Goal: Task Accomplishment & Management: Manage account settings

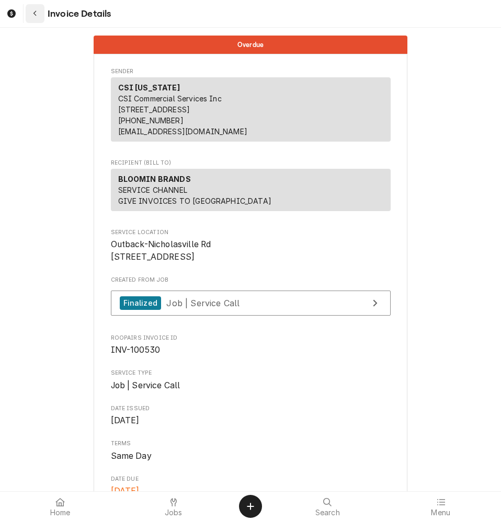
click at [33, 16] on icon "Navigate back" at bounding box center [35, 13] width 5 height 7
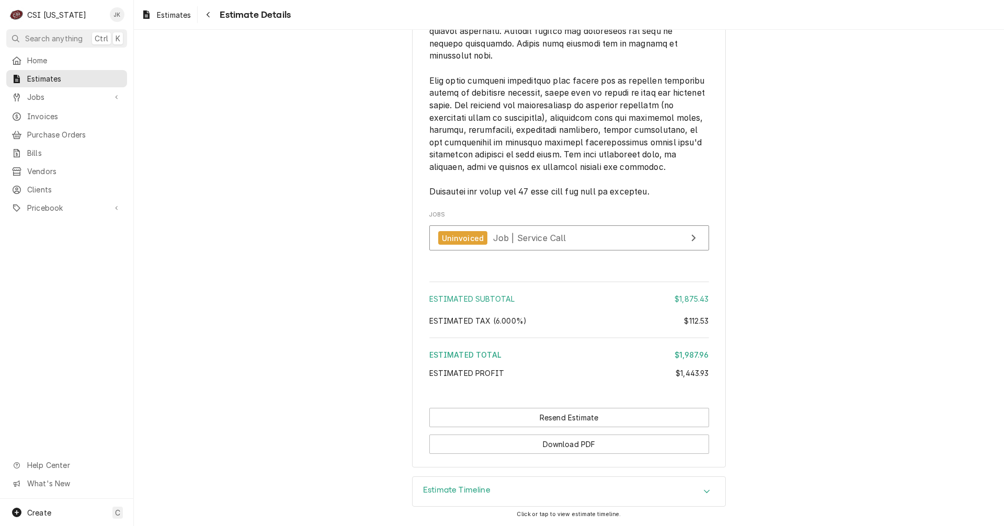
scroll to position [3094, 0]
click at [46, 184] on span "Clients" at bounding box center [74, 189] width 95 height 11
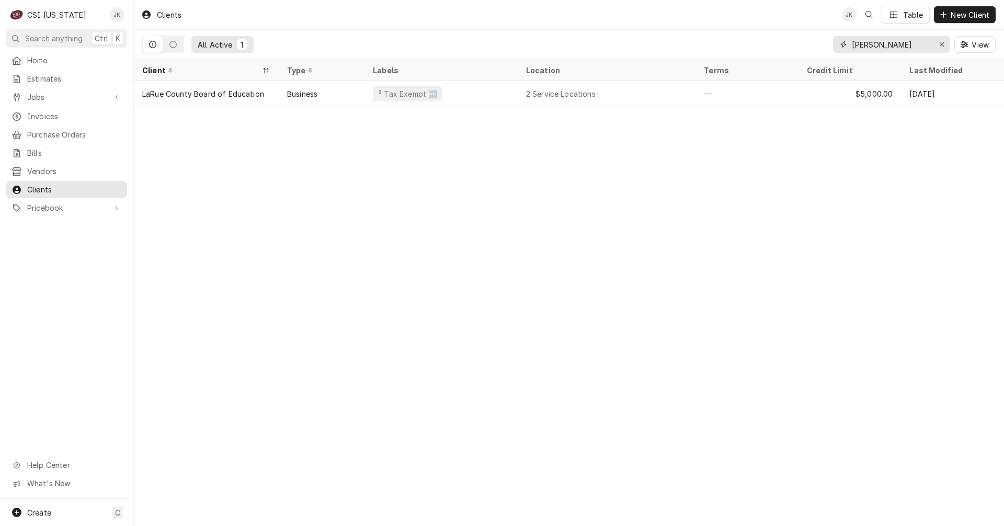
drag, startPoint x: 888, startPoint y: 46, endPoint x: 822, endPoint y: 40, distance: 66.1
click at [826, 40] on div "All Active 1 larue View" at bounding box center [568, 44] width 853 height 29
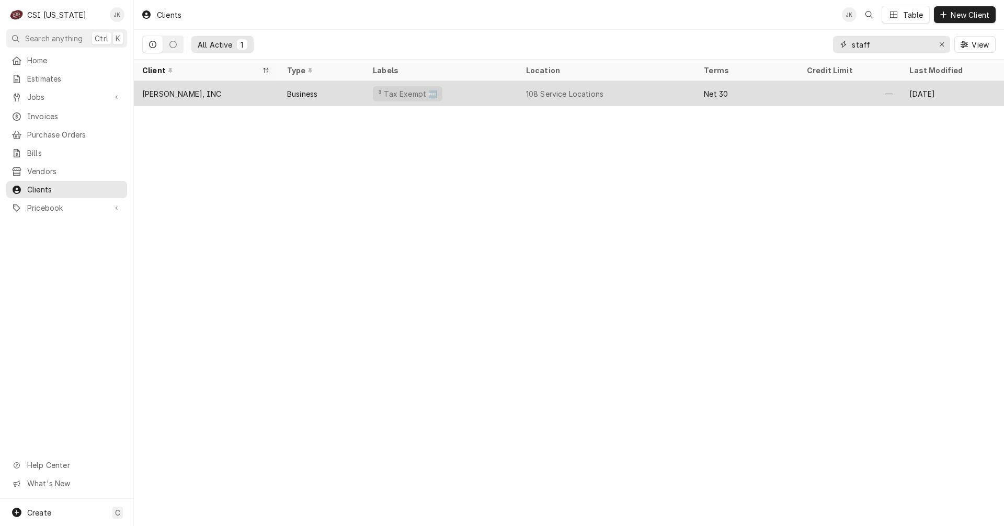
type input "staff"
click at [220, 94] on div "STAFFORD-SMITH, INC" at bounding box center [181, 93] width 79 height 11
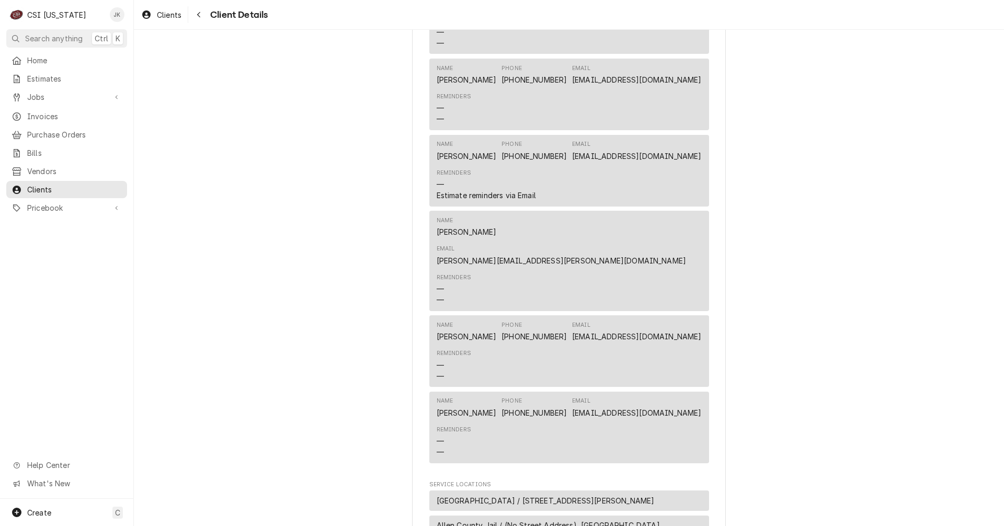
scroll to position [680, 0]
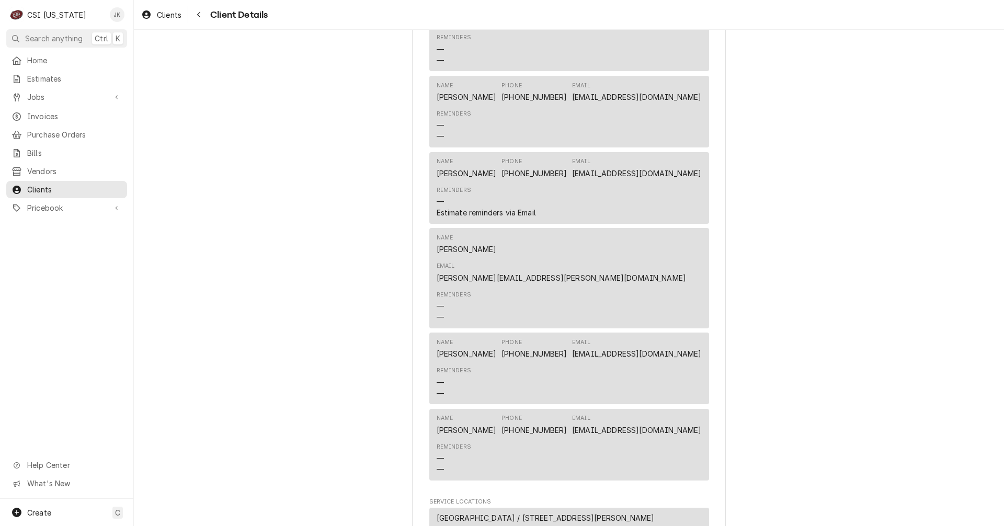
click at [488, 210] on div "Reminders — Estimate reminders via Email" at bounding box center [486, 202] width 99 height 32
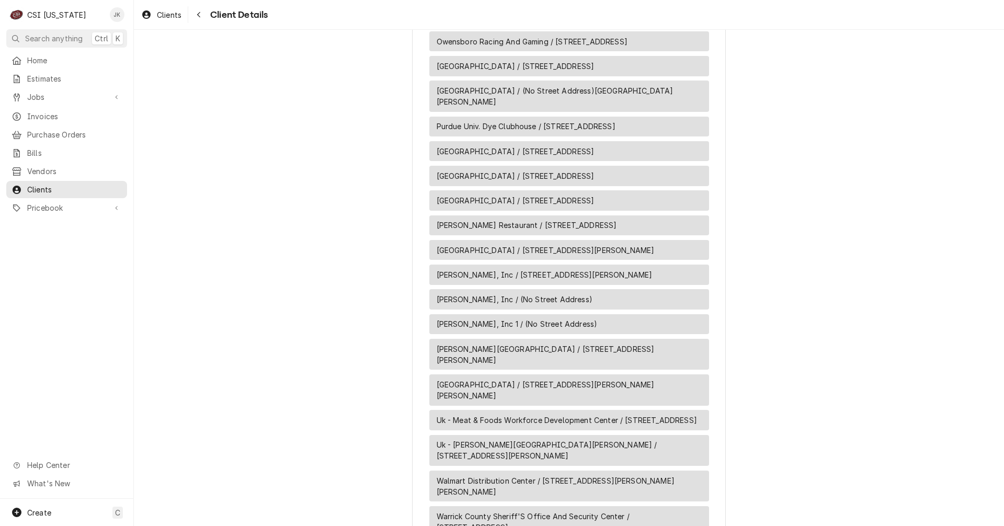
scroll to position [3877, 0]
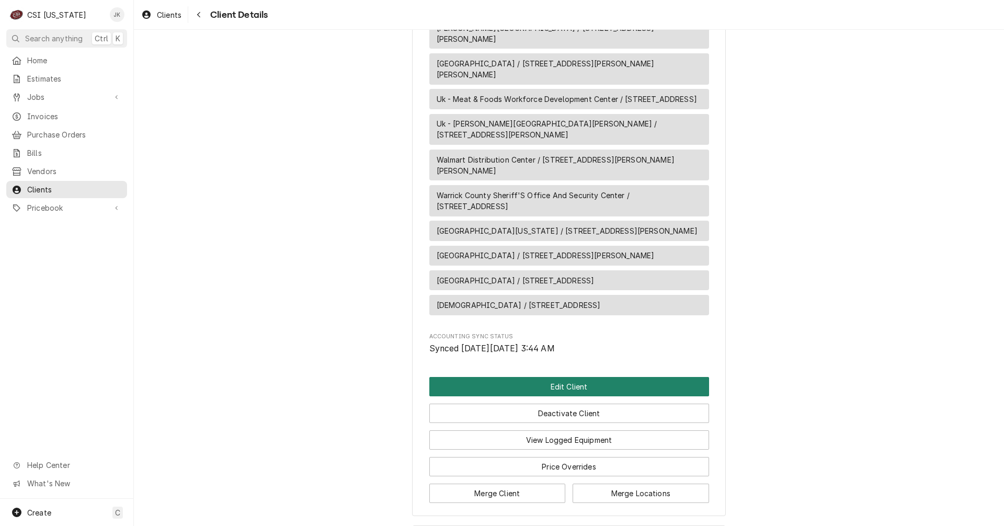
click at [538, 377] on button "Edit Client" at bounding box center [569, 386] width 280 height 19
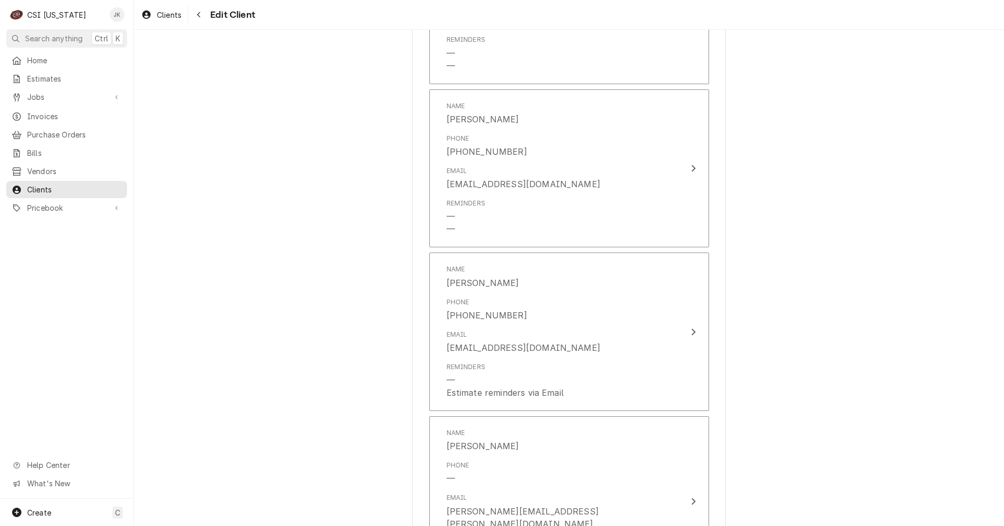
scroll to position [1255, 0]
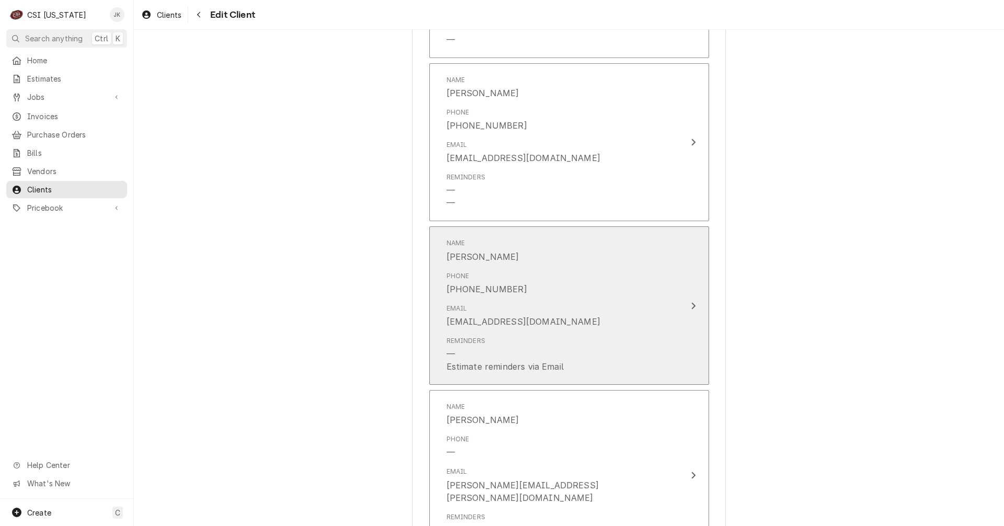
click at [531, 322] on div "cmershon@staffordsmith.com" at bounding box center [524, 321] width 154 height 13
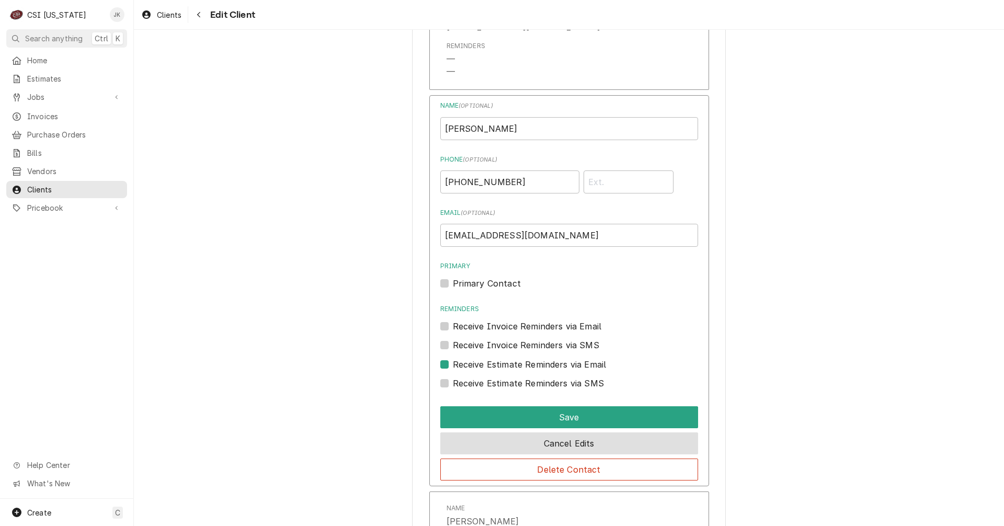
scroll to position [1412, 0]
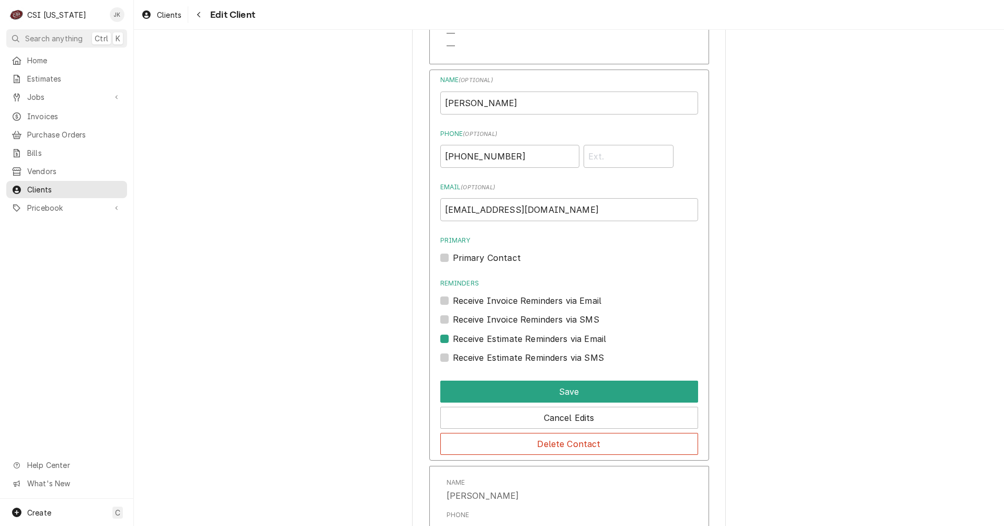
click at [453, 338] on label "Receive Estimate Reminders via Email" at bounding box center [530, 339] width 154 height 13
click at [453, 338] on input "Contact Edit Form" at bounding box center [582, 344] width 258 height 23
checkbox input "false"
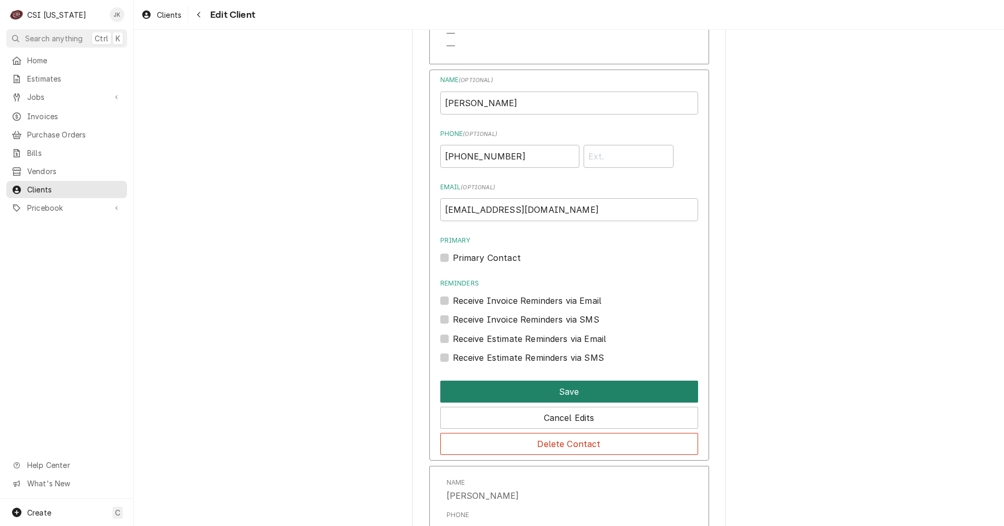
click at [559, 395] on button "Save" at bounding box center [569, 392] width 258 height 22
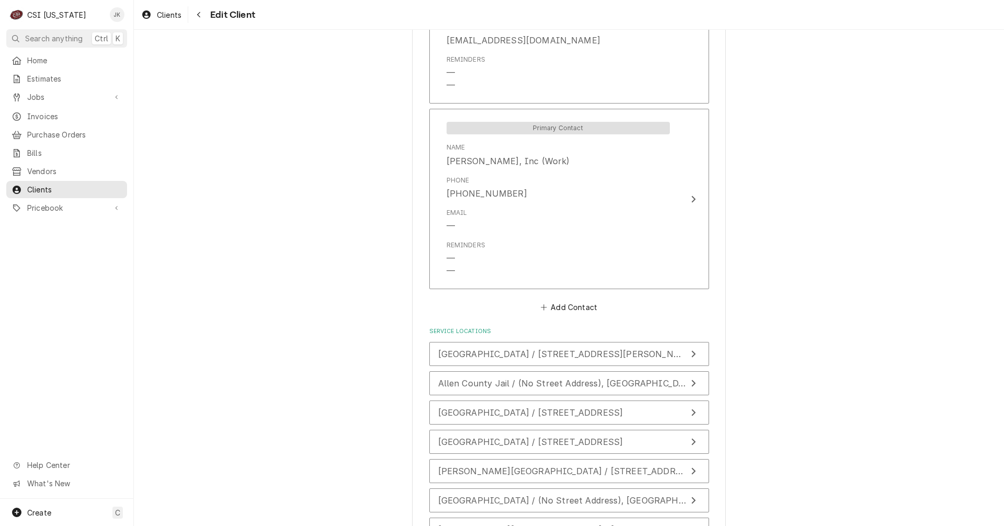
scroll to position [2254, 0]
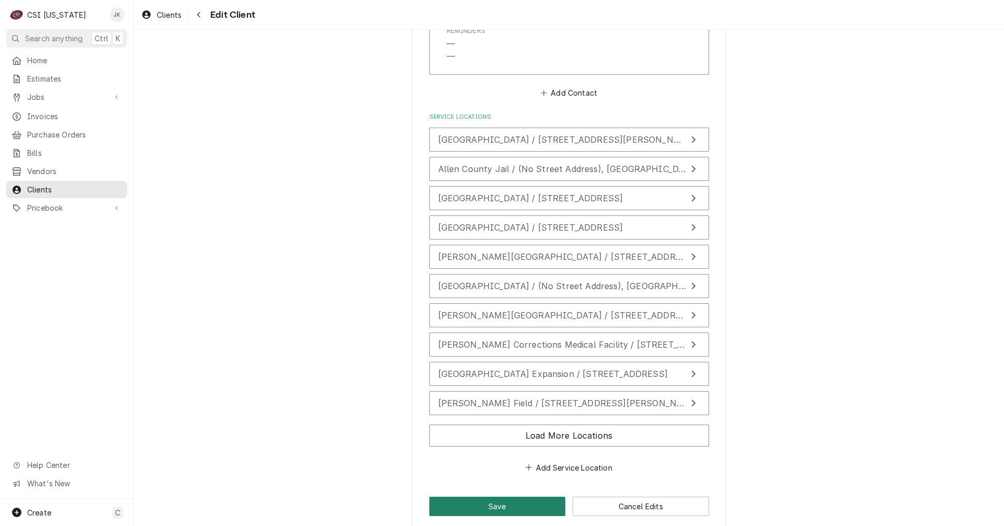
click at [476, 498] on button "Save" at bounding box center [497, 506] width 136 height 19
type textarea "x"
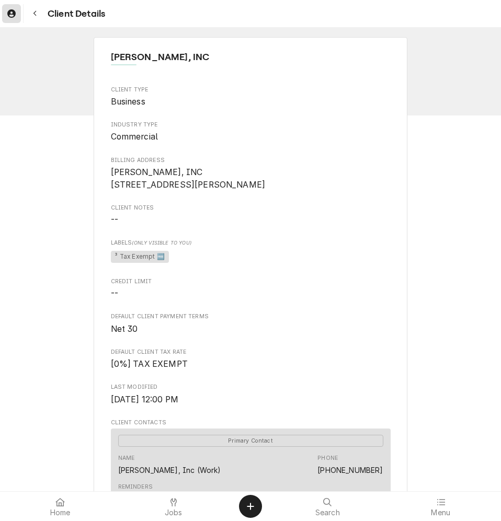
click at [17, 14] on div "Dynamic Content Wrapper" at bounding box center [11, 13] width 15 height 15
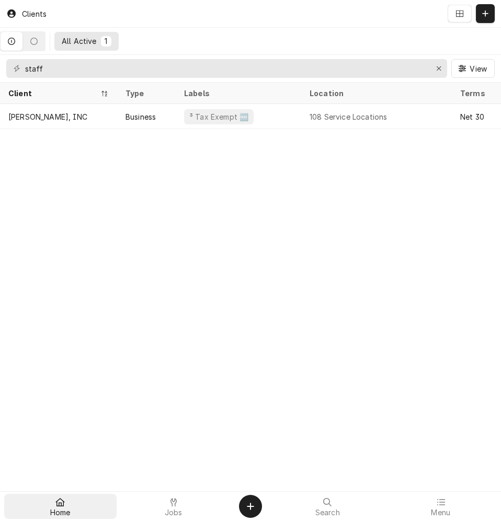
click at [58, 508] on div at bounding box center [60, 502] width 13 height 13
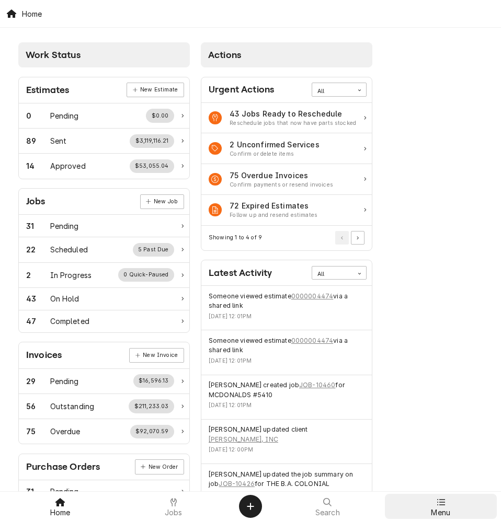
click at [441, 506] on icon at bounding box center [441, 502] width 8 height 8
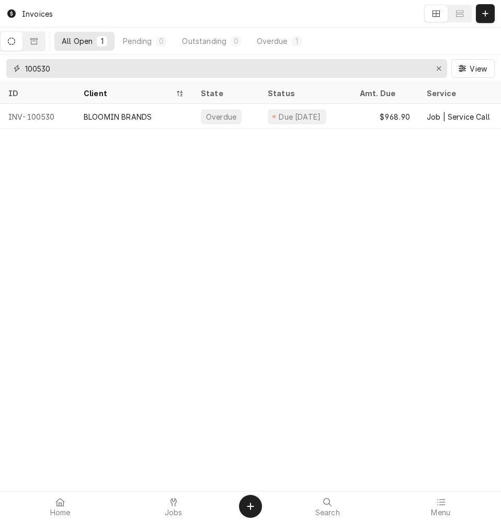
drag, startPoint x: 43, startPoint y: 66, endPoint x: 59, endPoint y: 69, distance: 15.9
click at [59, 69] on input "100530" at bounding box center [226, 68] width 402 height 19
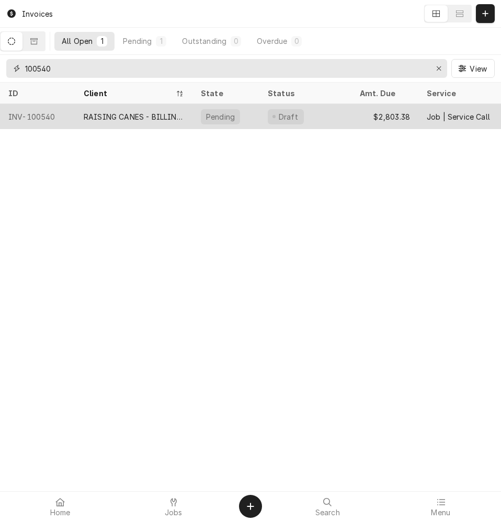
type input "100540"
click at [94, 115] on div "RAISING CANES - BILLING ACCOUNT" at bounding box center [134, 116] width 100 height 11
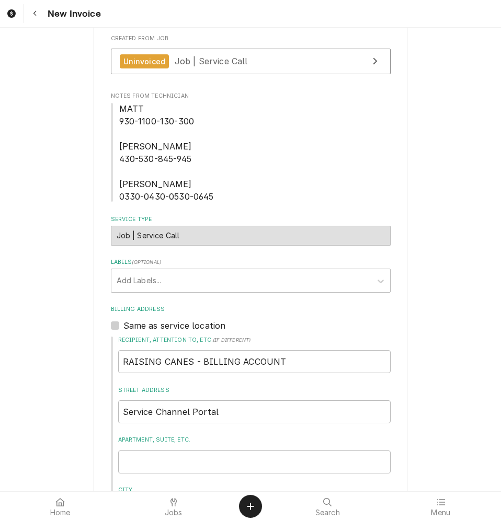
scroll to position [177, 0]
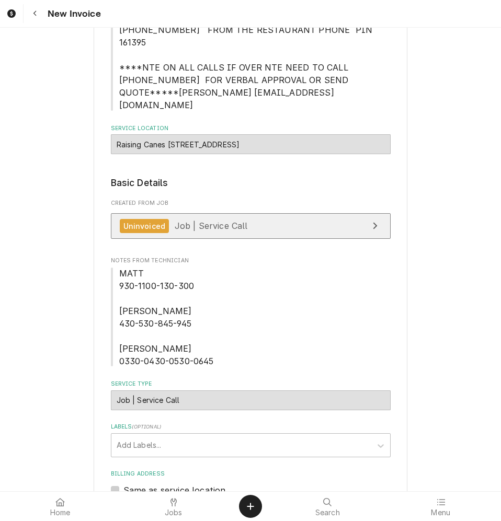
click at [183, 221] on span "Job | Service Call" at bounding box center [211, 226] width 73 height 10
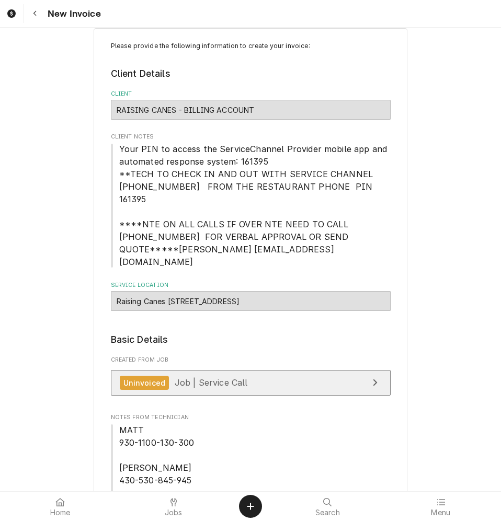
scroll to position [0, 0]
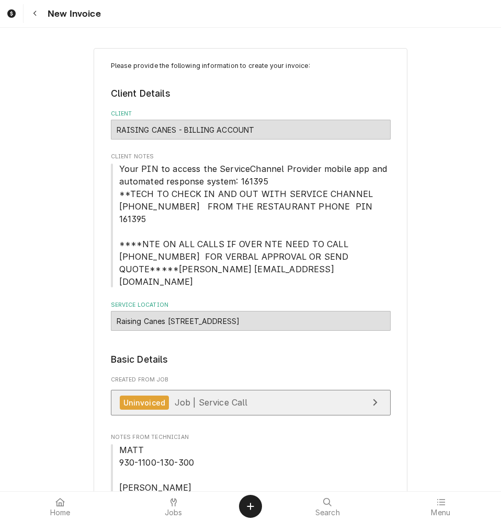
click at [181, 397] on span "Job | Service Call" at bounding box center [211, 402] width 73 height 10
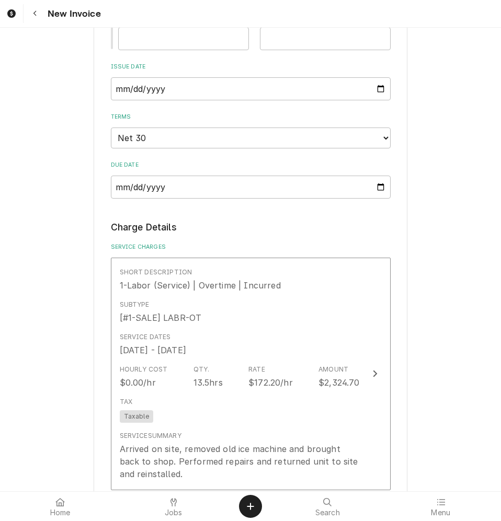
scroll to position [889, 0]
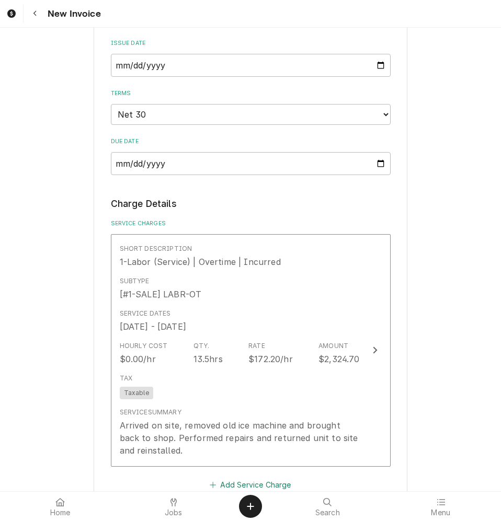
click at [260, 477] on button "Add Service Charge" at bounding box center [250, 484] width 85 height 15
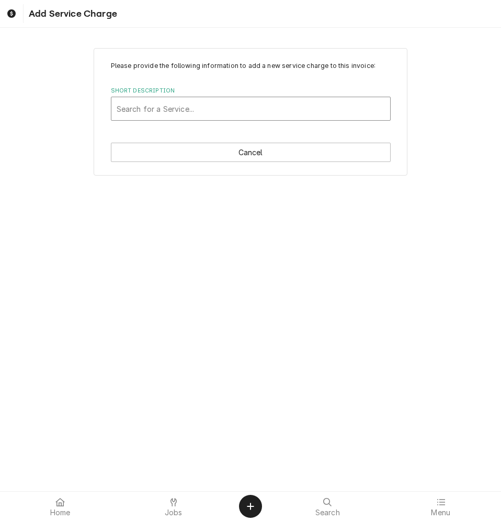
click at [193, 110] on div "Short Description" at bounding box center [251, 108] width 268 height 19
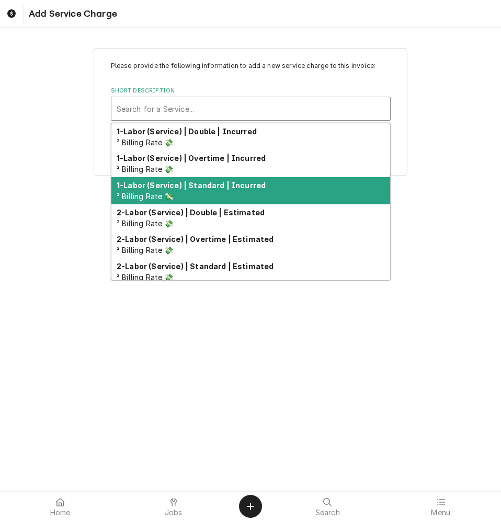
click at [162, 187] on strong "1-Labor (Service) | Standard | Incurred" at bounding box center [191, 185] width 149 height 9
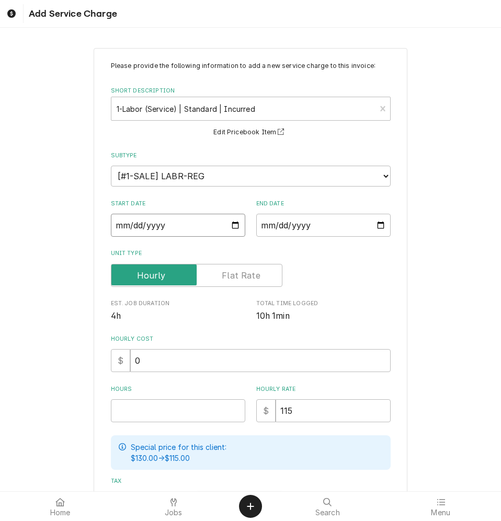
click at [166, 226] on input "Start Date" at bounding box center [178, 225] width 134 height 23
click at [238, 222] on input "Start Date" at bounding box center [178, 225] width 134 height 23
click at [235, 223] on input "Start Date" at bounding box center [178, 225] width 134 height 23
type textarea "x"
type input "2025-08-01"
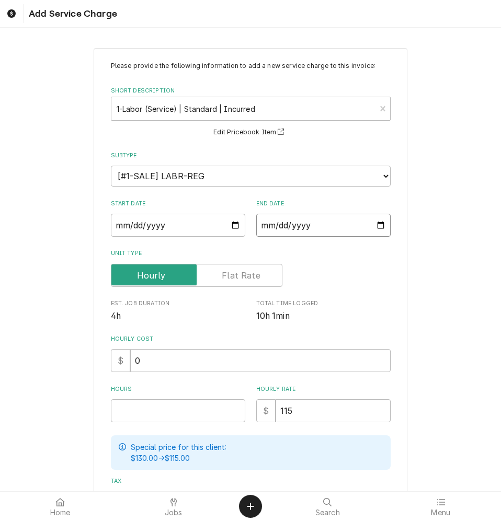
click at [377, 224] on input "End Date" at bounding box center [323, 225] width 134 height 23
type textarea "x"
type input "2025-08-01"
click at [130, 362] on input "0" at bounding box center [260, 360] width 260 height 23
type input "1"
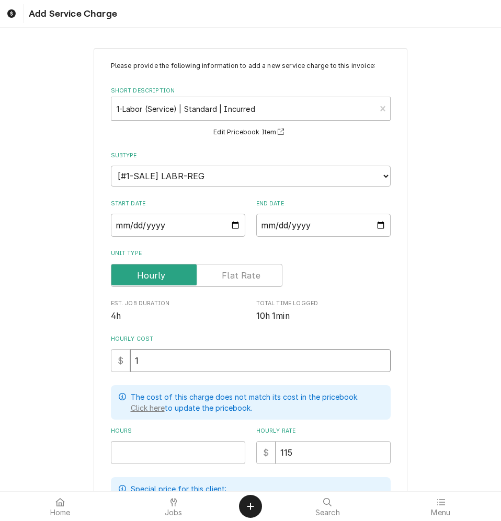
type textarea "x"
type input "11"
type textarea "x"
type input "115"
type textarea "x"
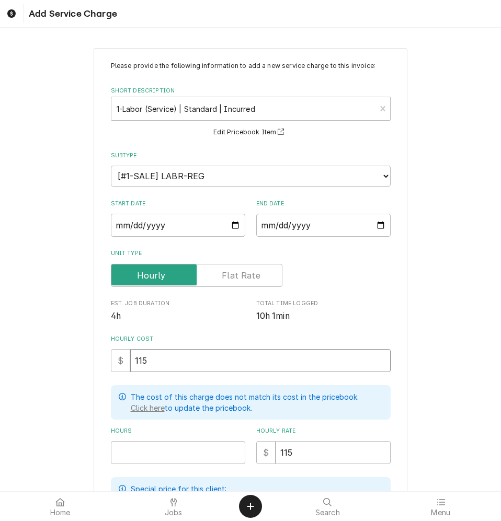
type input "11"
type textarea "x"
type input "1"
type textarea "x"
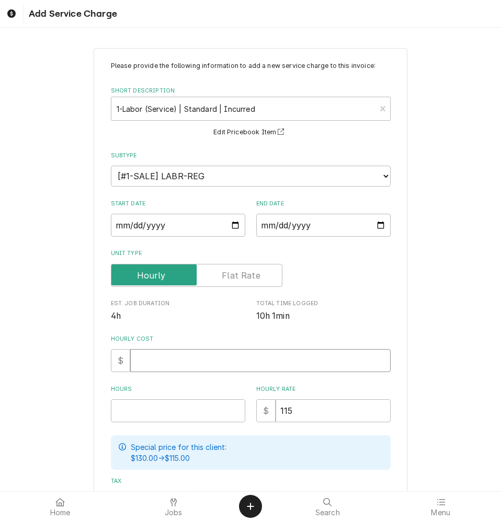
click at [146, 363] on input "Hourly Cost" at bounding box center [260, 360] width 260 height 23
type textarea "x"
type input "1"
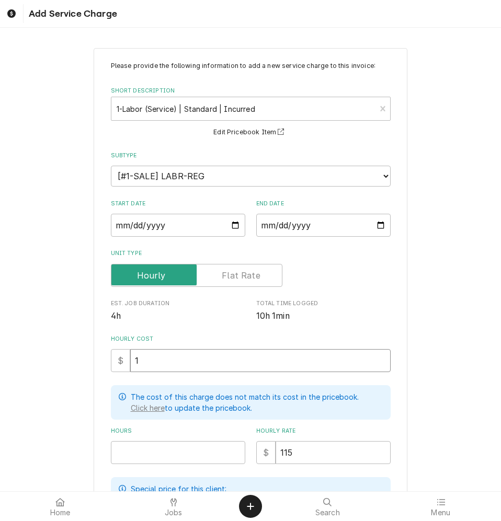
type textarea "x"
type input "11"
type textarea "x"
type input "115"
click at [170, 464] on input "Hours" at bounding box center [178, 452] width 134 height 23
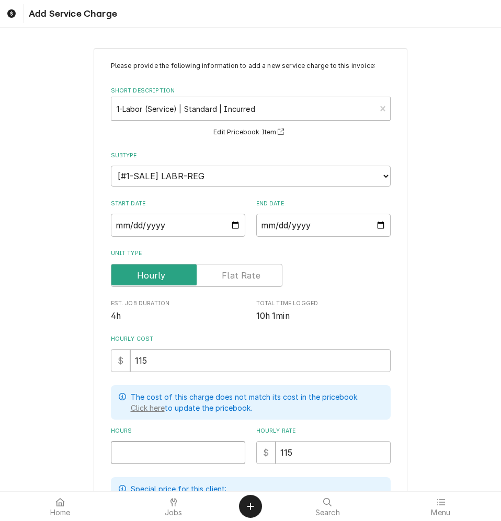
type textarea "x"
type input "4"
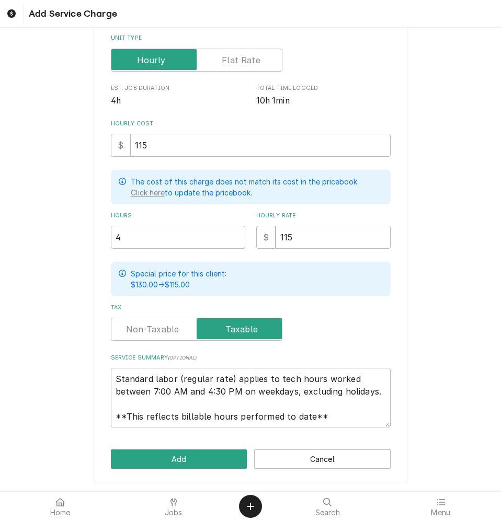
scroll to position [234, 0]
click at [183, 457] on button "Add" at bounding box center [179, 459] width 136 height 19
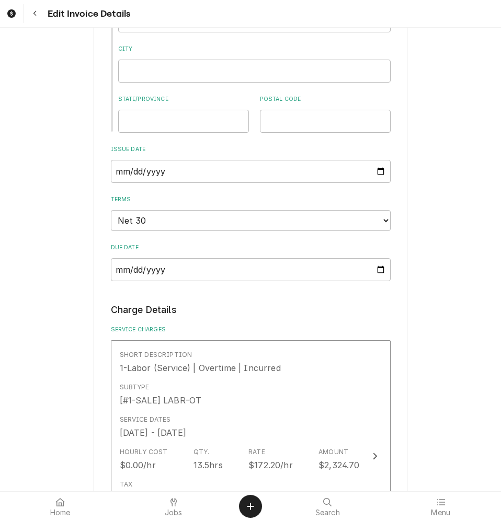
scroll to position [994, 0]
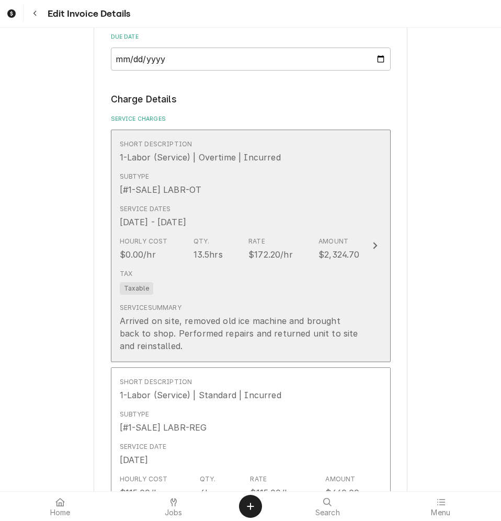
click at [258, 265] on div "Tax Taxable" at bounding box center [240, 281] width 240 height 33
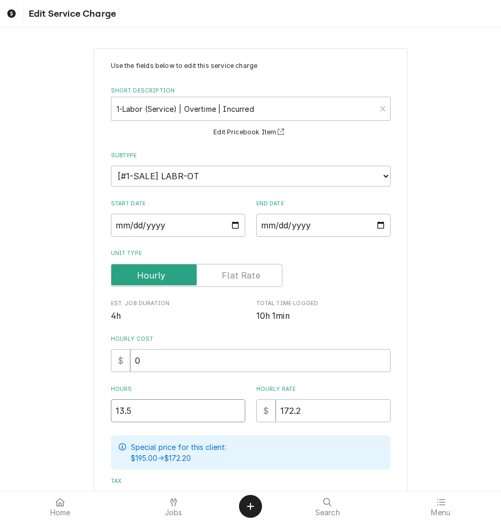
drag, startPoint x: 131, startPoint y: 412, endPoint x: 84, endPoint y: 408, distance: 47.7
click at [84, 408] on div "Use the fields below to edit this service charge Short Description 1-Labor (Ser…" at bounding box center [250, 359] width 501 height 641
type textarea "x"
type input "8"
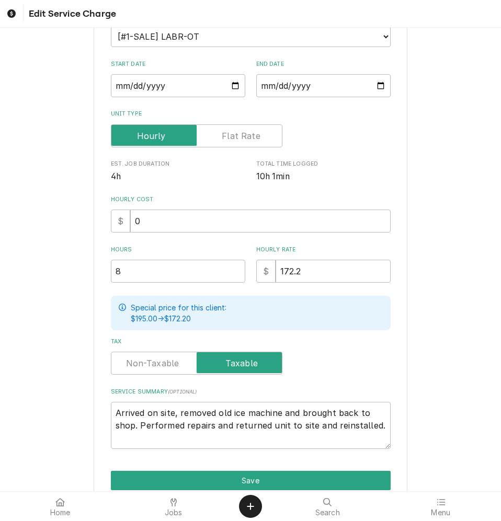
scroll to position [157, 0]
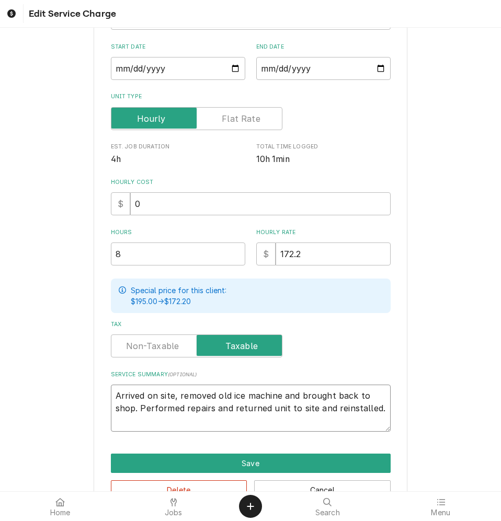
click at [175, 398] on textarea "Arrived on site, removed old ice machine and brought back to shop. Performed re…" at bounding box center [251, 408] width 280 height 47
type textarea "x"
type textarea "Arrived on site, premoved old ice machine and brought back to shop. Performed r…"
type textarea "x"
type textarea "Arrived on site, puremoved old ice machine and brought back to shop. Performed …"
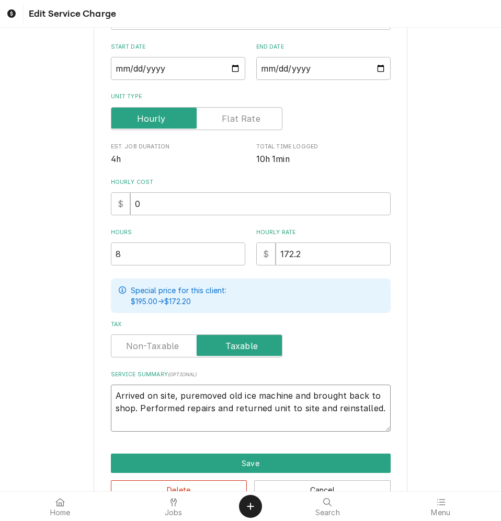
type textarea "x"
type textarea "Arrived on site, pumremoved old ice machine and brought back to shop. Performed…"
type textarea "x"
type textarea "Arrived on site, pumpremoved old ice machine and brought back to shop. Performe…"
type textarea "x"
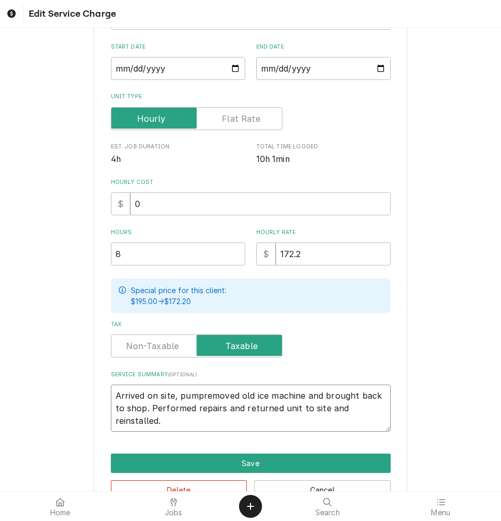
type textarea "Arrived on site, pumperemoved old ice machine and brought back to shop. Perform…"
type textarea "x"
type textarea "Arrived on site, pumpedremoved old ice machine and brought back to shop. Perfor…"
type textarea "x"
type textarea "Arrived on site, pumped removed old ice machine and brought back to shop. Perfo…"
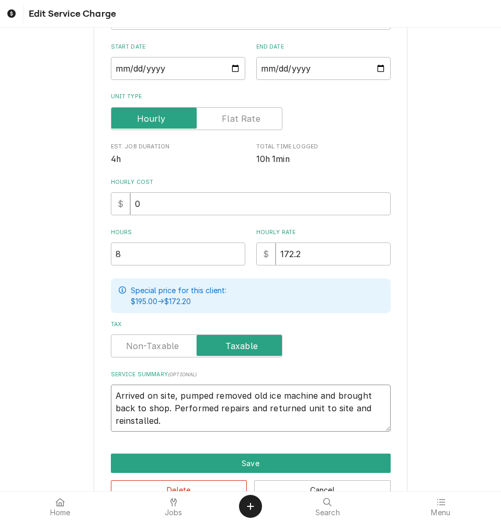
type textarea "x"
type textarea "Arrived on site, pumped dremoved old ice machine and brought back to shop. Perf…"
type textarea "x"
type textarea "Arrived on site, pumped doremoved old ice machine and brought back to shop. Per…"
type textarea "x"
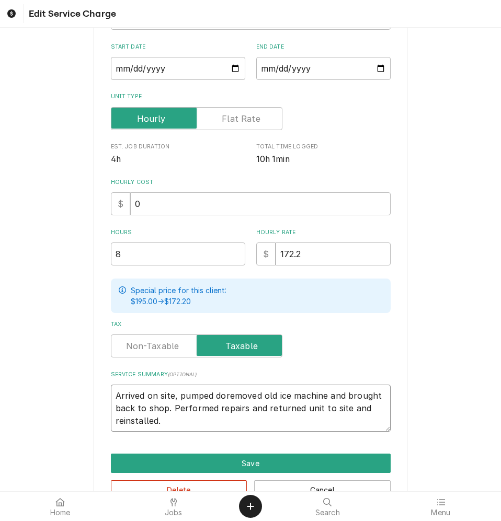
type textarea "Arrived on site, pumped dowremoved old ice machine and brought back to shop. Pe…"
type textarea "x"
type textarea "Arrived on site, pumped downremoved old ice machine and brought back to shop. P…"
type textarea "x"
type textarea "Arrived on site, pumped down removed old ice machine and brought back to shop. …"
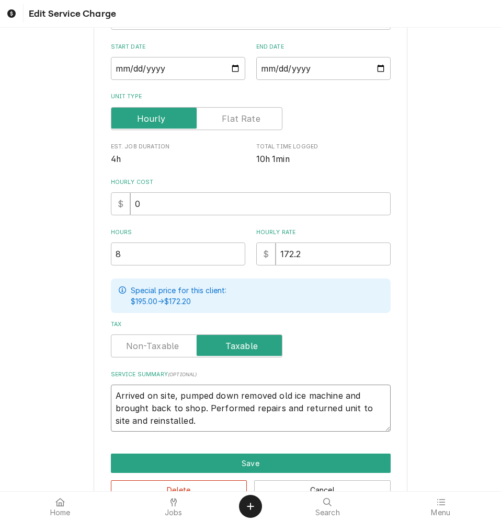
type textarea "x"
type textarea "Arrived on site, pumped down rremoved old ice machine and brought back to shop.…"
type textarea "x"
type textarea "Arrived on site, pumped down reremoved old ice machine and brought back to shop…"
type textarea "x"
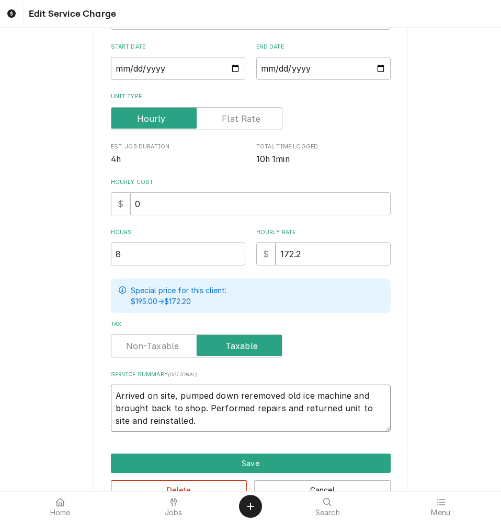
type textarea "Arrived on site, pumped down refremoved old ice machine and brought back to sho…"
type textarea "x"
type textarea "Arrived on site, pumped down refrremoved old ice machine and brought back to sh…"
type textarea "x"
type textarea "Arrived on site, pumped down refriremoved old ice machine and brought back to s…"
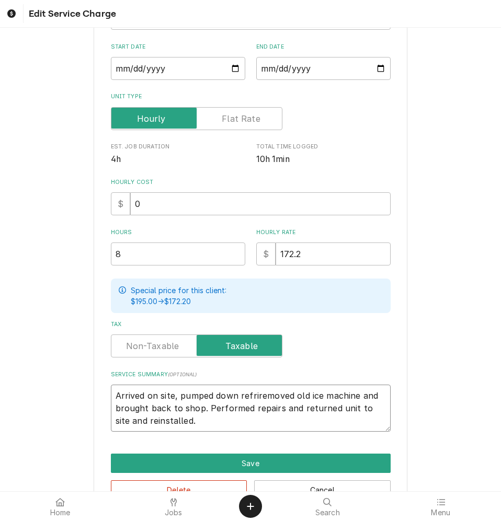
type textarea "x"
type textarea "Arrived on site, pumped down refrigremoved old ice machine and brought back to …"
type textarea "x"
type textarea "Arrived on site, pumped down refrigeremoved old ice machine and brought back to…"
type textarea "x"
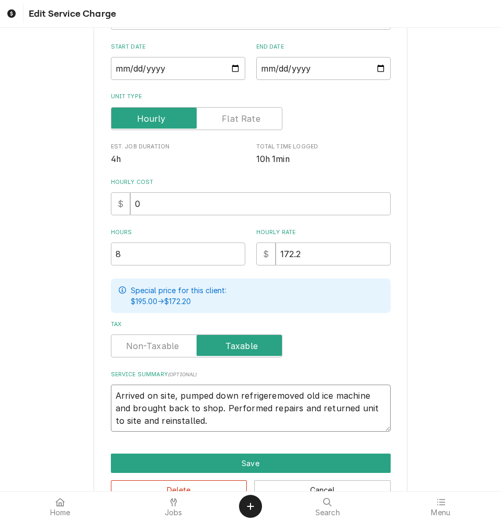
type textarea "Arrived on site, pumped down refrigetremoved old ice machine and brought back t…"
type textarea "x"
type textarea "Arrived on site, pumped down refrigetrremoved old ice machine and brought back …"
type textarea "x"
type textarea "Arrived on site, pumped down refrigetraremoved old ice machine and brought back…"
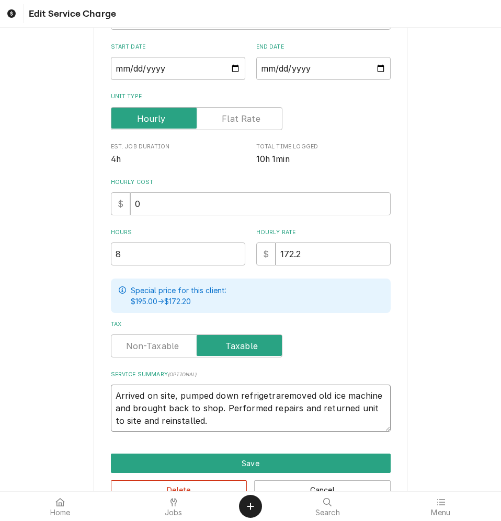
type textarea "x"
type textarea "Arrived on site, pumped down refrigetratremoved old ice machine and brought bac…"
type textarea "x"
type textarea "Arrived on site, pumped down refrigetratyremoved old ice machine and brought ba…"
type textarea "x"
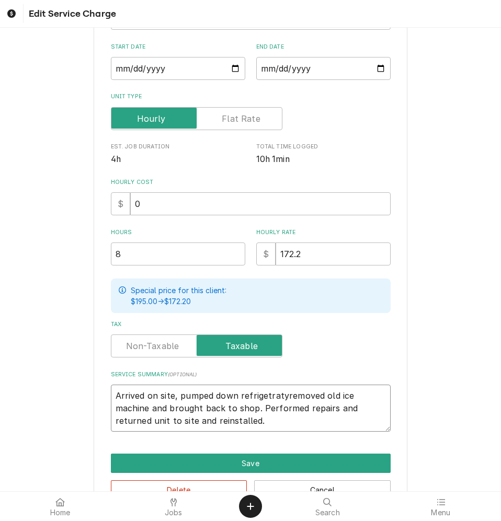
type textarea "Arrived on site, pumped down refrigetratremoved old ice machine and brought bac…"
type textarea "x"
type textarea "Arrived on site, pumped down refrigetrat removed old ice machine and brought ba…"
type textarea "x"
type textarea "Arrived on site, pumped down refrigetrat aremoved old ice machine and brought b…"
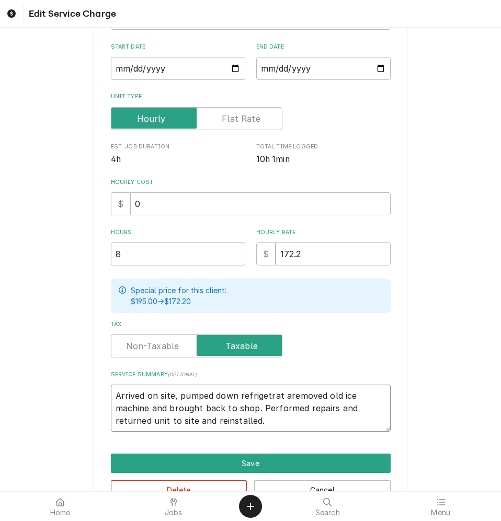
type textarea "x"
type textarea "Arrived on site, pumped down refrigetrat anremoved old ice machine and brought …"
type textarea "x"
type textarea "Arrived on site, pumped down refrigetrat andremoved old ice machine and brought…"
type textarea "x"
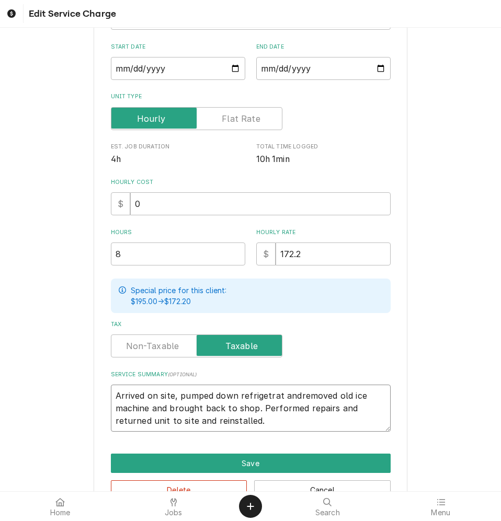
type textarea "Arrived on site, pumped down refrigetrat and removed old ice machine and brough…"
type textarea "x"
type textarea "Arrived on site, pumped down refrigetrat and dremoved old ice machine and broug…"
type textarea "x"
type textarea "Arrived on site, pumped down refrigetrat and diremoved old ice machine and brou…"
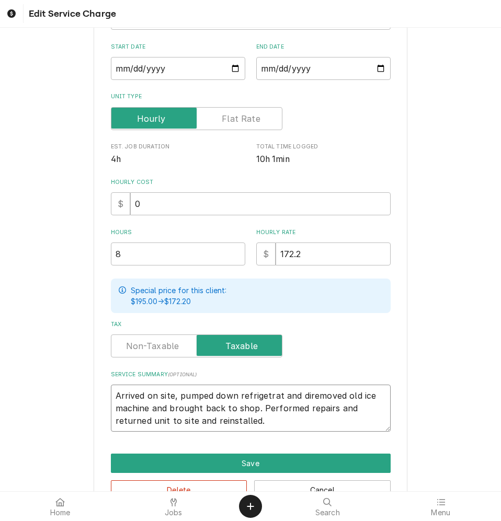
type textarea "x"
type textarea "Arrived on site, pumped down refrigetrat and disremoved old ice machine and bro…"
type textarea "x"
type textarea "Arrived on site, pumped down refrigetrat and discremoved old ice machine and br…"
type textarea "x"
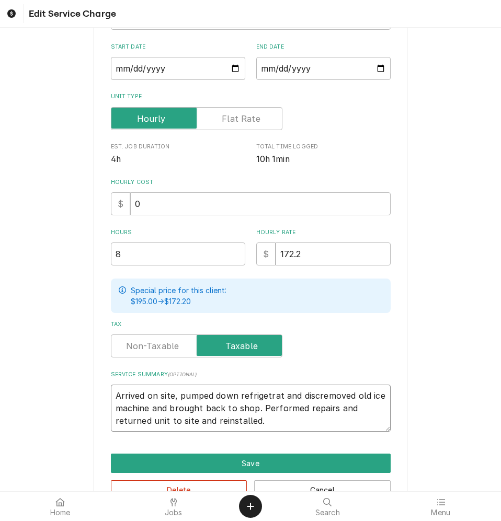
type textarea "Arrived on site, pumped down refrigetrat and discoremoved old ice machine and b…"
type textarea "x"
type textarea "Arrived on site, pumped down refrigetrat and disconremoved old ice machine and …"
type textarea "x"
type textarea "Arrived on site, pumped down refrigetrat and disconnremoved old ice machine and…"
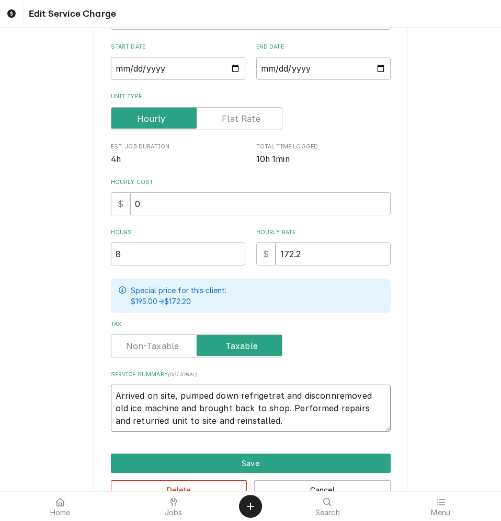
type textarea "x"
type textarea "Arrived on site, pumped down refrigetrat and disconneremoved old ice machine an…"
type textarea "x"
type textarea "Arrived on site, pumped down refrigetrat and disconnecremoved old ice machine a…"
type textarea "x"
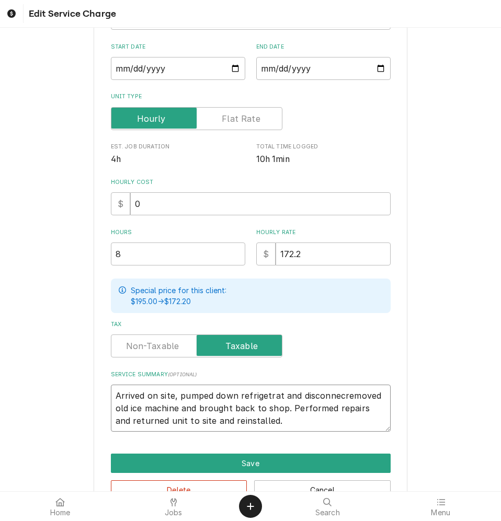
type textarea "Arrived on site, pumped down refrigetrat and disconnectremoved old ice machine …"
type textarea "x"
type textarea "Arrived on site, pumped down refrigetrat and disconnecttremoved old ice machine…"
type textarea "x"
type textarea "Arrived on site, pumped down refrigetrat and disconnectteremoved old ice machin…"
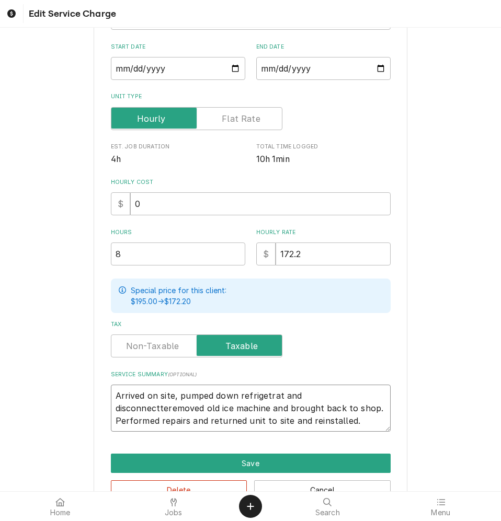
type textarea "x"
type textarea "Arrived on site, pumped down refrigetrat and disconnecttedremoved old ice machi…"
type textarea "x"
type textarea "Arrived on site, pumped down refrigetrat and disconnectted removed old ice mach…"
type textarea "x"
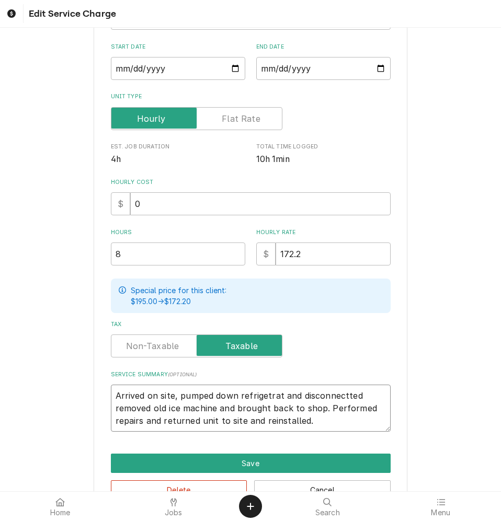
type textarea "Arrived on site, pumped down refrigetrat and disconnectted lremoved old ice mac…"
type textarea "x"
type textarea "Arrived on site, pumped down refrigetrat and disconnectted liremoved old ice ma…"
type textarea "x"
type textarea "Arrived on site, pumped down refrigetrat and disconnectted linremoved old ice m…"
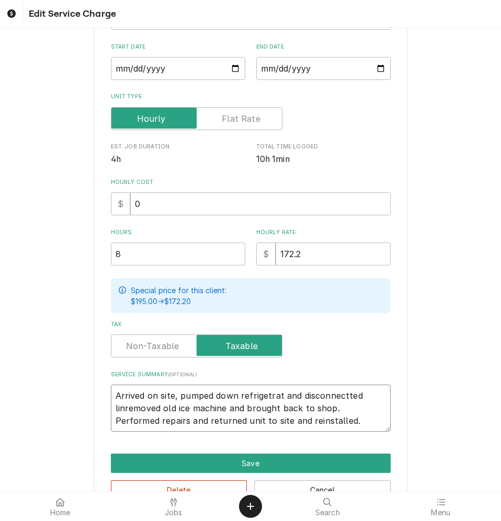
type textarea "x"
type textarea "Arrived on site, pumped down refrigetrat and disconnectted lineremoved old ice …"
type textarea "x"
type textarea "Arrived on site, pumped down refrigetrat and disconnectted linesremoved old ice…"
type textarea "x"
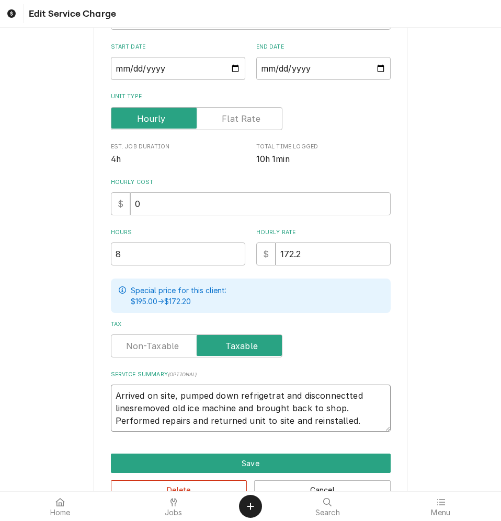
type textarea "Arrived on site, pumped down refrigerant and disconnectted linesremoved old ice…"
type textarea "x"
type textarea "Arrived on site, pumped down refrigerant and disconnected linesremoved old ice …"
click at [130, 412] on textarea "Arrived on site, pumped down refrigerant and disconnected linesremoved old ice …" at bounding box center [251, 408] width 280 height 47
type textarea "x"
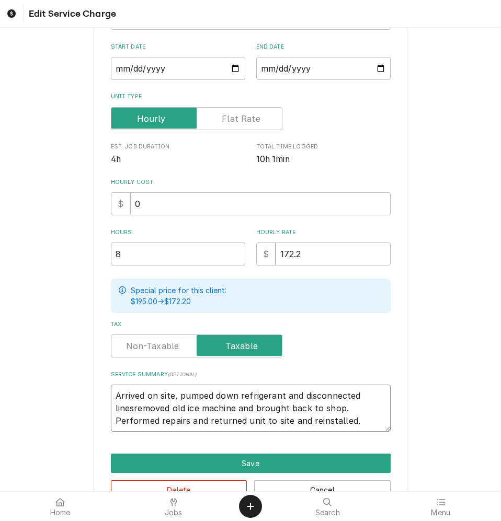
type textarea "Arrived on site, pumped down refrigerant and disconnected lines removed old ice…"
type textarea "x"
type textarea "Arrived on site, pumped down refrigerant and disconnected linesremoved old ice …"
type textarea "x"
type textarea "Arrived on site, pumped down refrigerant and disconnected lines.removed old ice…"
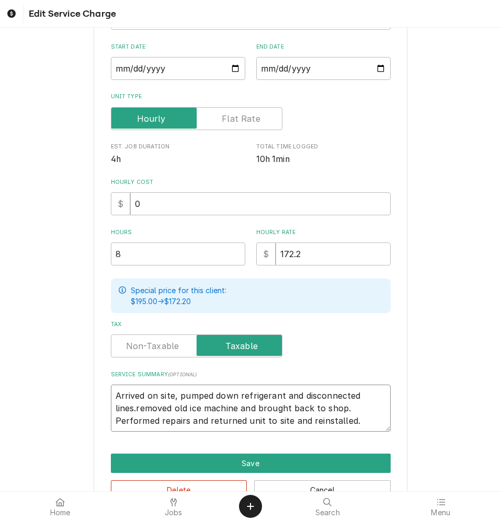
type textarea "x"
type textarea "Arrived on site, pumped down refrigerant and disconnected lines. removed old ic…"
click at [114, 413] on textarea "Arrived on site, pumped down refrigerant and disconnected lines. removed old ic…" at bounding box center [251, 408] width 280 height 47
type textarea "x"
type textarea "Arrived on site, pumped down refrigerant and disconnected lines. Removed old ic…"
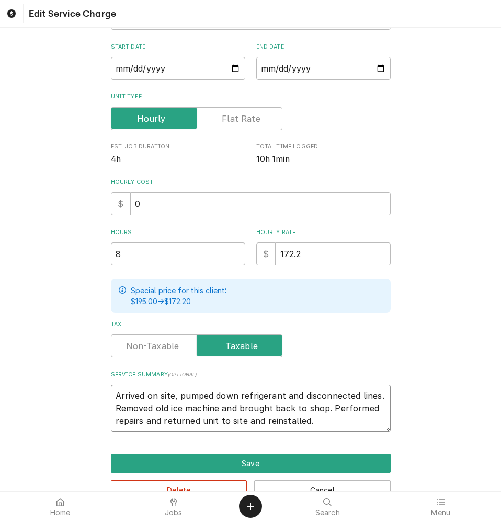
click at [319, 413] on textarea "Arrived on site, pumped down refrigerant and disconnected lines. Removed old ic…" at bounding box center [251, 408] width 280 height 47
type textarea "x"
type textarea "Arrived on site, pumped down refrigerant and disconnected lines. Removed old ic…"
type textarea "x"
type textarea "Arrived on site, pumped down refrigerant and disconnected lines. Removed old ic…"
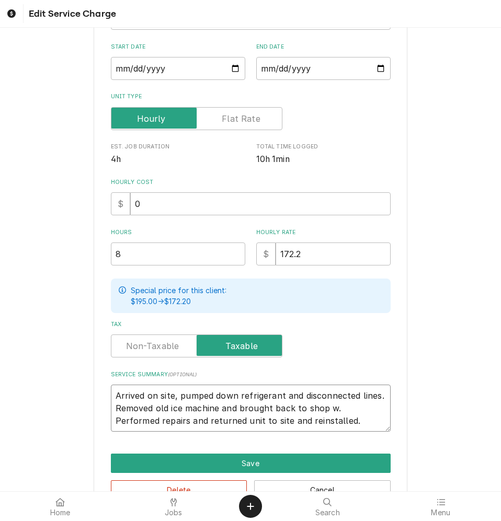
type textarea "x"
type textarea "Arrived on site, pumped down refrigerant and disconnected lines. Removed old ic…"
type textarea "x"
type textarea "Arrived on site, pumped down refrigerant and disconnected lines. Removed old ic…"
type textarea "x"
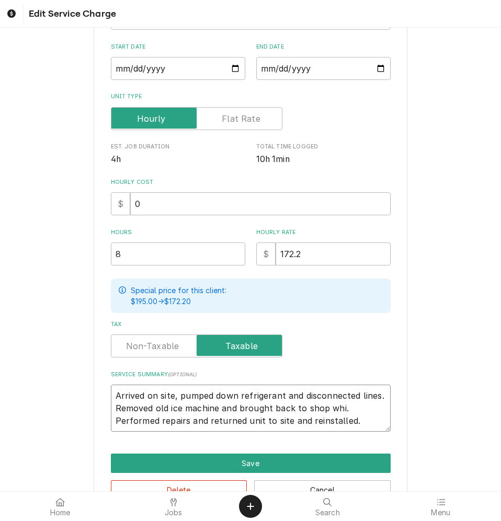
type textarea "Arrived on site, pumped down refrigerant and disconnected lines. Removed old ic…"
type textarea "x"
type textarea "Arrived on site, pumped down refrigerant and disconnected lines. Removed old ic…"
type textarea "x"
type textarea "Arrived on site, pumped down refrigerant and disconnected lines. Removed old ic…"
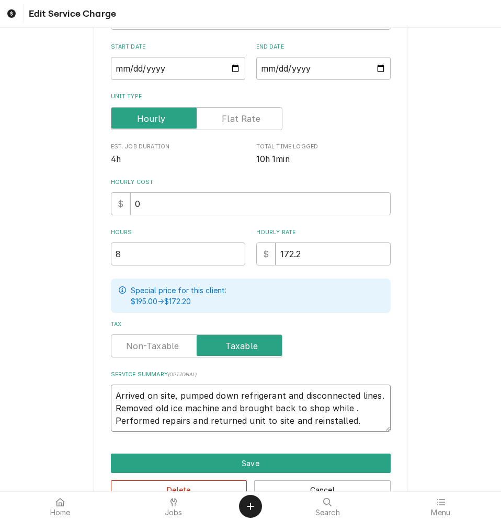
type textarea "x"
type textarea "Arrived on site, pumped down refrigerant and disconnected lines. Removed old ic…"
type textarea "x"
type textarea "Arrived on site, pumped down refrigerant and disconnected lines. Removed old ic…"
type textarea "x"
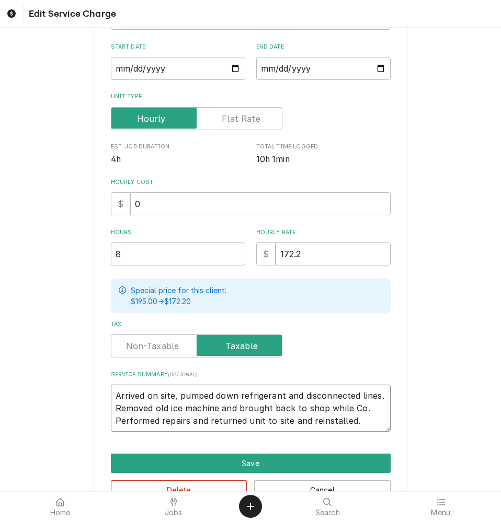
type textarea "Arrived on site, pumped down refrigerant and disconnected lines. Removed old ic…"
type textarea "x"
type textarea "Arrived on site, pumped down refrigerant and disconnected lines. Removed old ic…"
type textarea "x"
type textarea "Arrived on site, pumped down refrigerant and disconnected lines. Removed old ic…"
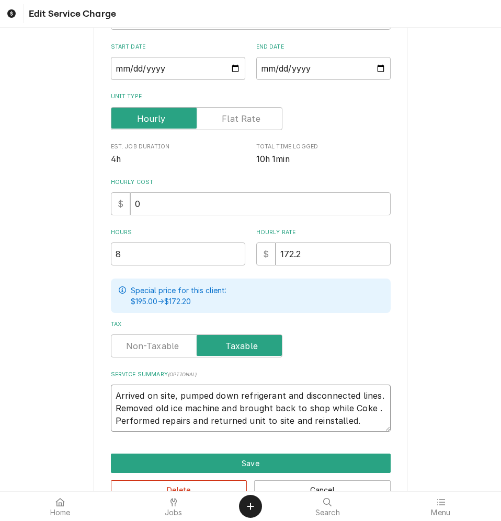
type textarea "x"
type textarea "Arrived on site, pumped down refrigerant and disconnected lines. Removed old ic…"
type textarea "x"
type textarea "Arrived on site, pumped down refrigerant and disconnected lines. Removed old ic…"
type textarea "x"
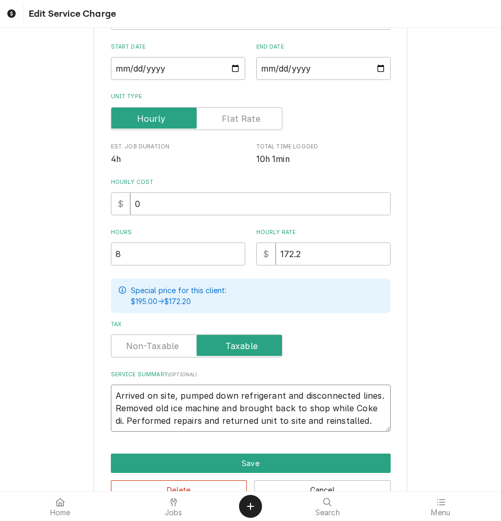
type textarea "Arrived on site, pumped down refrigerant and disconnected lines. Removed old ic…"
type textarea "x"
type textarea "Arrived on site, pumped down refrigerant and disconnected lines. Removed old ic…"
type textarea "x"
type textarea "Arrived on site, pumped down refrigerant and disconnected lines. Removed old ic…"
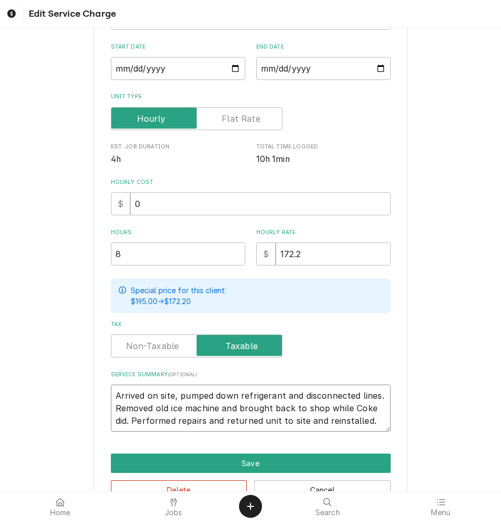
type textarea "x"
type textarea "Arrived on site, pumped down refrigerant and disconnected lines. Removed old ic…"
type textarea "x"
type textarea "Arrived on site, pumped down refrigerant and disconnected lines. Removed old ic…"
type textarea "x"
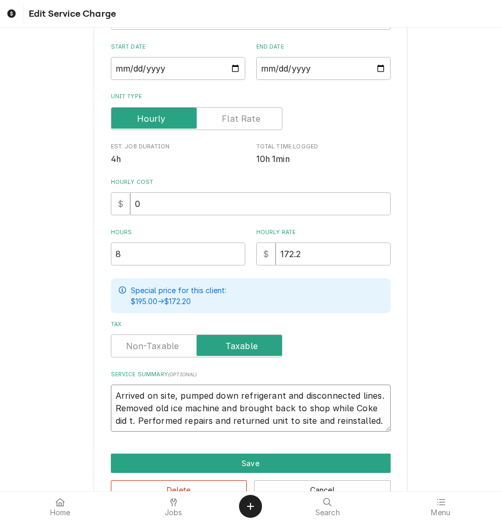
type textarea "Arrived on site, pumped down refrigerant and disconnected lines. Removed old ic…"
type textarea "x"
type textarea "Arrived on site, pumped down refrigerant and disconnected lines. Removed old ic…"
type textarea "x"
type textarea "Arrived on site, pumped down refrigerant and disconnected lines. Removed old ic…"
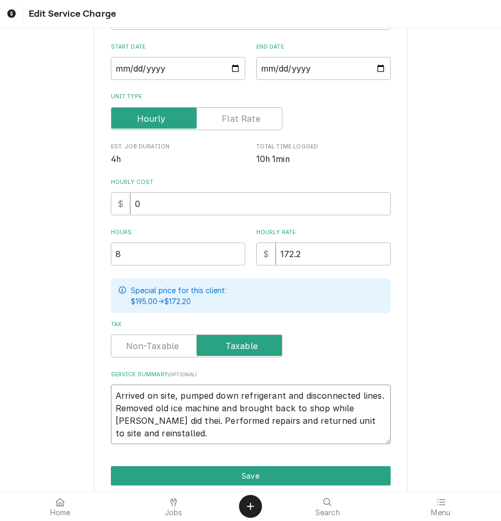
type textarea "x"
type textarea "Arrived on site, pumped down refrigerant and disconnected lines. Removed old ic…"
type textarea "x"
type textarea "Arrived on site, pumped down refrigerant and disconnected lines. Removed old ic…"
type textarea "x"
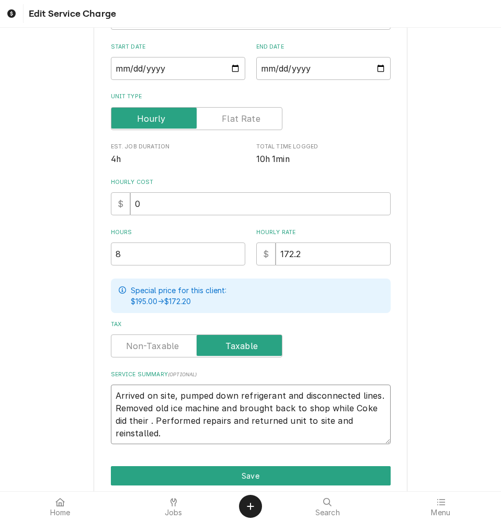
type textarea "Arrived on site, pumped down refrigerant and disconnected lines. Removed old ic…"
type textarea "x"
type textarea "Arrived on site, pumped down refrigerant and disconnected lines. Removed old ic…"
type textarea "x"
type textarea "Arrived on site, pumped down refrigerant and disconnected lines. Removed old ic…"
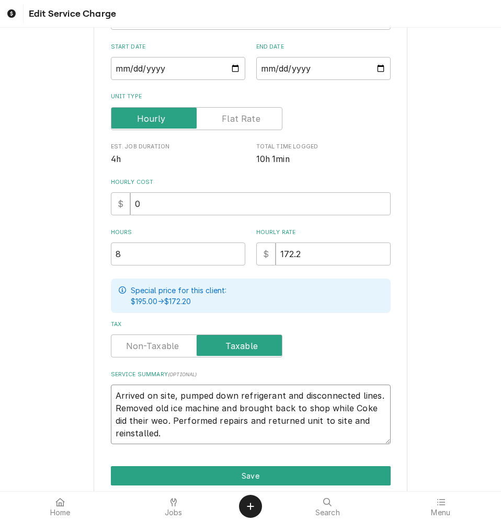
type textarea "x"
type textarea "Arrived on site, pumped down refrigerant and disconnected lines. Removed old ic…"
type textarea "x"
type textarea "Arrived on site, pumped down refrigerant and disconnected lines. Removed old ic…"
type textarea "x"
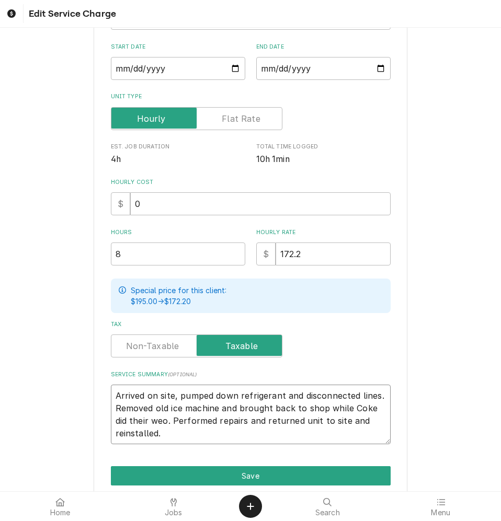
type textarea "Arrived on site, pumped down refrigerant and disconnected lines. Removed old ic…"
type textarea "x"
type textarea "Arrived on site, pumped down refrigerant and disconnected lines. Removed old ic…"
type textarea "x"
drag, startPoint x: 174, startPoint y: 426, endPoint x: 194, endPoint y: 436, distance: 22.5
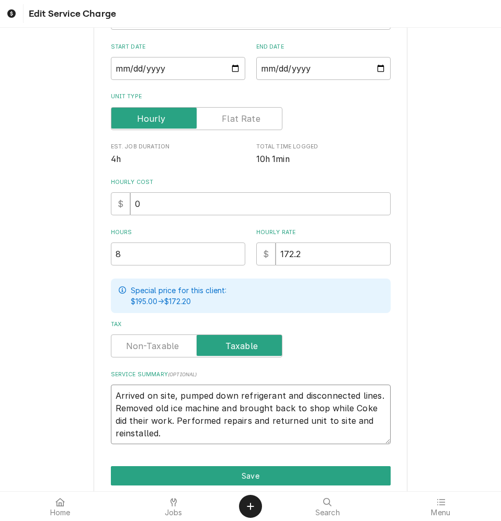
click at [194, 436] on textarea "Arrived on site, pumped down refrigerant and disconnected lines. Removed old ic…" at bounding box center [251, 415] width 280 height 60
drag, startPoint x: 173, startPoint y: 427, endPoint x: 287, endPoint y: 446, distance: 115.6
click at [287, 445] on textarea "Arrived on site, pumped down refrigerant and disconnected lines. Removed old ic…" at bounding box center [251, 415] width 280 height 60
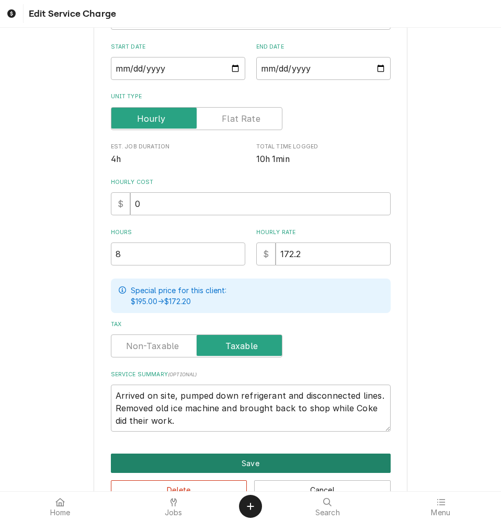
click at [222, 468] on button "Save" at bounding box center [251, 463] width 280 height 19
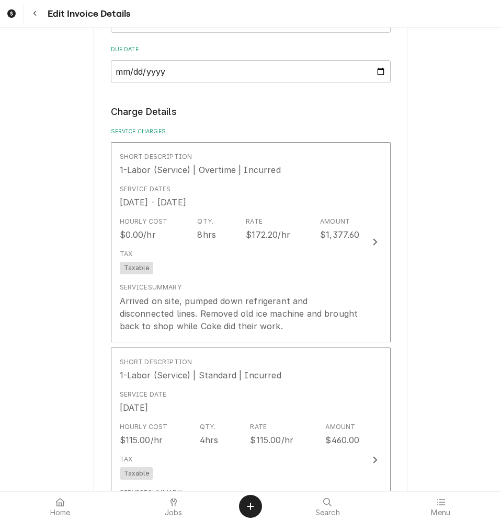
scroll to position [981, 0]
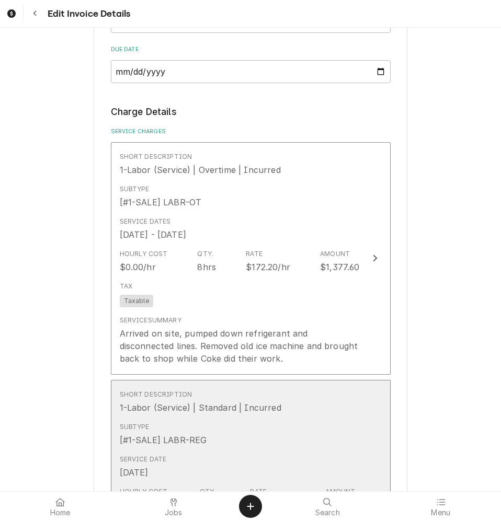
click at [243, 451] on div "Service Date Aug 1, 2025" at bounding box center [240, 467] width 240 height 32
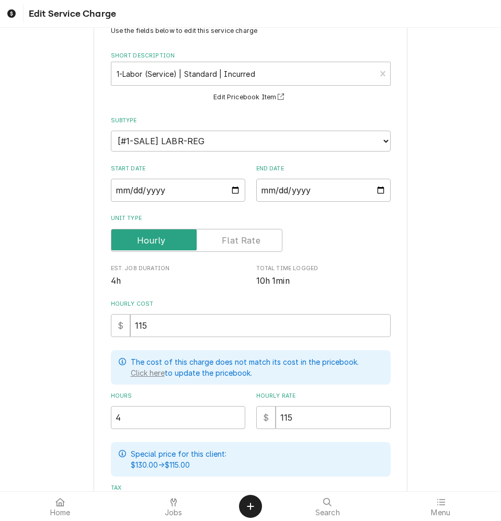
scroll to position [105, 0]
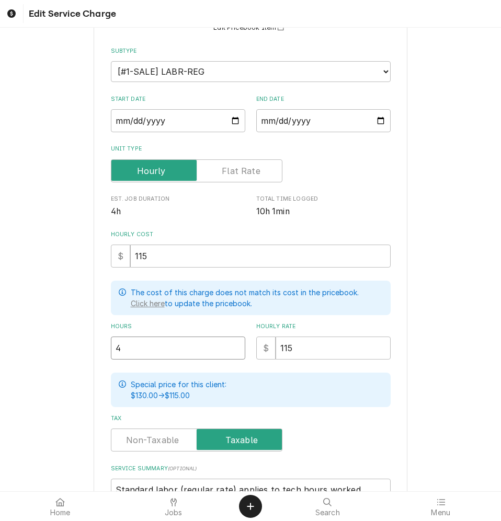
drag, startPoint x: 122, startPoint y: 366, endPoint x: 68, endPoint y: 365, distance: 54.4
click at [68, 365] on div "Use the fields below to edit this service charge Short Description 1-Labor (Ser…" at bounding box center [250, 281] width 501 height 695
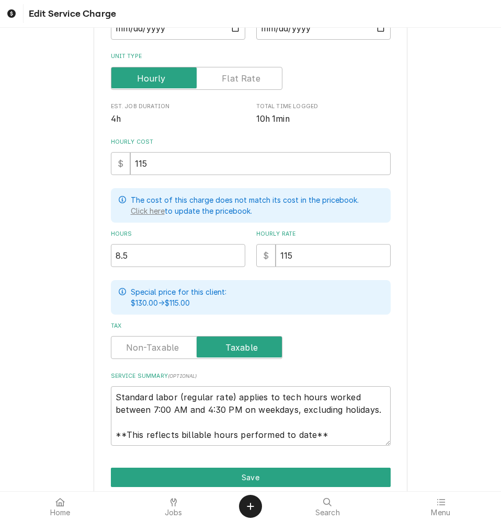
scroll to position [209, 0]
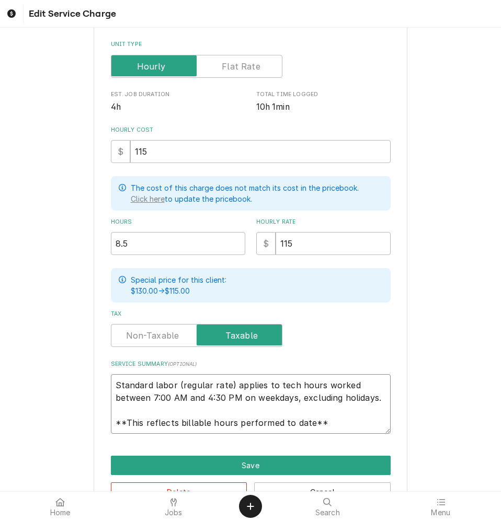
click at [139, 415] on textarea "Standard labor (regular rate) applies to tech hours worked between 7:00 AM and …" at bounding box center [251, 404] width 280 height 60
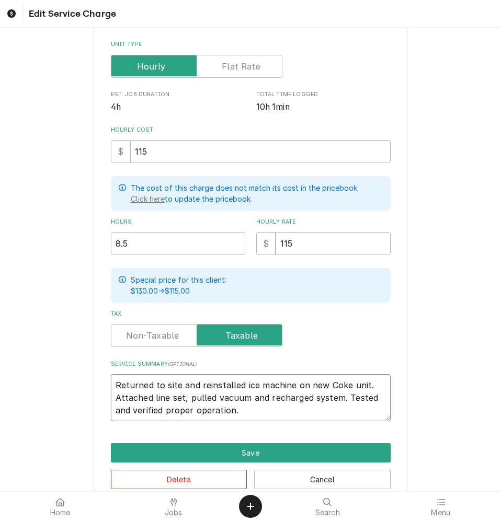
scroll to position [248, 0]
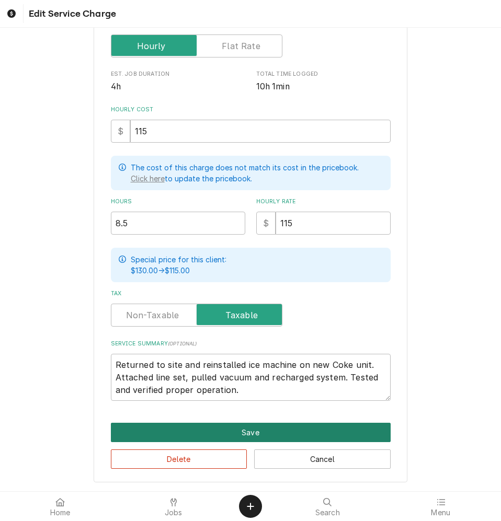
click at [237, 434] on button "Save" at bounding box center [251, 432] width 280 height 19
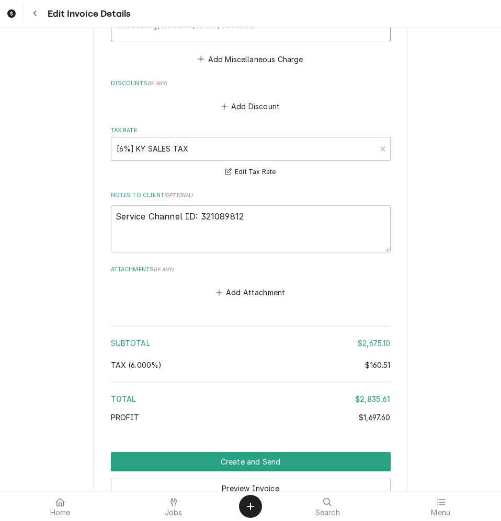
scroll to position [2088, 0]
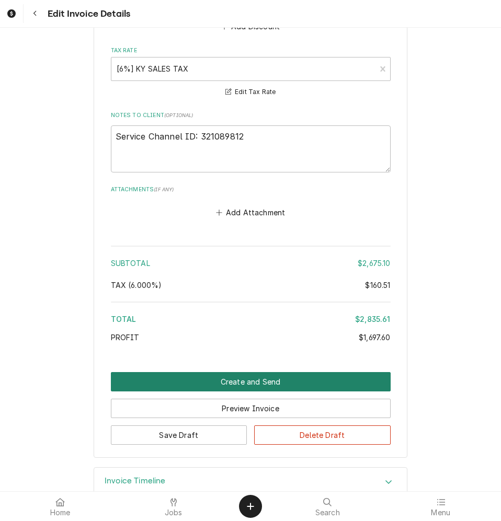
click at [241, 372] on button "Create and Send" at bounding box center [251, 381] width 280 height 19
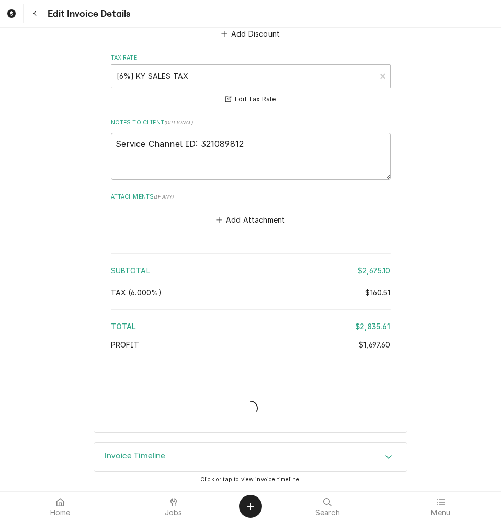
scroll to position [2056, 0]
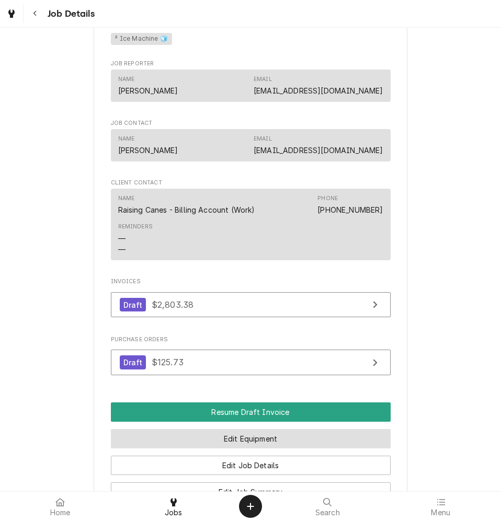
scroll to position [889, 0]
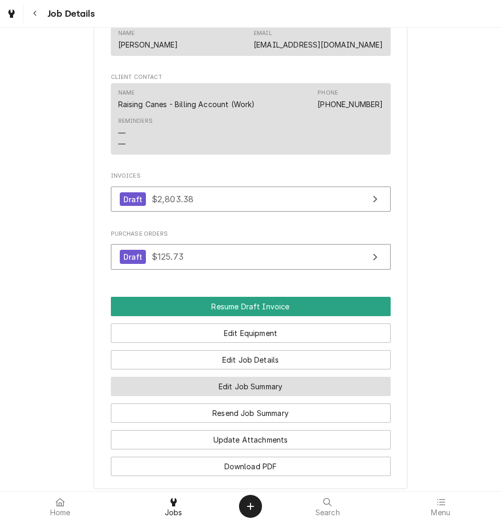
click at [237, 396] on button "Edit Job Summary" at bounding box center [251, 386] width 280 height 19
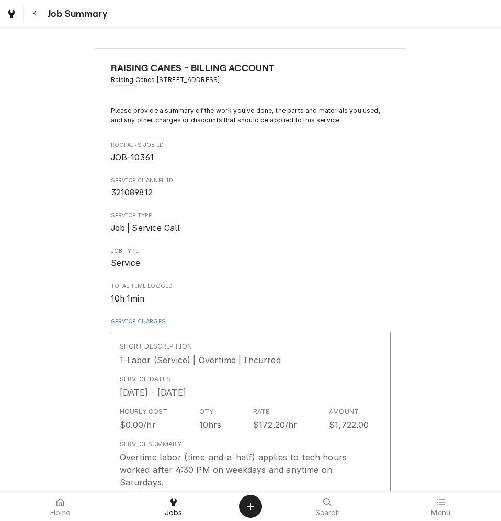
type textarea "x"
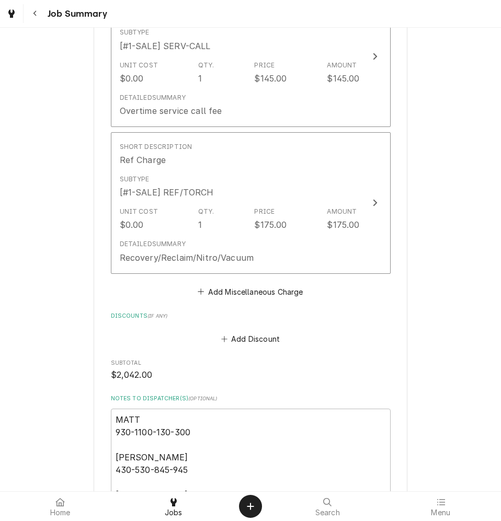
scroll to position [1657, 0]
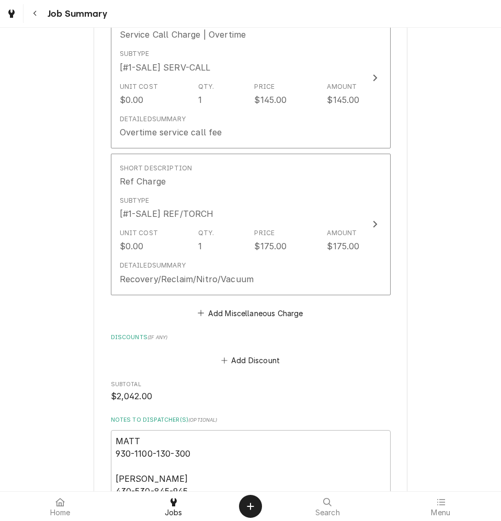
click at [246, 508] on div "Create Object" at bounding box center [250, 506] width 13 height 13
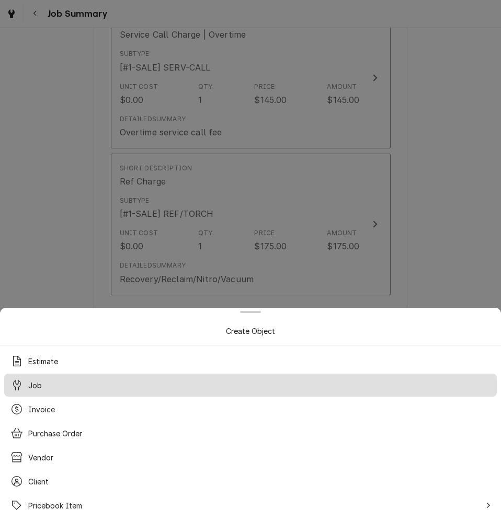
click at [39, 391] on span "Job" at bounding box center [35, 385] width 14 height 11
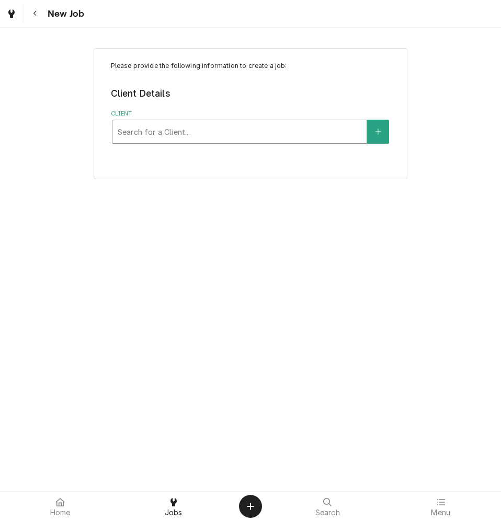
click at [176, 132] on div "Client" at bounding box center [240, 131] width 244 height 19
type input "kor"
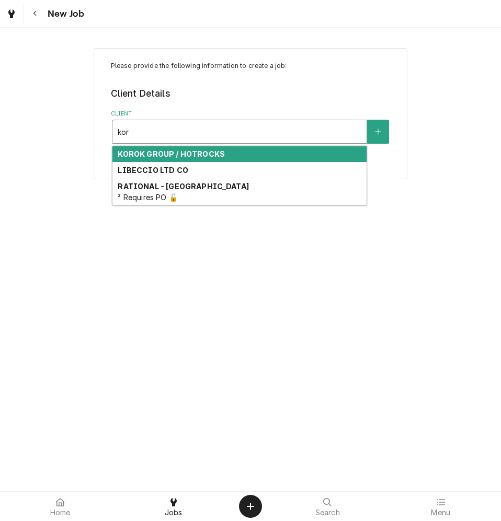
click at [169, 152] on strong "KOROK GROUP / HOTROCKS" at bounding box center [171, 154] width 107 height 9
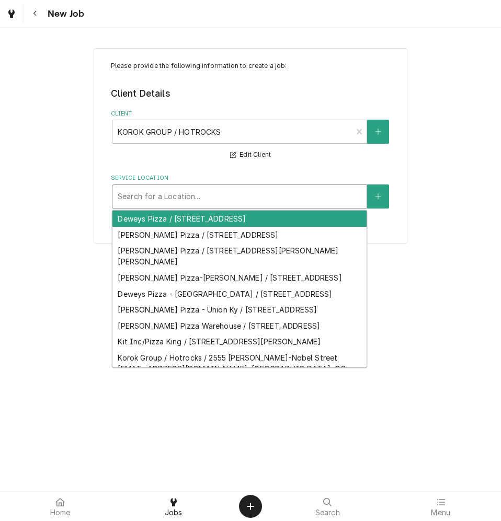
click at [170, 203] on div "Service Location" at bounding box center [240, 196] width 244 height 19
type input "sw"
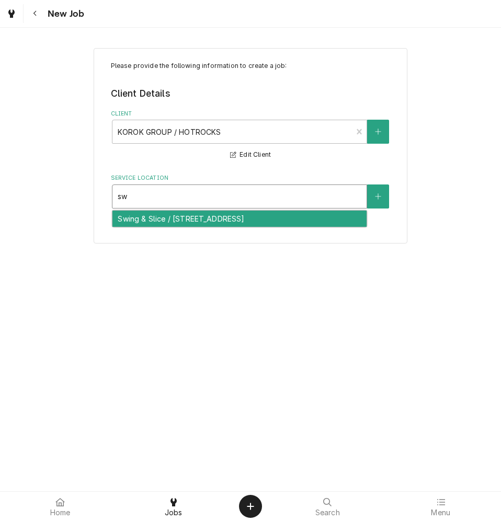
click at [160, 220] on div "Swing & Slice / 2510 Landmark Way NE Suite 101, Corydon, IN 47112" at bounding box center [239, 219] width 254 height 16
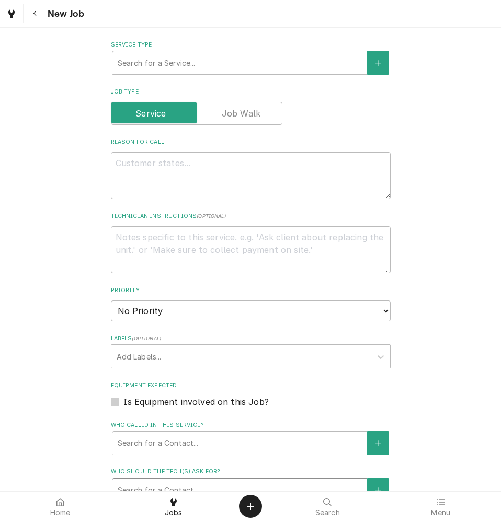
scroll to position [314, 0]
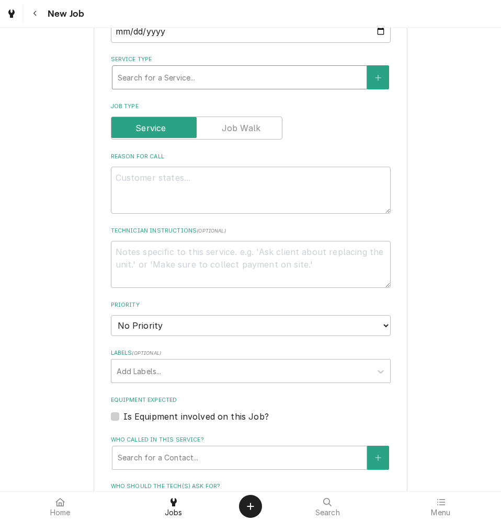
click at [169, 74] on div "Service Type" at bounding box center [240, 77] width 244 height 19
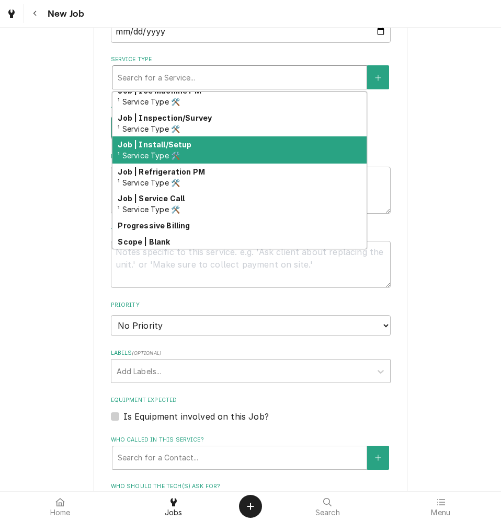
scroll to position [559, 0]
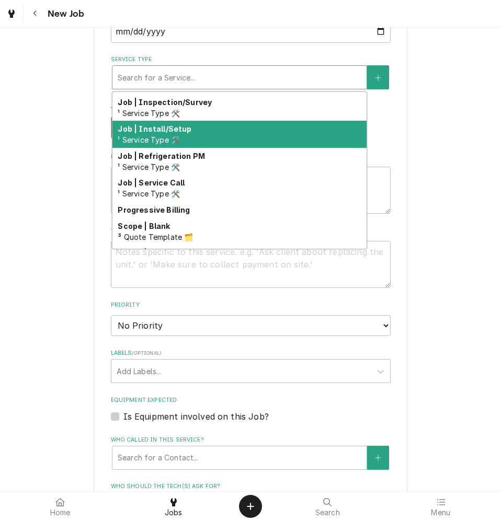
click at [180, 139] on div "Job | Install/Setup ¹ Service Type 🛠️" at bounding box center [239, 134] width 254 height 27
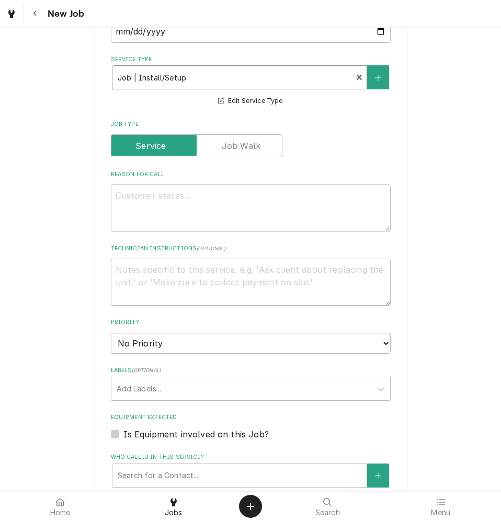
type textarea "x"
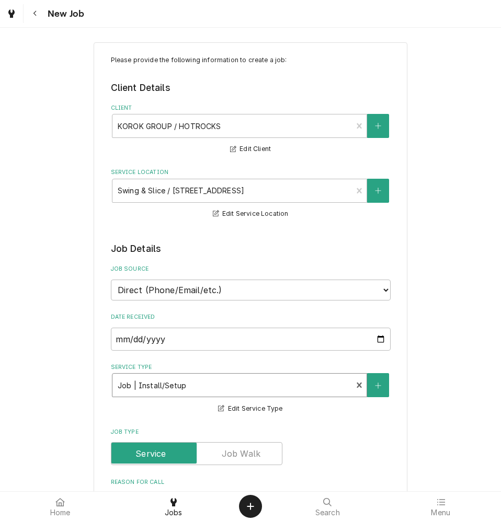
scroll to position [0, 0]
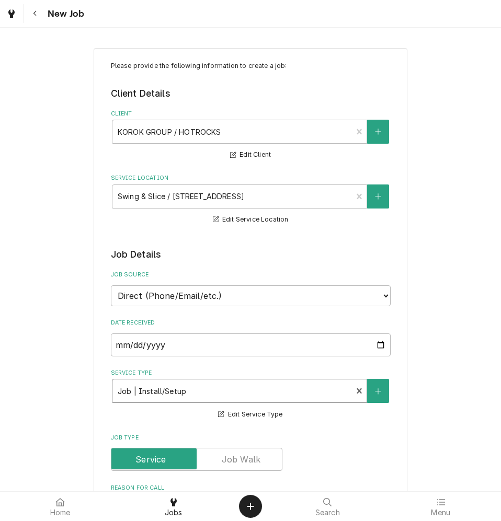
click at [222, 394] on div "Service Type" at bounding box center [233, 391] width 230 height 19
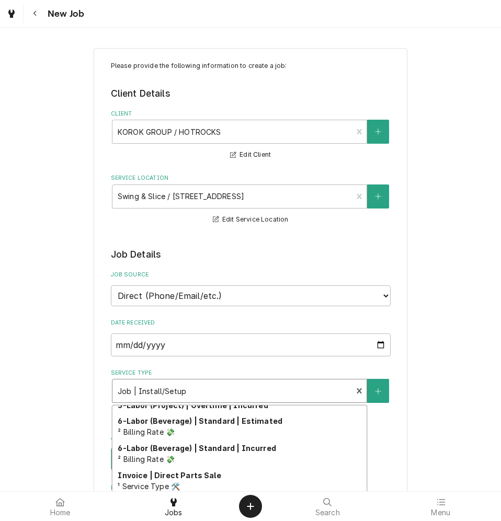
scroll to position [314, 0]
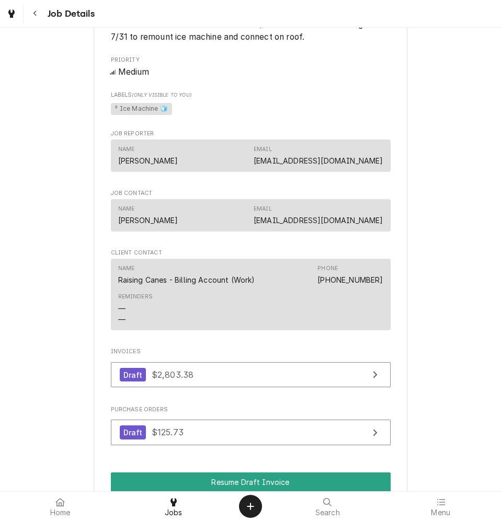
scroll to position [994, 0]
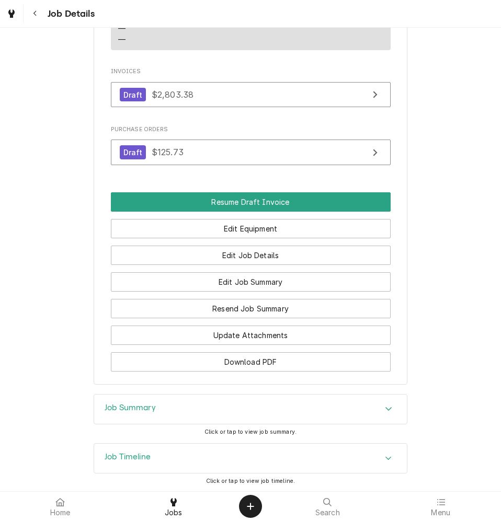
click at [121, 462] on h3 "Job Timeline" at bounding box center [128, 457] width 46 height 10
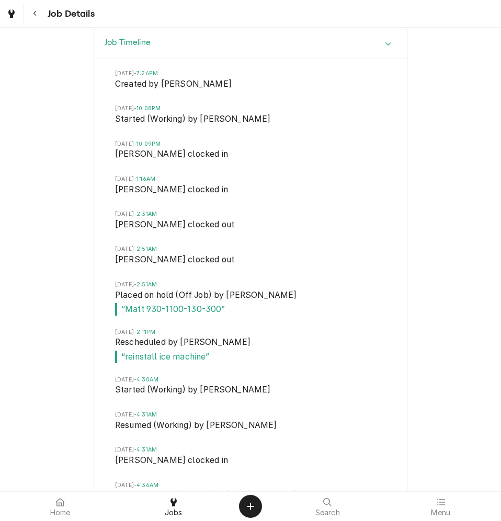
scroll to position [1412, 0]
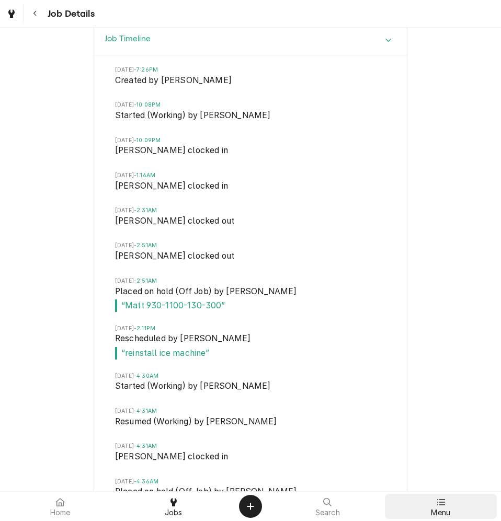
click at [443, 504] on icon at bounding box center [441, 502] width 8 height 8
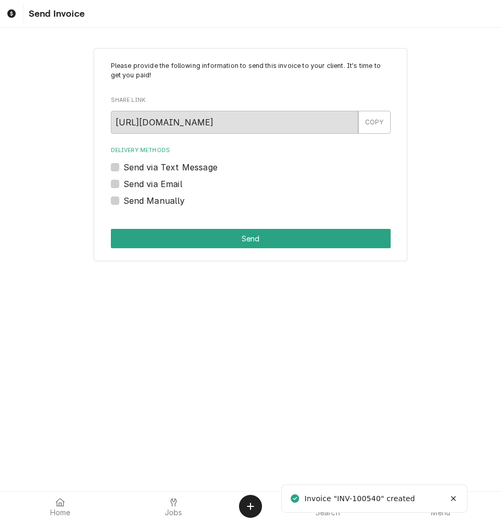
click at [158, 183] on label "Send via Email" at bounding box center [152, 184] width 59 height 13
click at [158, 183] on input "Send via Email" at bounding box center [263, 189] width 280 height 23
checkbox input "true"
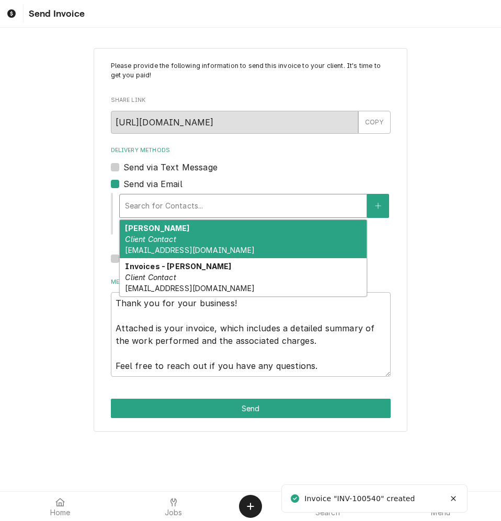
click at [187, 209] on div "Delivery Methods" at bounding box center [243, 206] width 236 height 19
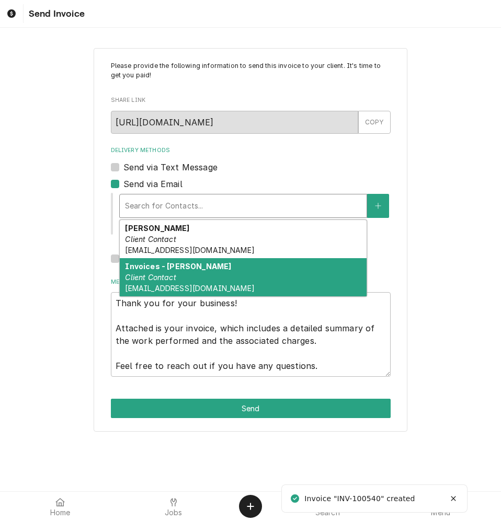
click at [188, 286] on span "kelsey.hetlage@csi1.com" at bounding box center [189, 288] width 129 height 9
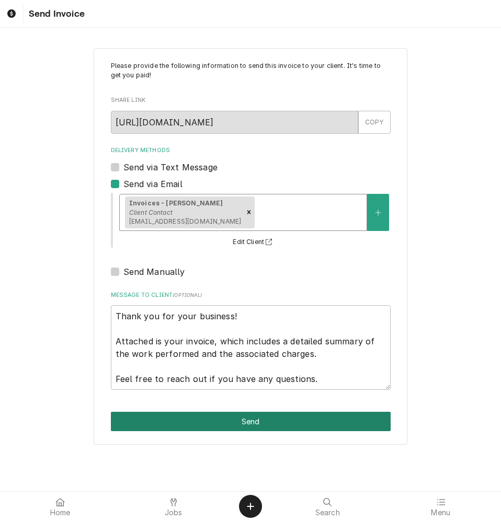
click at [305, 422] on button "Send" at bounding box center [251, 421] width 280 height 19
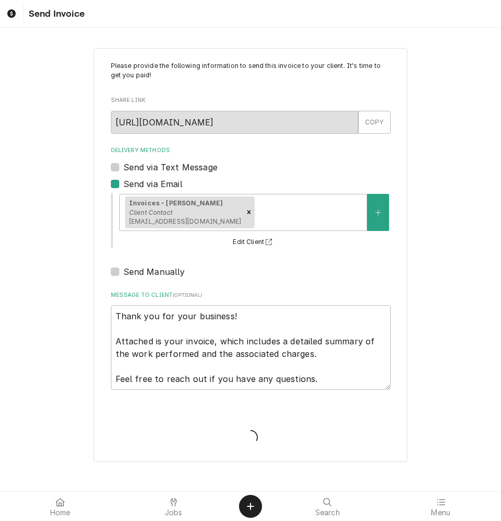
type textarea "x"
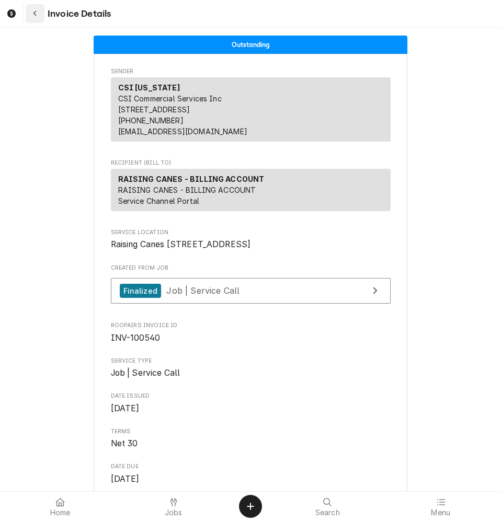
click at [32, 14] on div "Navigate back" at bounding box center [35, 13] width 10 height 10
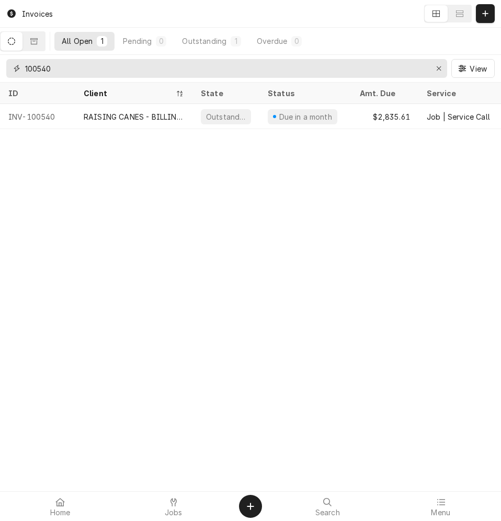
drag, startPoint x: 77, startPoint y: 70, endPoint x: 47, endPoint y: 68, distance: 30.4
click at [47, 68] on input "100540" at bounding box center [226, 68] width 402 height 19
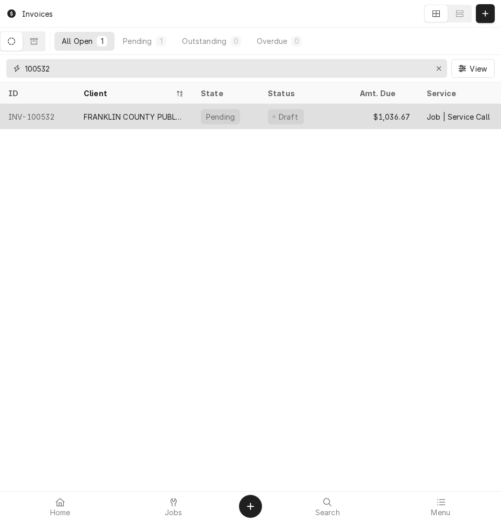
type input "100532"
click at [106, 115] on div "FRANKLIN COUNTY PUBLIC SCHOOLS" at bounding box center [134, 116] width 100 height 11
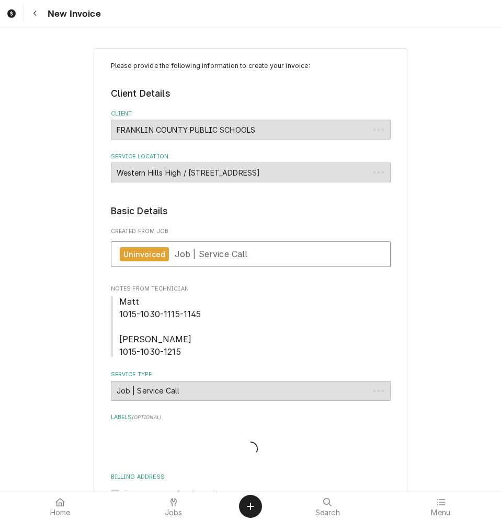
type textarea "x"
click at [33, 15] on icon "Navigate back" at bounding box center [35, 13] width 5 height 7
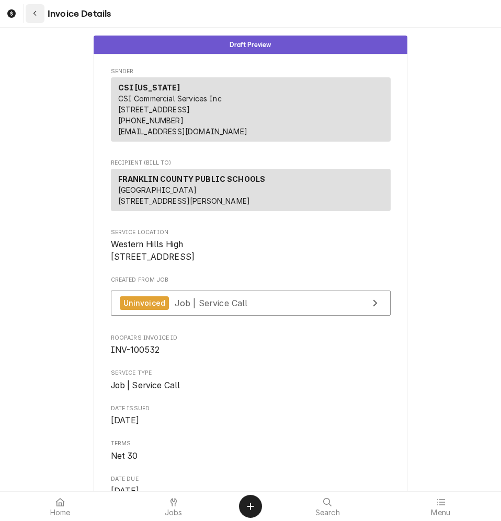
click at [40, 11] on div "Navigate back" at bounding box center [35, 13] width 10 height 10
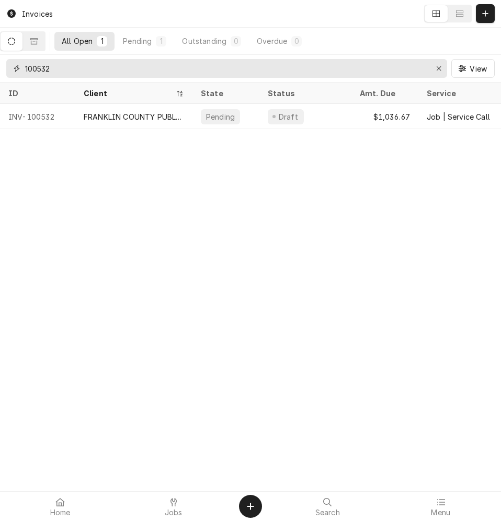
click at [48, 70] on input "100532" at bounding box center [226, 68] width 402 height 19
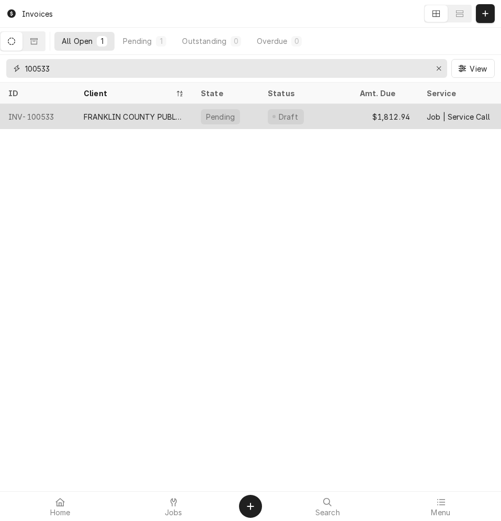
type input "100533"
click at [112, 115] on div "FRANKLIN COUNTY PUBLIC SCHOOLS" at bounding box center [134, 116] width 100 height 11
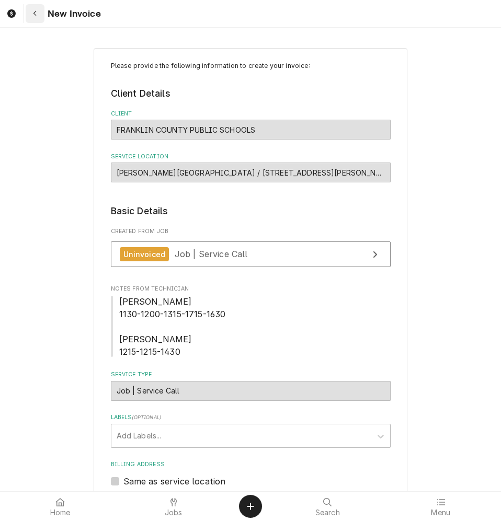
click at [37, 11] on icon "Navigate back" at bounding box center [35, 13] width 5 height 7
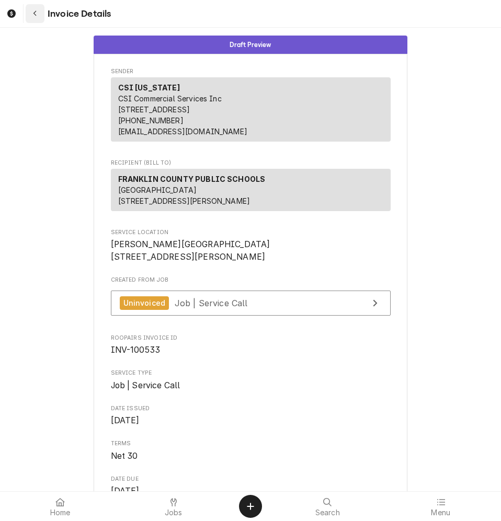
click at [33, 14] on icon "Navigate back" at bounding box center [35, 13] width 5 height 7
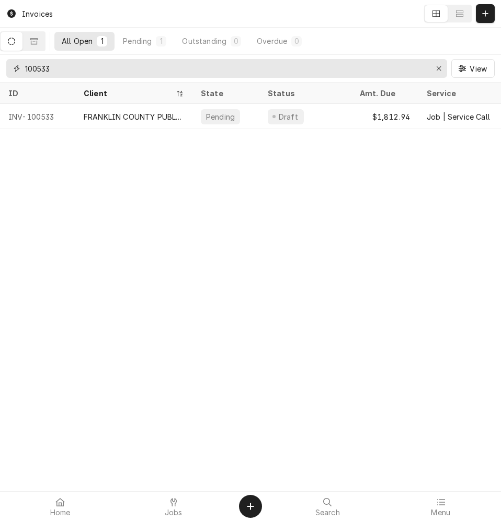
drag, startPoint x: 50, startPoint y: 68, endPoint x: 57, endPoint y: 68, distance: 6.8
click at [57, 68] on input "100533" at bounding box center [226, 68] width 402 height 19
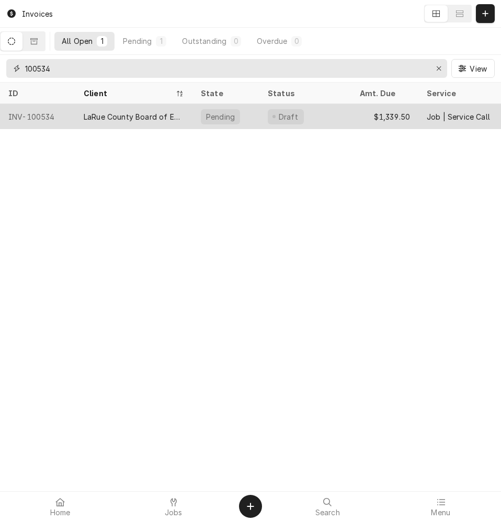
type input "100534"
click at [92, 118] on div "LaRue County Board of Education" at bounding box center [134, 116] width 100 height 11
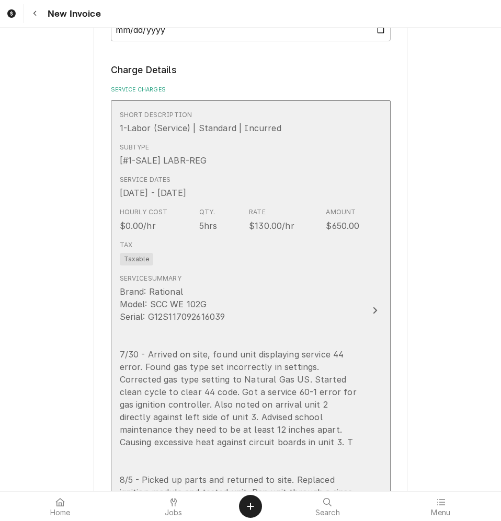
scroll to position [889, 0]
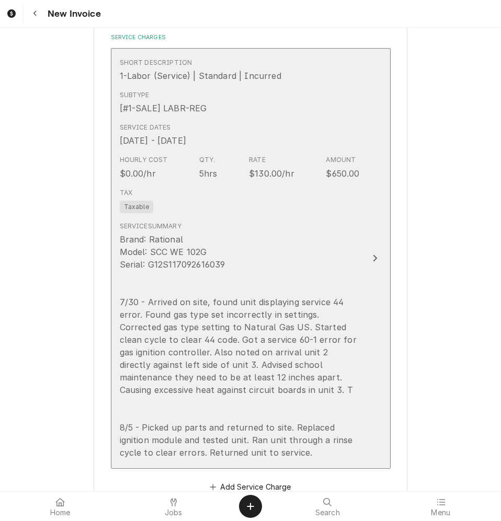
click at [261, 318] on div "Brand: Rational Model: SCC WE 102G Serial: G12S117092616039 7/30 - Arrived on s…" at bounding box center [240, 346] width 240 height 226
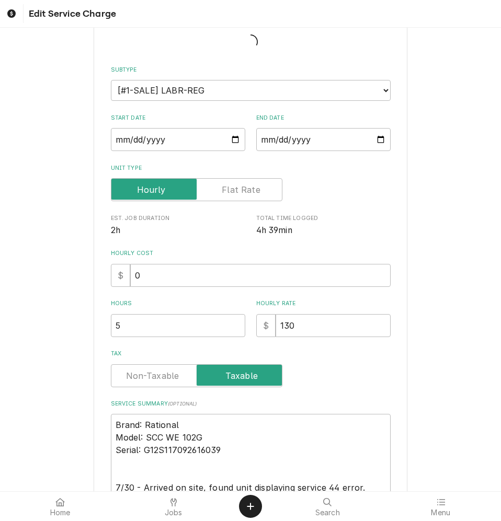
type textarea "x"
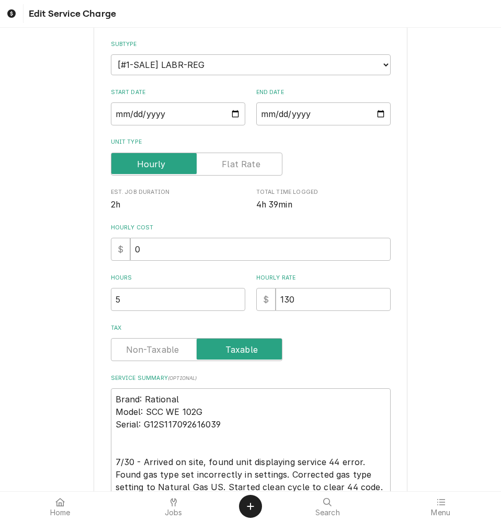
scroll to position [314, 0]
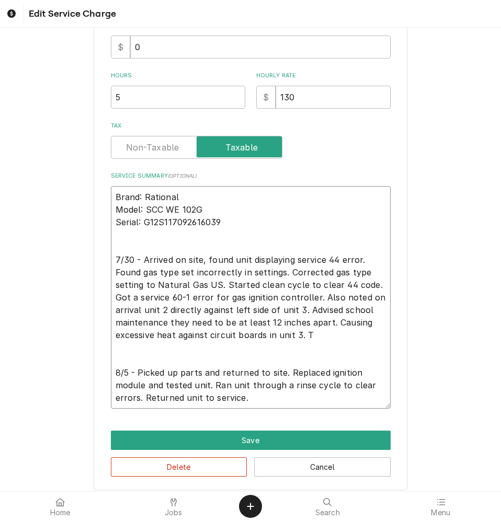
click at [316, 336] on textarea "Brand: Rational Model: SCC WE 102G Serial: G12S117092616039 7/30 - Arrived on s…" at bounding box center [251, 297] width 280 height 223
type textarea "Brand: Rational Model: SCC WE 102G Serial: G12S117092616039 7/30 - Arrived on s…"
type textarea "x"
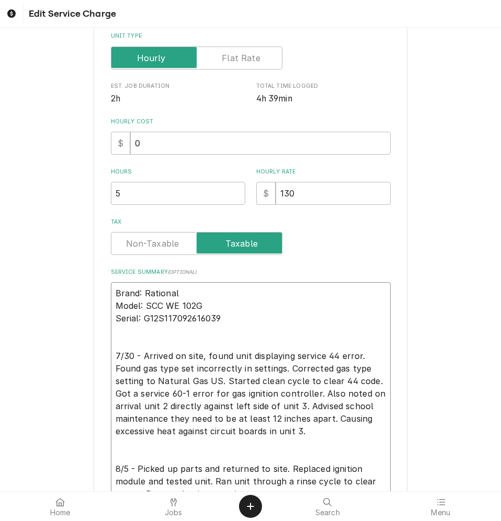
scroll to position [217, 0]
type textarea "Brand: Rational Model: SCC WE 102G Serial: G12S117092616039 7/30 - Arrived on s…"
click at [52, 334] on div "Use the fields below to edit this service charge Short Description 1-Labor (Ser…" at bounding box center [250, 209] width 501 height 775
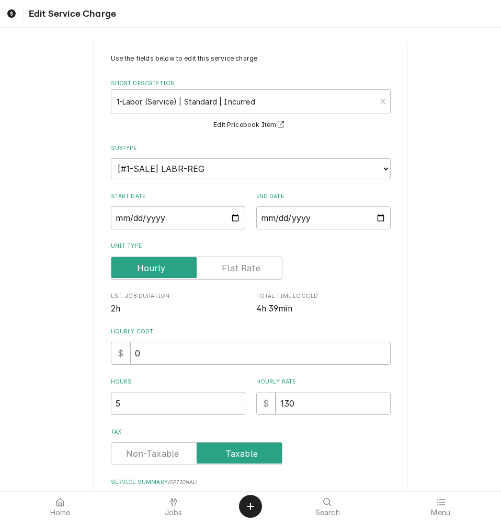
scroll to position [0, 0]
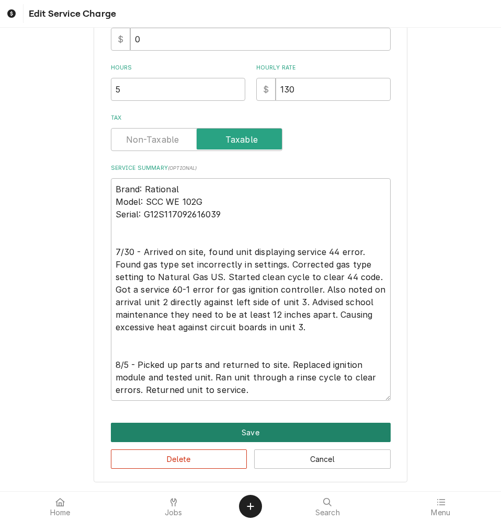
click at [227, 424] on button "Save" at bounding box center [251, 432] width 280 height 19
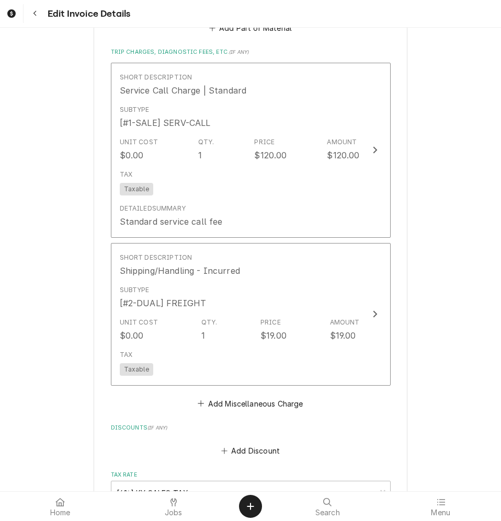
scroll to position [1609, 0]
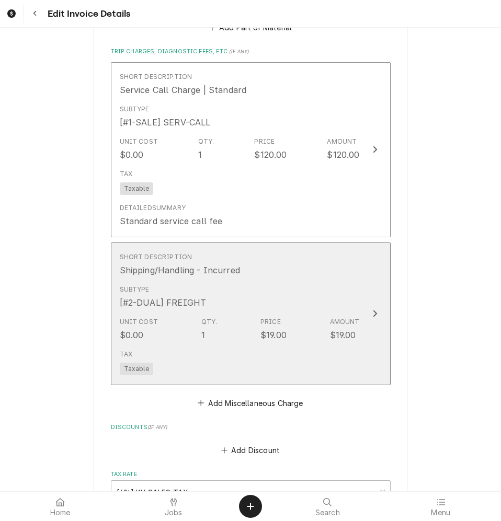
click at [244, 337] on div "Unit Cost $0.00 Qty. 1 Price $19.00 Amount $19.00" at bounding box center [240, 329] width 240 height 32
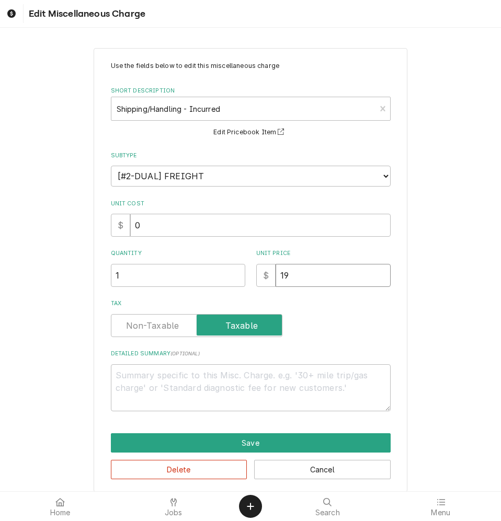
drag, startPoint x: 286, startPoint y: 276, endPoint x: 271, endPoint y: 275, distance: 15.2
click at [276, 275] on input "19" at bounding box center [333, 275] width 115 height 23
type textarea "x"
type input "2"
type textarea "x"
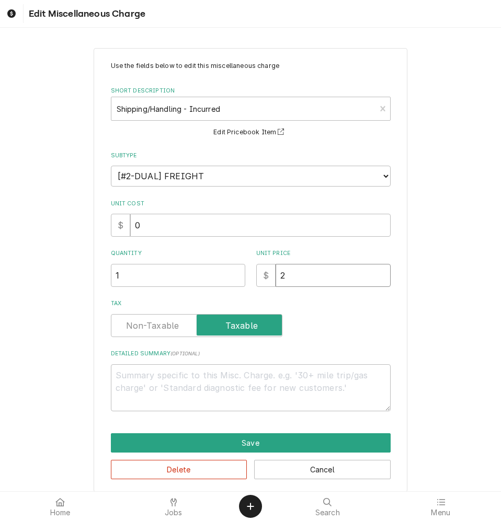
type input "27"
type textarea "x"
type input "27.3"
type textarea "x"
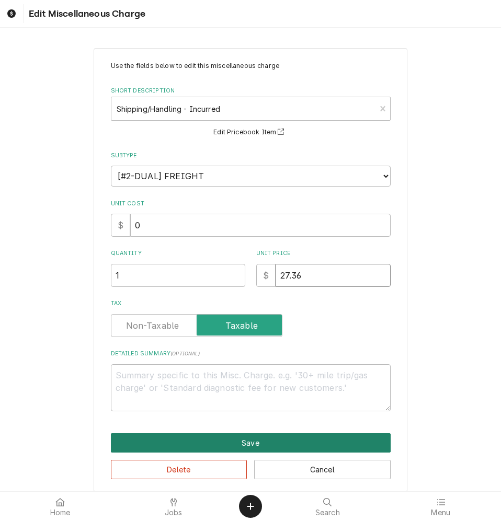
type input "27.36"
click at [230, 446] on button "Save" at bounding box center [251, 443] width 280 height 19
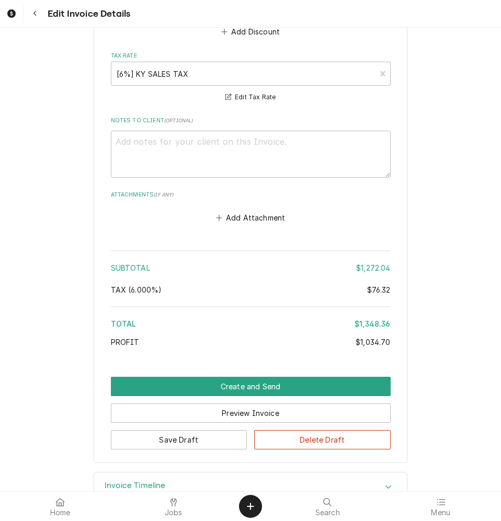
scroll to position [2058, 0]
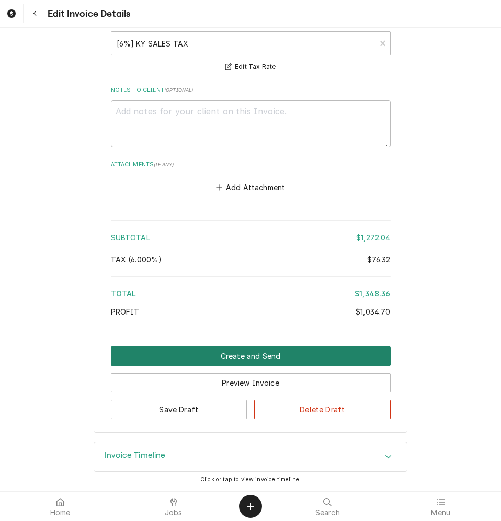
click at [238, 356] on button "Create and Send" at bounding box center [251, 356] width 280 height 19
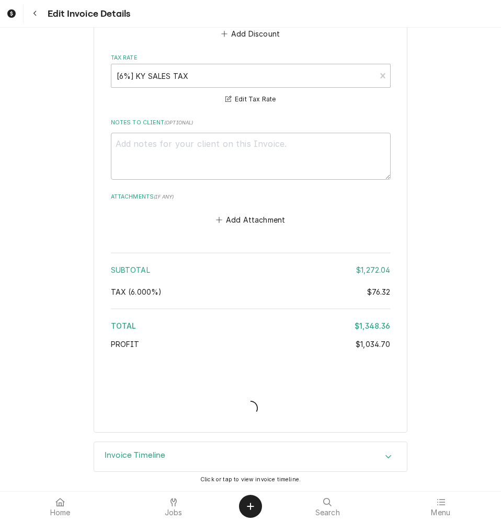
type textarea "x"
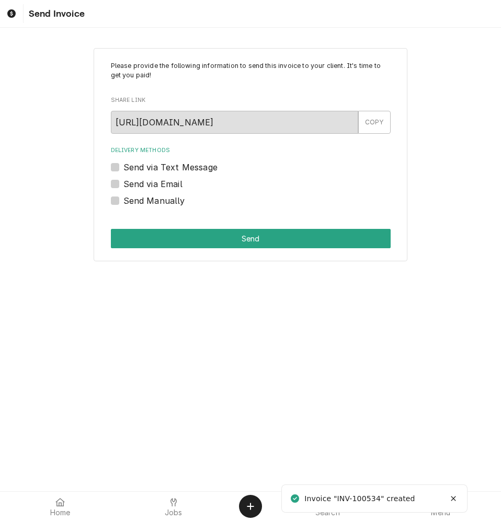
click at [168, 180] on label "Send via Email" at bounding box center [152, 184] width 59 height 13
click at [168, 180] on input "Send via Email" at bounding box center [263, 189] width 280 height 23
checkbox input "true"
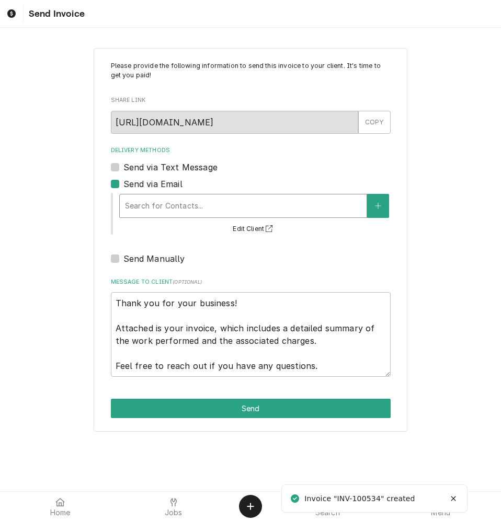
click at [158, 206] on div "Delivery Methods" at bounding box center [243, 206] width 236 height 19
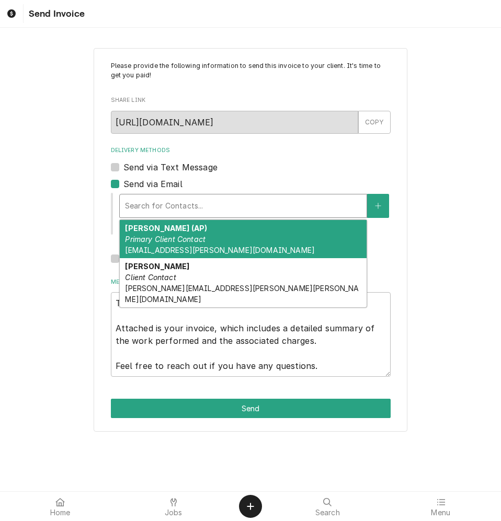
click at [190, 242] on em "Primary Client Contact" at bounding box center [165, 239] width 81 height 9
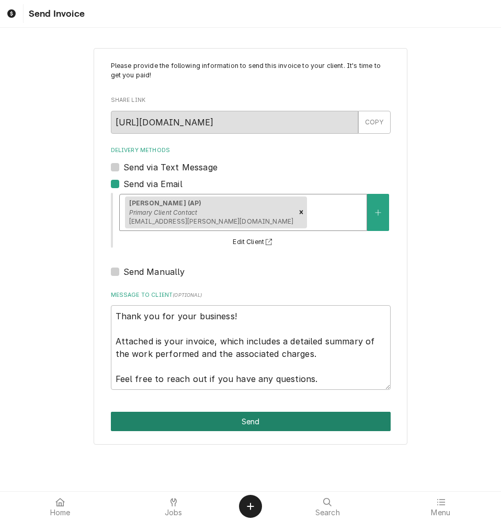
click at [260, 417] on button "Send" at bounding box center [251, 421] width 280 height 19
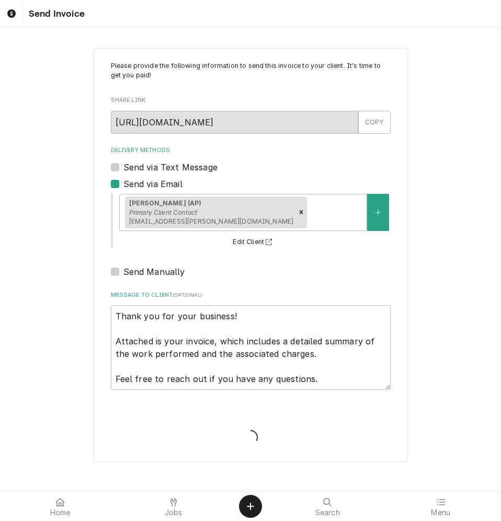
type textarea "x"
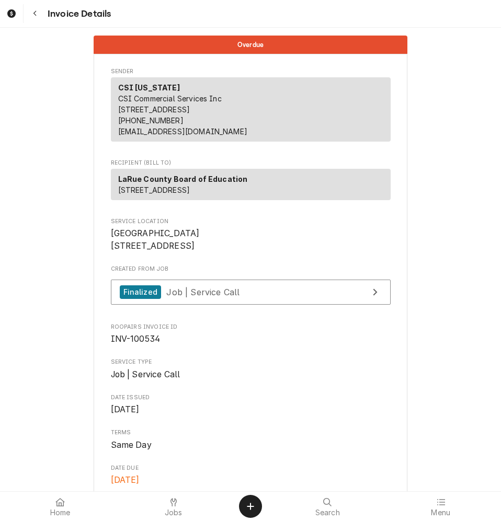
drag, startPoint x: 39, startPoint y: 16, endPoint x: 47, endPoint y: 26, distance: 13.4
click at [39, 16] on div "Navigate back" at bounding box center [35, 13] width 10 height 10
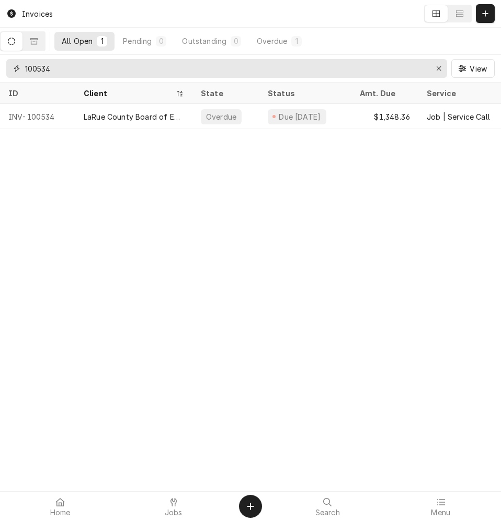
click at [54, 70] on input "100534" at bounding box center [226, 68] width 402 height 19
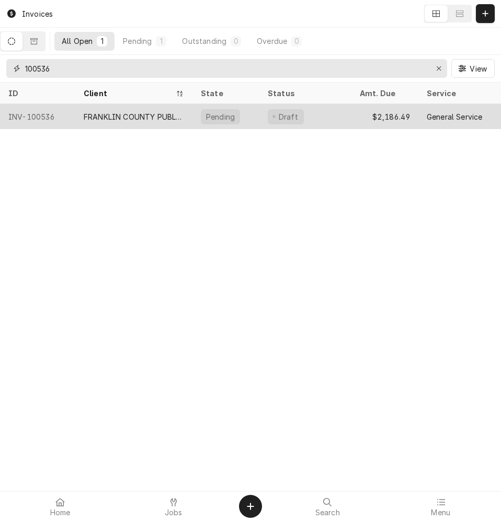
type input "100536"
click at [111, 117] on div "FRANKLIN COUNTY PUBLIC SCHOOLS" at bounding box center [134, 116] width 100 height 11
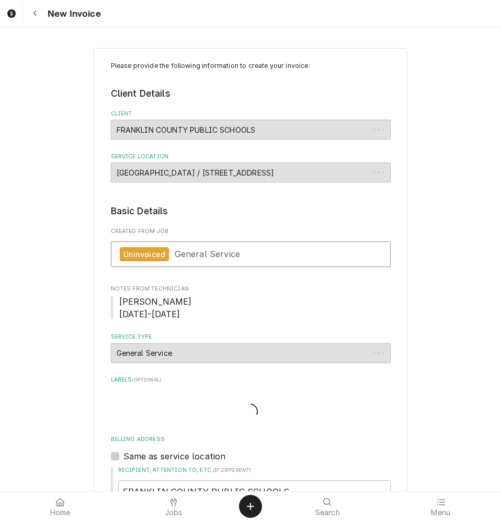
type textarea "x"
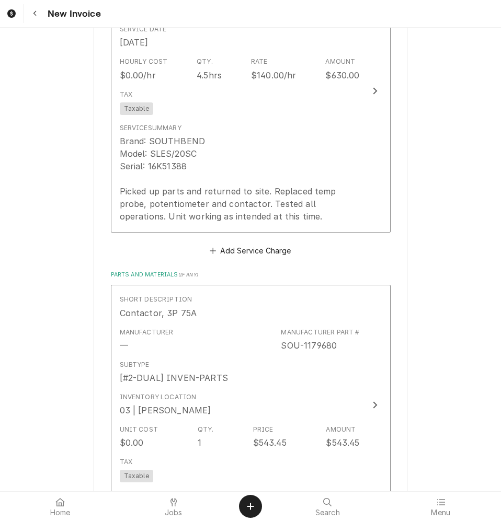
scroll to position [994, 0]
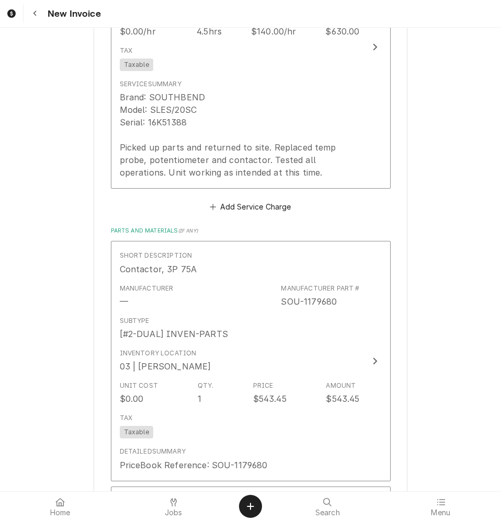
drag, startPoint x: 33, startPoint y: 9, endPoint x: 48, endPoint y: 27, distance: 23.0
click at [33, 9] on div "Navigate back" at bounding box center [35, 13] width 10 height 10
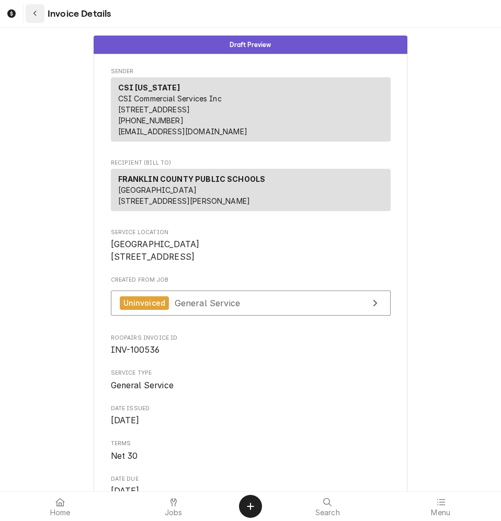
click at [33, 10] on icon "Navigate back" at bounding box center [35, 13] width 5 height 7
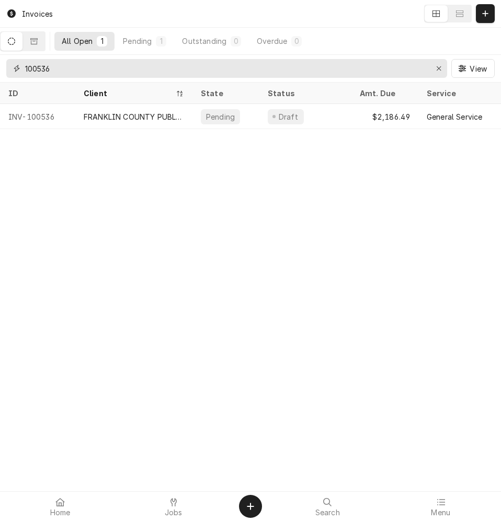
drag, startPoint x: 50, startPoint y: 69, endPoint x: 58, endPoint y: 69, distance: 7.3
click at [58, 69] on input "100536" at bounding box center [226, 68] width 402 height 19
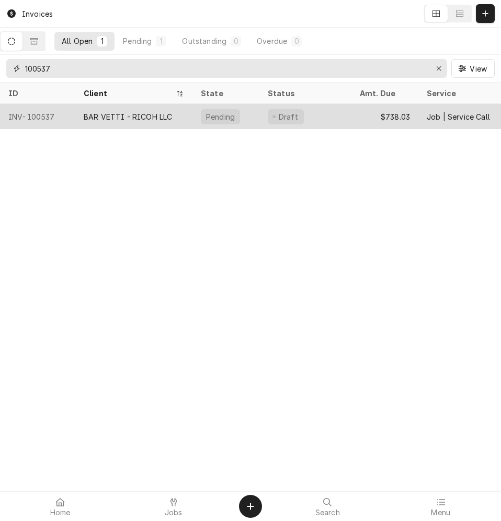
type input "100537"
click at [106, 118] on div "BAR VETTI - RICOH LLC" at bounding box center [128, 116] width 88 height 11
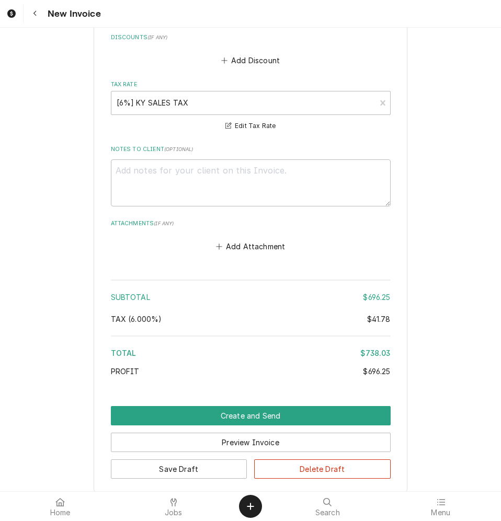
scroll to position [1694, 0]
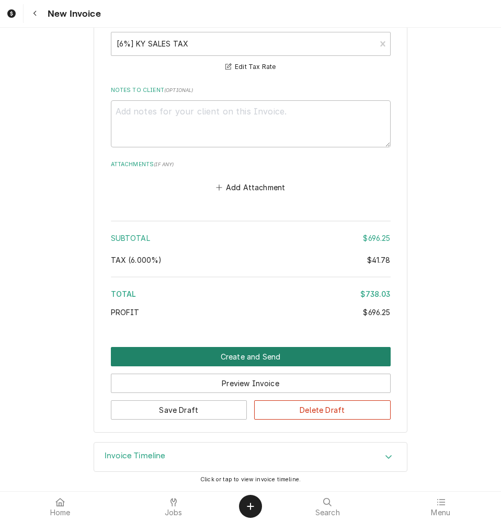
click at [216, 358] on button "Create and Send" at bounding box center [251, 356] width 280 height 19
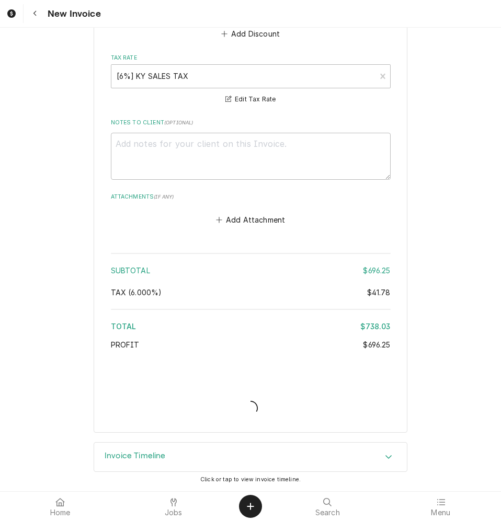
type textarea "x"
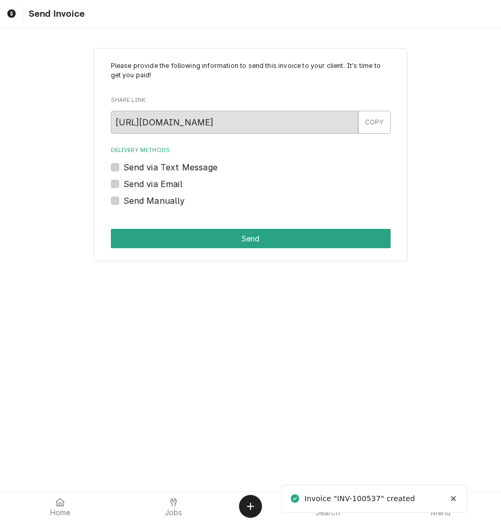
click at [123, 183] on label "Send via Email" at bounding box center [152, 184] width 59 height 13
click at [123, 183] on input "Send via Email" at bounding box center [263, 189] width 280 height 23
checkbox input "true"
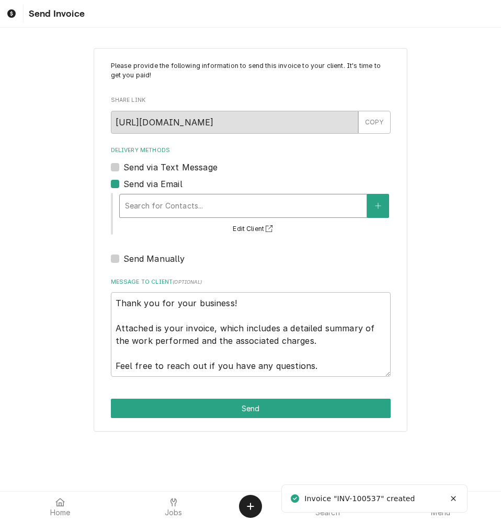
click at [144, 203] on div "Delivery Methods" at bounding box center [243, 206] width 236 height 19
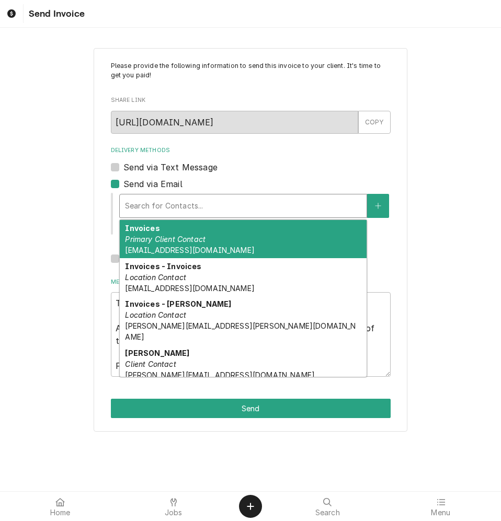
click at [157, 237] on em "Primary Client Contact" at bounding box center [165, 239] width 81 height 9
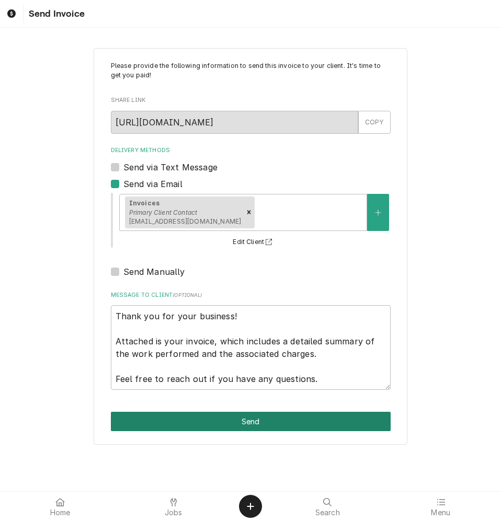
click at [203, 424] on button "Send" at bounding box center [251, 421] width 280 height 19
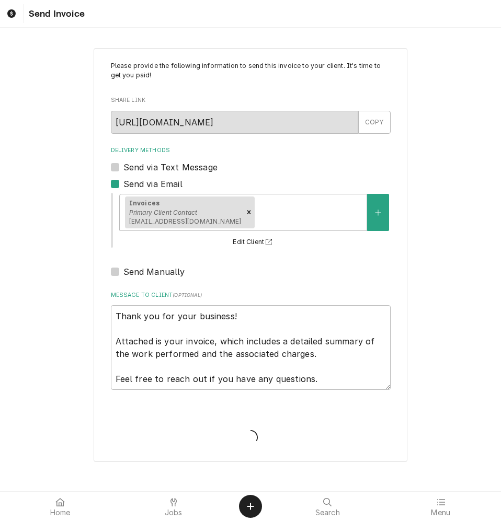
type textarea "x"
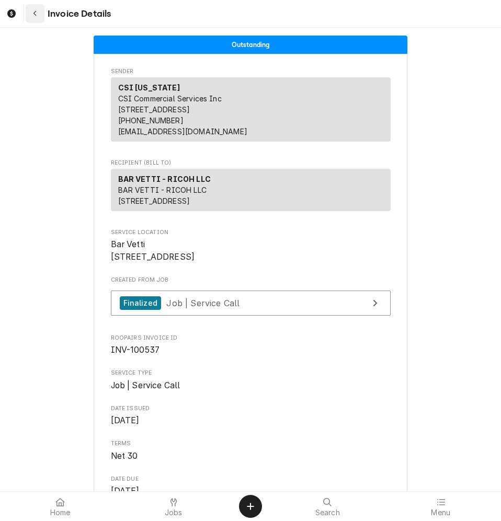
click at [34, 16] on icon "Navigate back" at bounding box center [35, 13] width 5 height 7
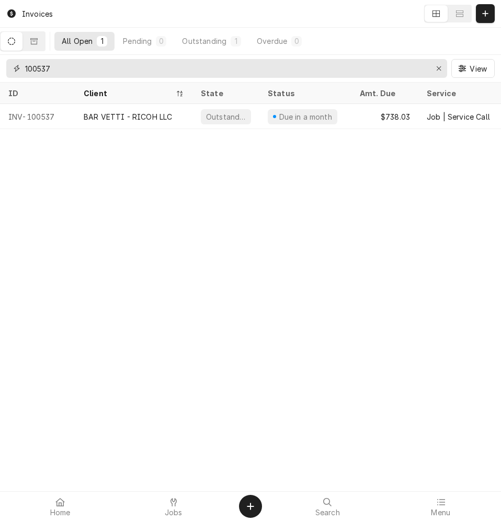
click at [53, 70] on input "100537" at bounding box center [226, 68] width 402 height 19
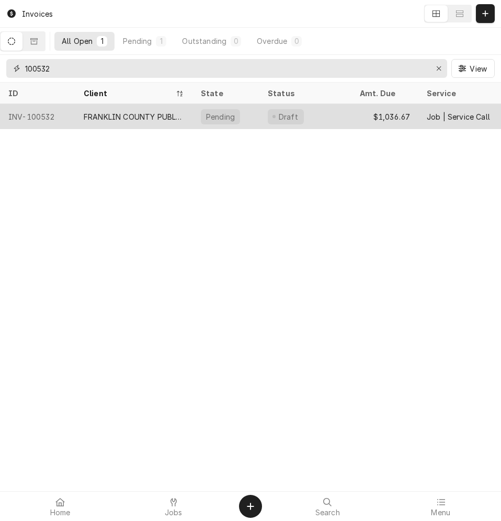
type input "100532"
click at [99, 118] on div "FRANKLIN COUNTY PUBLIC SCHOOLS" at bounding box center [134, 116] width 100 height 11
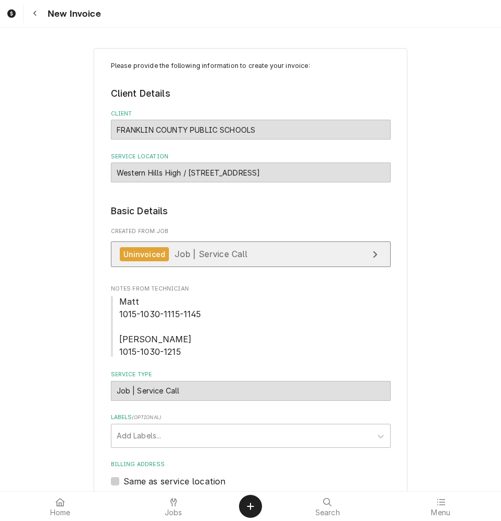
click at [251, 254] on link "Uninvoiced Job | Service Call" at bounding box center [251, 255] width 280 height 26
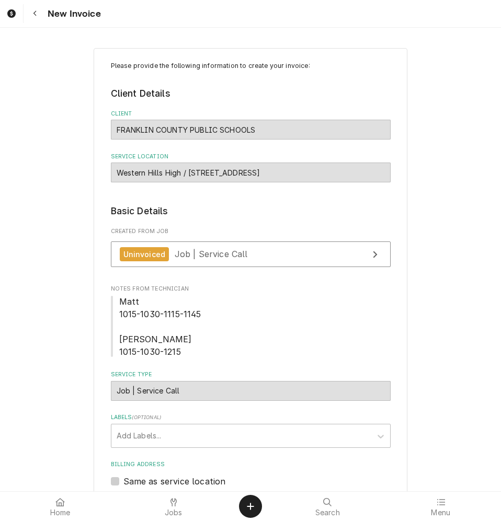
type textarea "x"
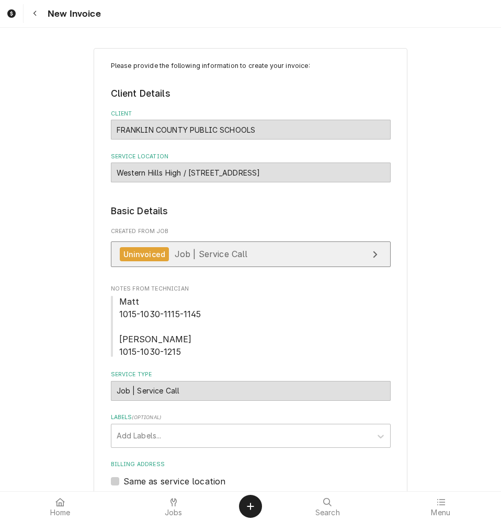
click at [221, 260] on div "Uninvoiced Job | Service Call" at bounding box center [184, 254] width 128 height 14
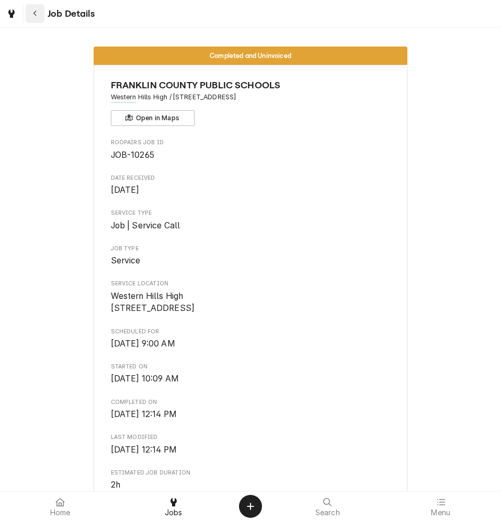
click at [37, 13] on icon "Navigate back" at bounding box center [35, 13] width 5 height 7
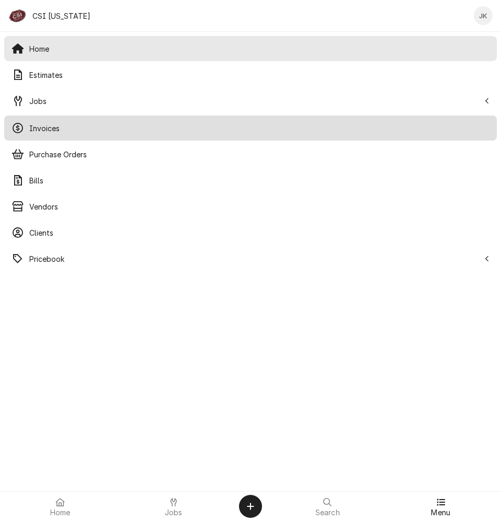
click at [50, 128] on span "Invoices" at bounding box center [259, 128] width 460 height 11
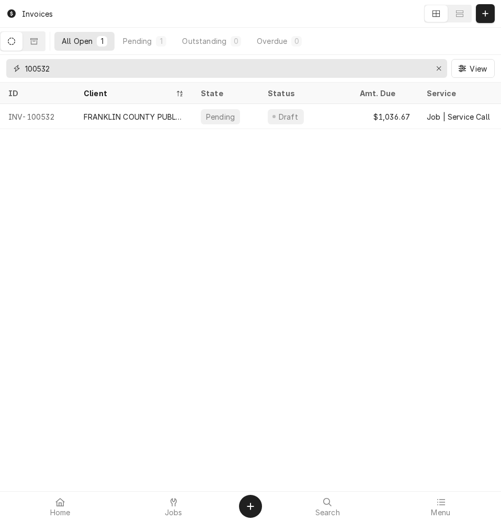
click at [55, 73] on input "100532" at bounding box center [226, 68] width 402 height 19
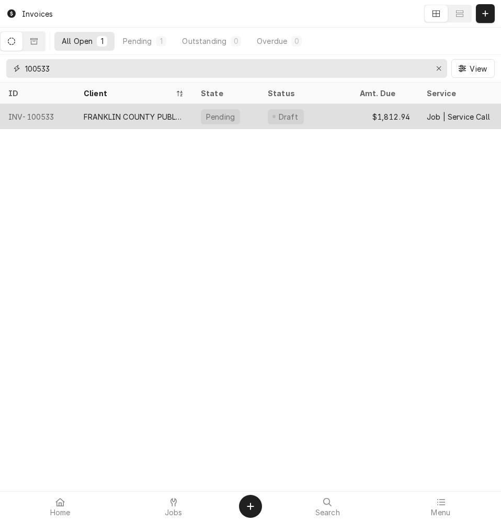
type input "100533"
click at [88, 111] on div "FRANKLIN COUNTY PUBLIC SCHOOLS" at bounding box center [134, 116] width 100 height 11
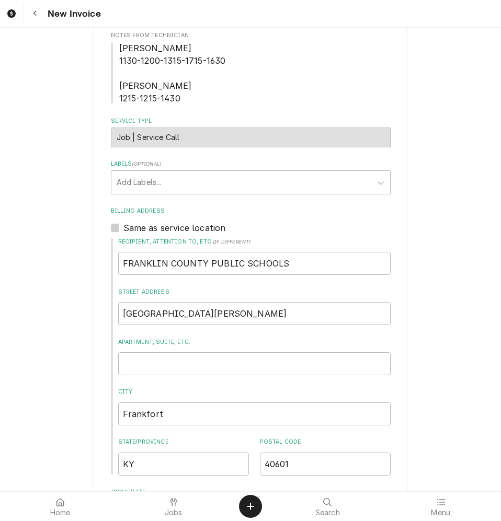
scroll to position [52, 0]
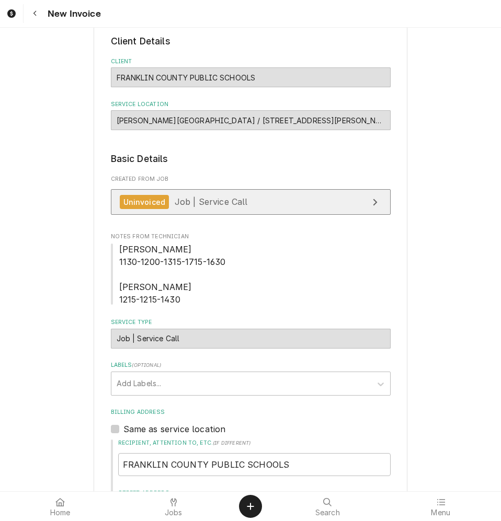
click at [260, 199] on link "Uninvoiced Job | Service Call" at bounding box center [251, 202] width 280 height 26
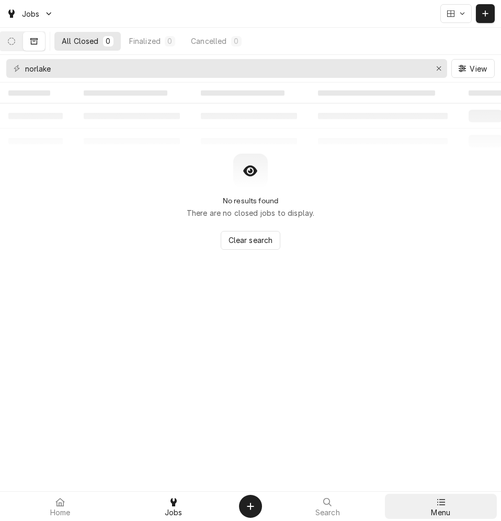
click at [457, 506] on div "Menu" at bounding box center [441, 506] width 108 height 21
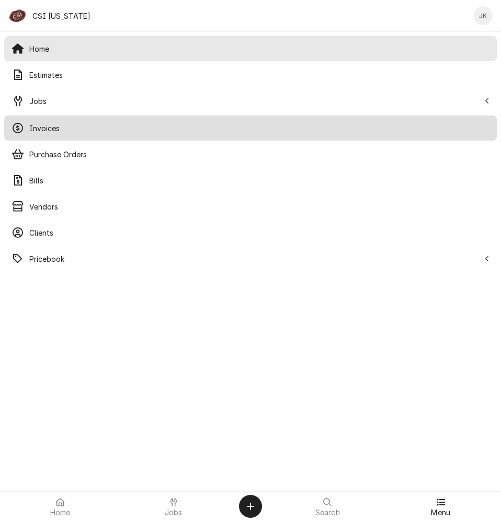
click at [61, 133] on span "Invoices" at bounding box center [259, 128] width 460 height 11
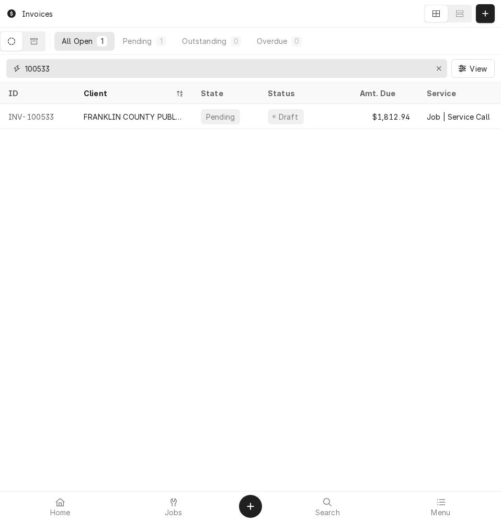
drag, startPoint x: 49, startPoint y: 69, endPoint x: 58, endPoint y: 69, distance: 8.9
click at [58, 69] on input "100533" at bounding box center [226, 68] width 402 height 19
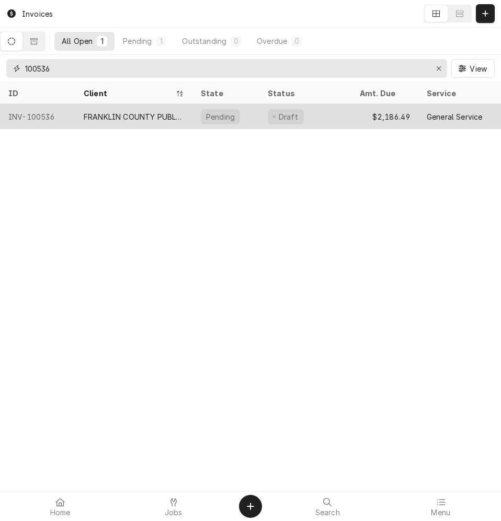
type input "100536"
click at [106, 112] on div "FRANKLIN COUNTY PUBLIC SCHOOLS" at bounding box center [134, 116] width 100 height 11
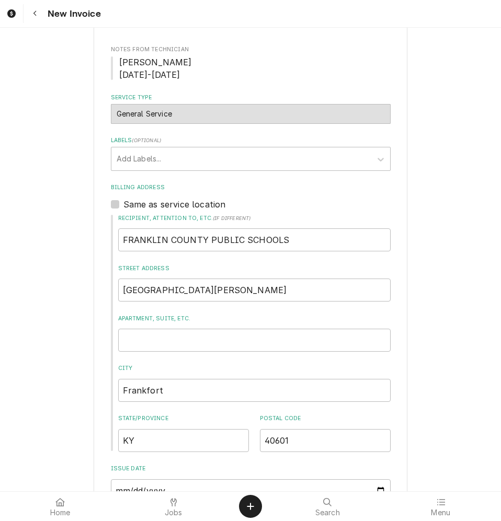
scroll to position [105, 0]
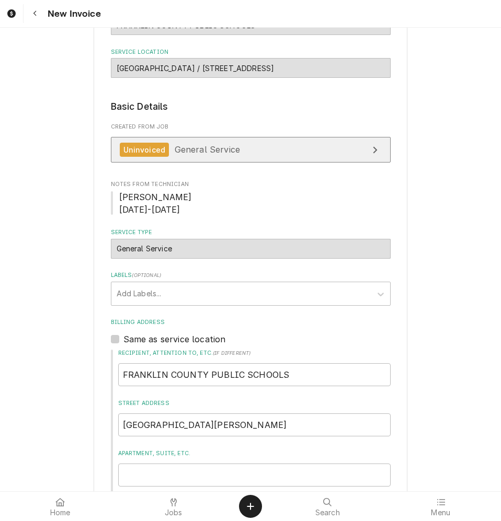
click at [240, 146] on link "Uninvoiced General Service" at bounding box center [251, 150] width 280 height 26
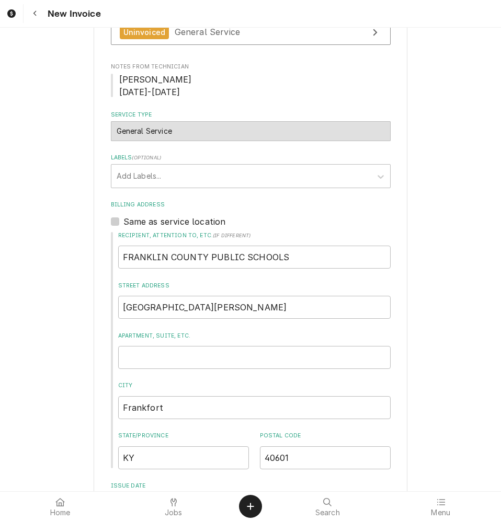
scroll to position [209, 0]
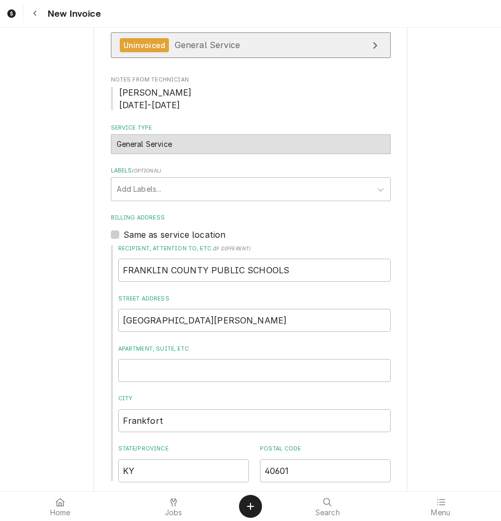
click at [214, 48] on span "General Service" at bounding box center [207, 45] width 65 height 10
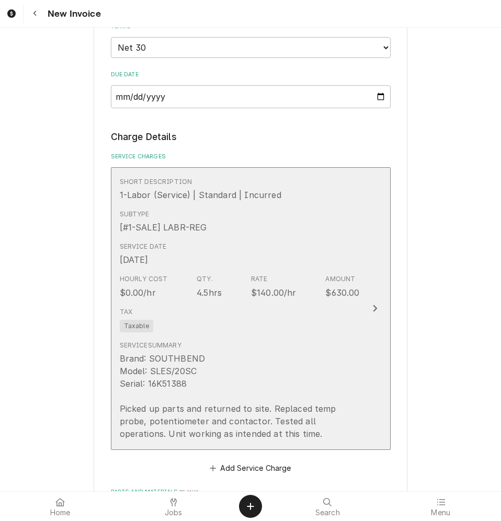
click at [241, 358] on div "Brand: SOUTHBEND Model: SLES/20SC Serial: 16K51388 Picked up parts and returned…" at bounding box center [240, 396] width 240 height 88
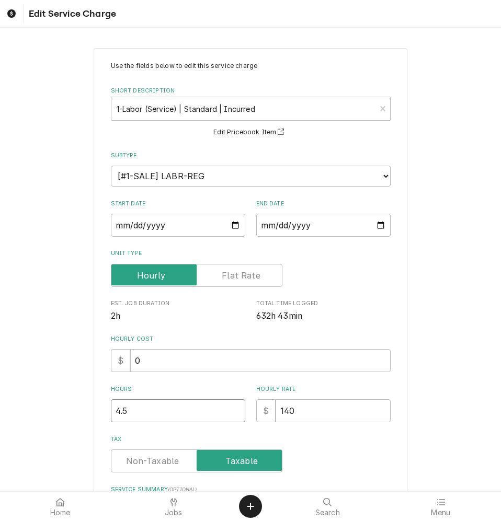
drag, startPoint x: 117, startPoint y: 412, endPoint x: 108, endPoint y: 409, distance: 9.3
click at [111, 409] on input "4.5" at bounding box center [178, 411] width 134 height 23
type textarea "x"
type input "6.5"
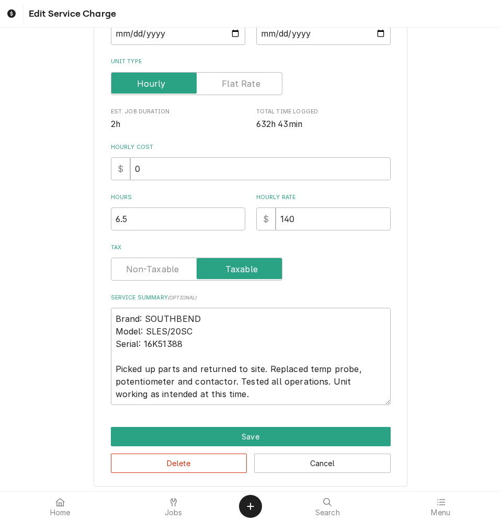
scroll to position [196, 0]
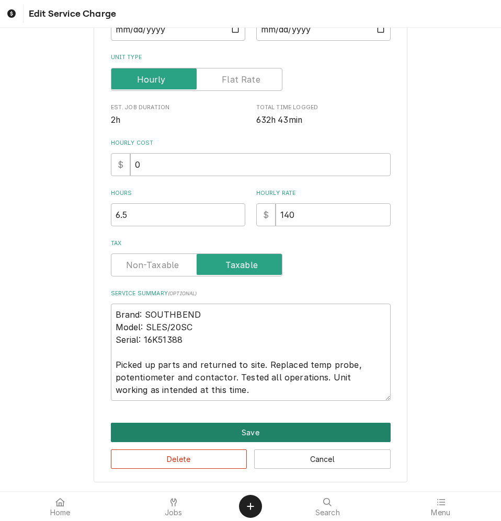
click at [279, 431] on button "Save" at bounding box center [251, 432] width 280 height 19
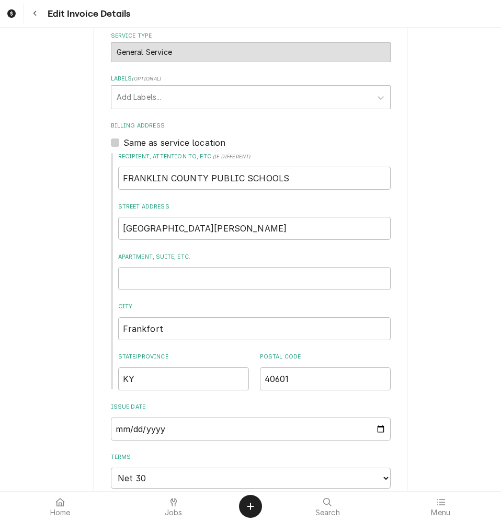
scroll to position [92, 0]
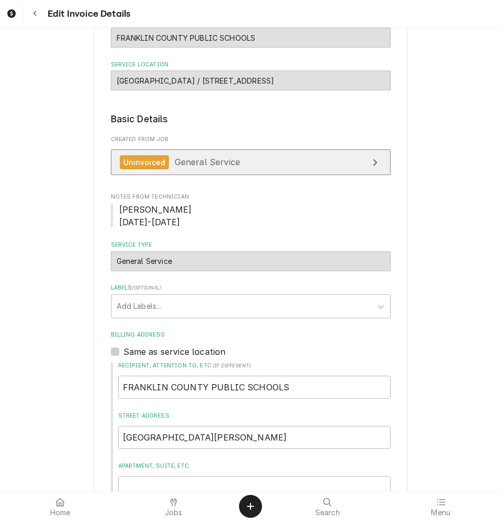
click at [204, 164] on span "General Service" at bounding box center [207, 162] width 65 height 10
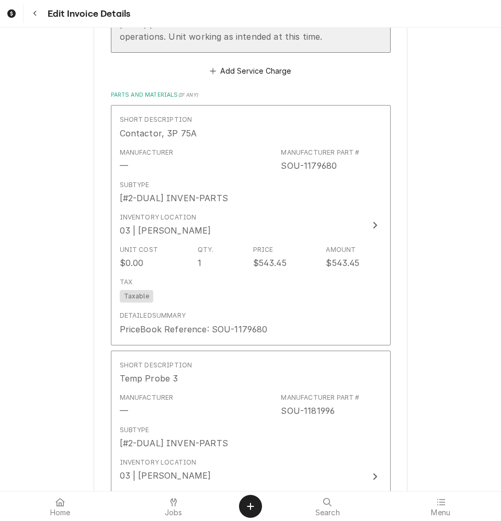
scroll to position [1138, 0]
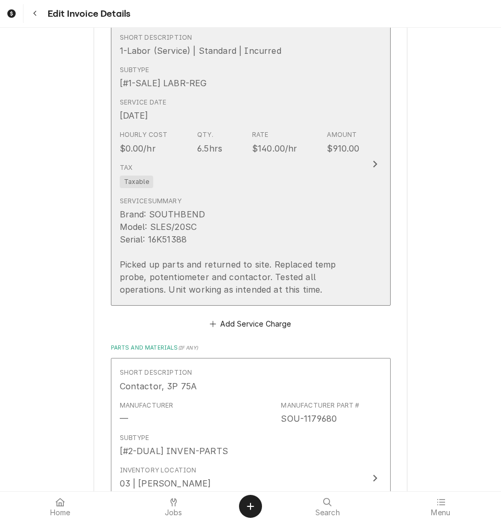
click at [304, 203] on div "Service Summary Brand: SOUTHBEND Model: SLES/20SC Serial: 16K51388 Picked up pa…" at bounding box center [240, 246] width 240 height 99
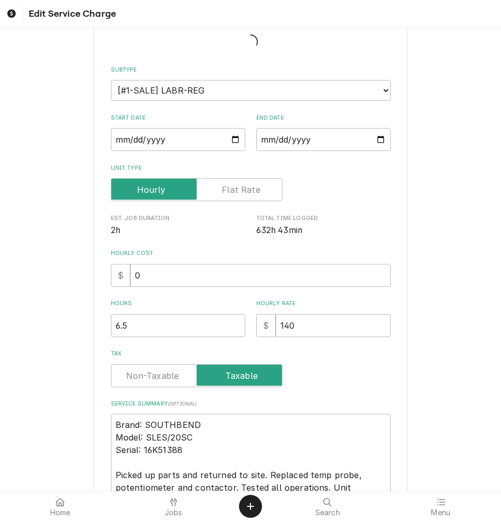
type textarea "x"
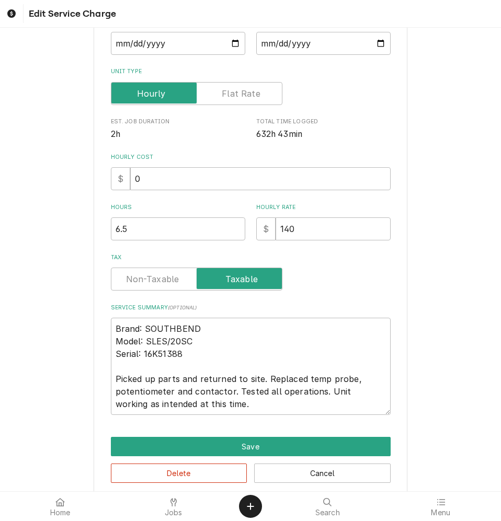
scroll to position [196, 0]
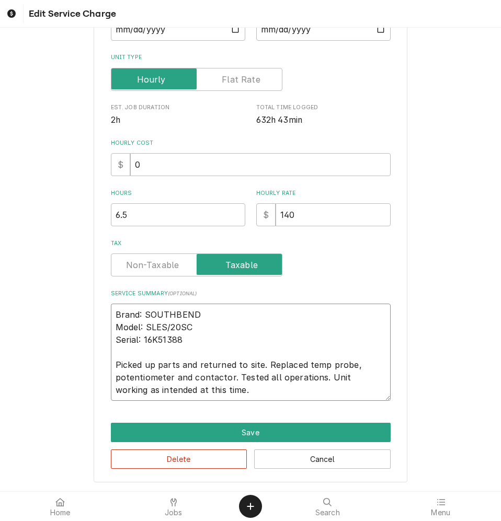
click at [217, 393] on textarea "Brand: SOUTHBEND Model: SLES/20SC Serial: 16K51388 Picked up parts and returned…" at bounding box center [251, 352] width 280 height 97
type textarea "Brand: SOUTHBEND Model: SLES/20SC Serial: 16K51388 Picked up parts and returned…"
type textarea "x"
type textarea "Brand: SOUTHBEND Model: SLES/20SC Serial: 16K51388 Picked up parts and returned…"
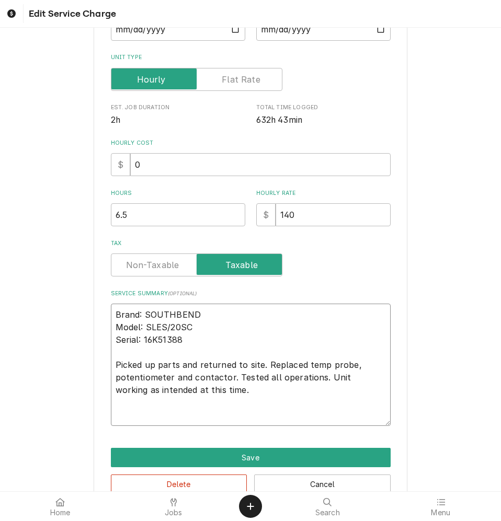
paste textarea "Cooking Performance Issue – Fan Speed Adjustment and Parts Ordered for Southben…"
type textarea "x"
type textarea "Brand: SOUTHBEND Model: SLES/20SC Serial: 16K51388 Picked up parts and returned…"
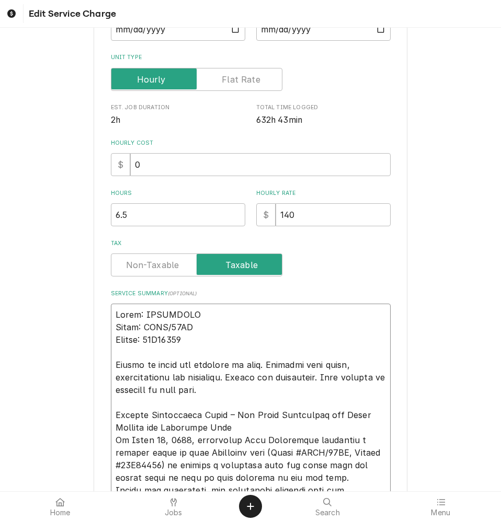
scroll to position [431, 0]
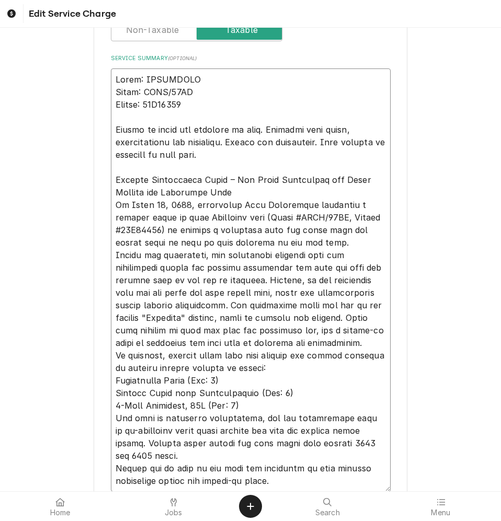
drag, startPoint x: 241, startPoint y: 197, endPoint x: 302, endPoint y: 194, distance: 61.2
click at [302, 194] on textarea "Service Summary ( optional )" at bounding box center [251, 281] width 280 height 424
drag, startPoint x: 111, startPoint y: 196, endPoint x: 192, endPoint y: 197, distance: 80.5
click at [192, 197] on textarea "Service Summary ( optional )" at bounding box center [251, 281] width 280 height 424
type textarea "x"
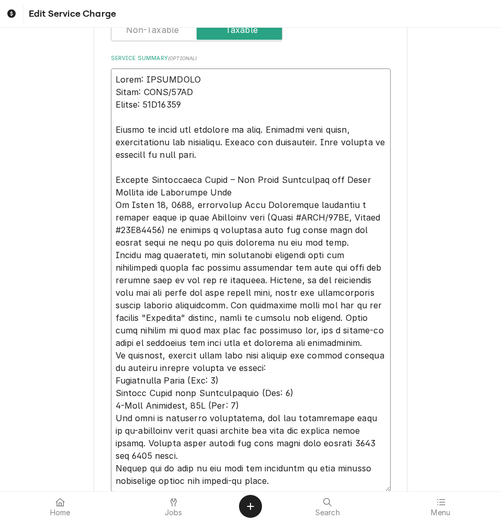
type textarea "Brand: SOUTHBEND Model: SLES/20SC Serial: 16K51388 Picked up parts and returned…"
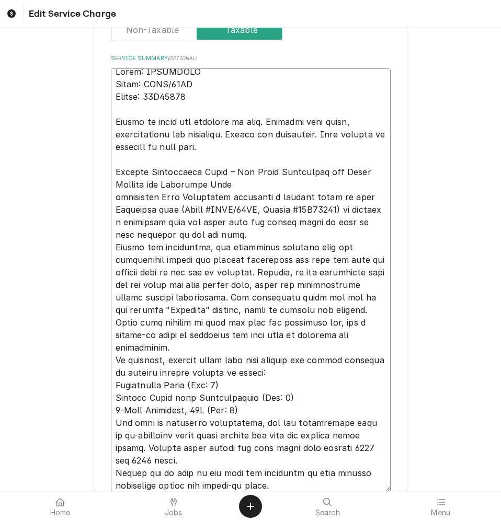
click at [233, 183] on textarea "Service Summary ( optional )" at bounding box center [251, 281] width 280 height 424
type textarea "x"
type textarea "Brand: SOUTHBEND Model: SLES/20SC Serial: 16K51388 Picked up parts and returned…"
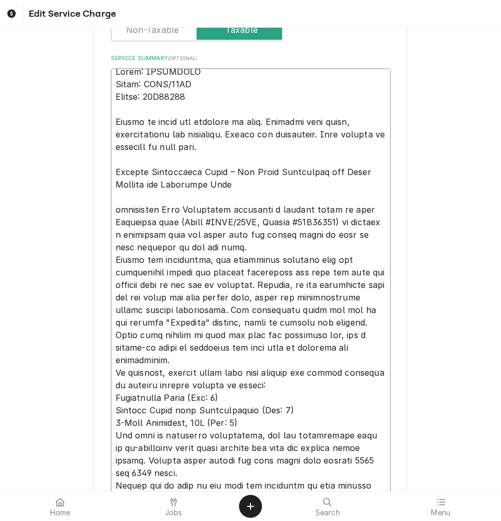
click at [113, 210] on textarea "Service Summary ( optional )" at bounding box center [251, 287] width 280 height 436
type textarea "x"
type textarea "Brand: SOUTHBEND Model: SLES/20SC Serial: 16K51388 Picked up parts and returned…"
type textarea "x"
type textarea "Brand: SOUTHBEND Model: SLES/20SC Serial: 16K51388 Picked up parts and returned…"
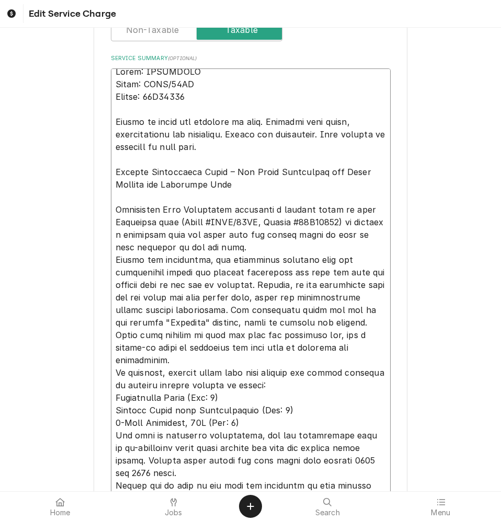
drag, startPoint x: 159, startPoint y: 211, endPoint x: 224, endPoint y: 210, distance: 65.4
click at [224, 210] on textarea "Service Summary ( optional )" at bounding box center [251, 287] width 280 height 436
type textarea "x"
type textarea "Brand: SOUTHBEND Model: SLES/20SC Serial: 16K51388 Picked up parts and returned…"
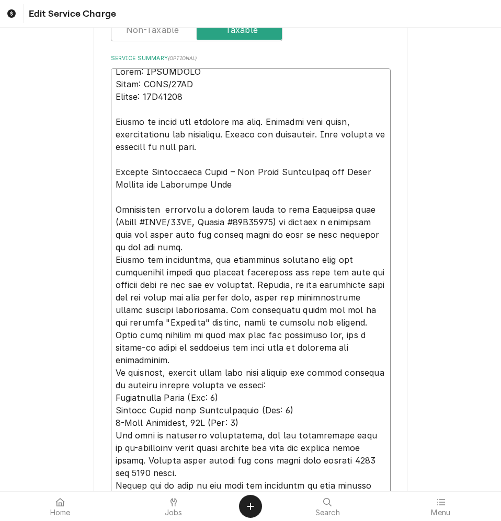
type textarea "x"
type textarea "Brand: SOUTHBEND Model: SLES/20SC Serial: 16K51388 Picked up parts and returned…"
drag, startPoint x: 199, startPoint y: 322, endPoint x: 248, endPoint y: 321, distance: 49.2
click at [248, 321] on textarea "Service Summary ( optional )" at bounding box center [251, 287] width 280 height 436
type textarea "x"
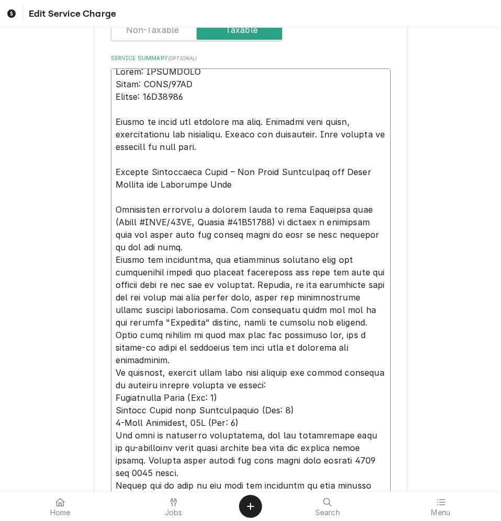
type textarea "Brand: SOUTHBEND Model: SLES/20SC Serial: 16K51388 Picked up parts and returned…"
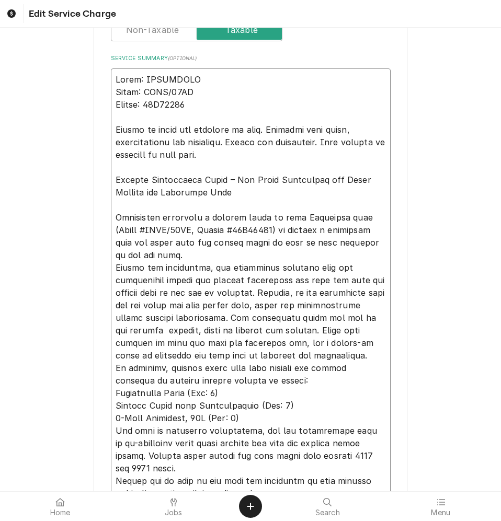
scroll to position [0, 0]
click at [317, 319] on textarea "Service Summary ( optional )" at bounding box center [251, 287] width 280 height 436
type textarea "x"
type textarea "Brand: SOUTHBEND Model: SLES/20SC Serial: 16K51388 Picked up parts and returned…"
type textarea "x"
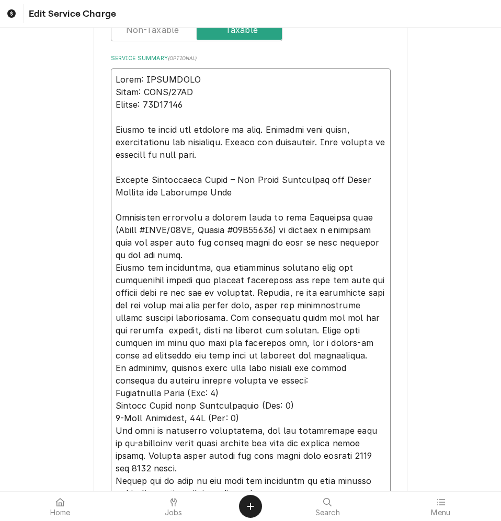
type textarea "Brand: SOUTHBEND Model: SLES/20SC Serial: 16K51388 Picked up parts and returned…"
type textarea "x"
type textarea "Brand: SOUTHBEND Model: SLES/20SC Serial: 16K51388 Picked up parts and returned…"
type textarea "x"
type textarea "Brand: SOUTHBEND Model: SLES/20SC Serial: 16K51388 Picked up parts and returned…"
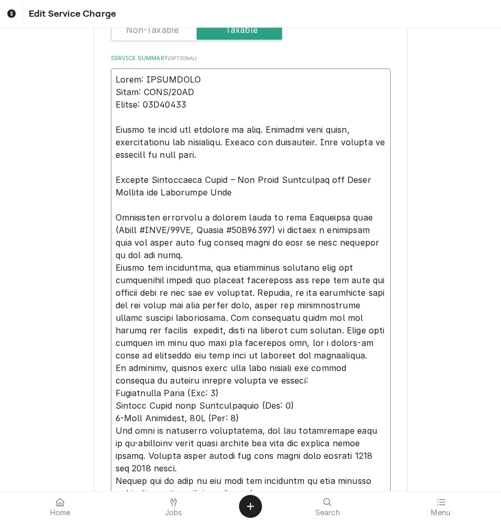
type textarea "x"
type textarea "Brand: SOUTHBEND Model: SLES/20SC Serial: 16K51388 Picked up parts and returned…"
type textarea "x"
type textarea "Brand: SOUTHBEND Model: SLES/20SC Serial: 16K51388 Picked up parts and returned…"
type textarea "x"
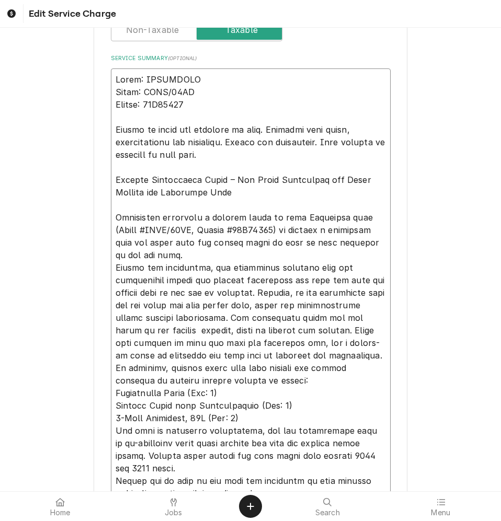
type textarea "Brand: SOUTHBEND Model: SLES/20SC Serial: 16K51388 Picked up parts and returned…"
type textarea "x"
type textarea "Brand: SOUTHBEND Model: SLES/20SC Serial: 16K51388 Picked up parts and returned…"
type textarea "x"
type textarea "Brand: SOUTHBEND Model: SLES/20SC Serial: 16K51388 Picked up parts and returned…"
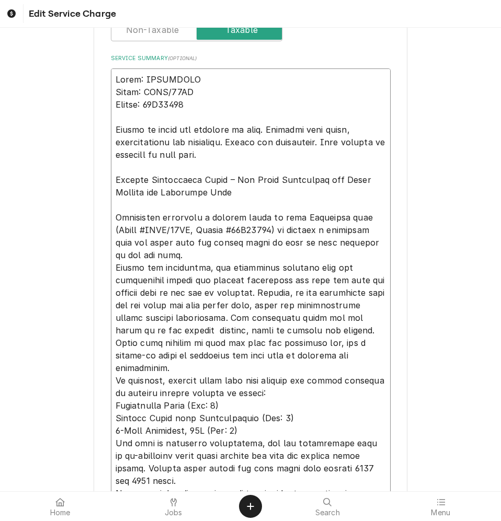
type textarea "x"
type textarea "Brand: SOUTHBEND Model: SLES/20SC Serial: 16K51388 Picked up parts and returned…"
type textarea "x"
type textarea "Brand: SOUTHBEND Model: SLES/20SC Serial: 16K51388 Picked up parts and returned…"
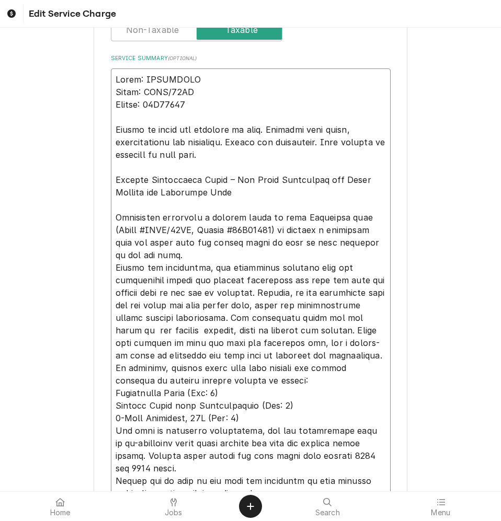
type textarea "x"
type textarea "Brand: SOUTHBEND Model: SLES/20SC Serial: 16K51388 Picked up parts and returned…"
type textarea "x"
type textarea "Brand: SOUTHBEND Model: SLES/20SC Serial: 16K51388 Picked up parts and returned…"
type textarea "x"
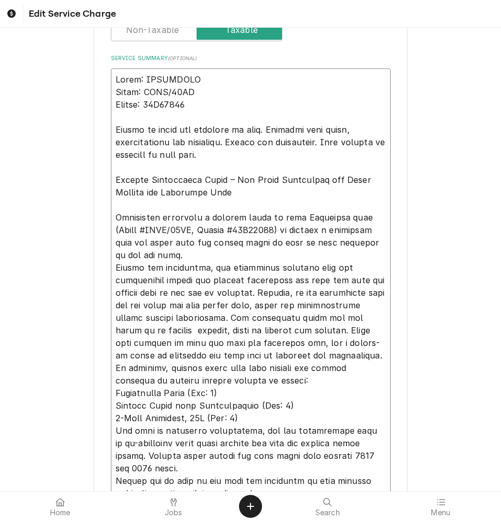
type textarea "Brand: SOUTHBEND Model: SLES/20SC Serial: 16K51388 Picked up parts and returned…"
type textarea "x"
type textarea "Brand: SOUTHBEND Model: SLES/20SC Serial: 16K51388 Picked up parts and returned…"
type textarea "x"
type textarea "Brand: SOUTHBEND Model: SLES/20SC Serial: 16K51388 Picked up parts and returned…"
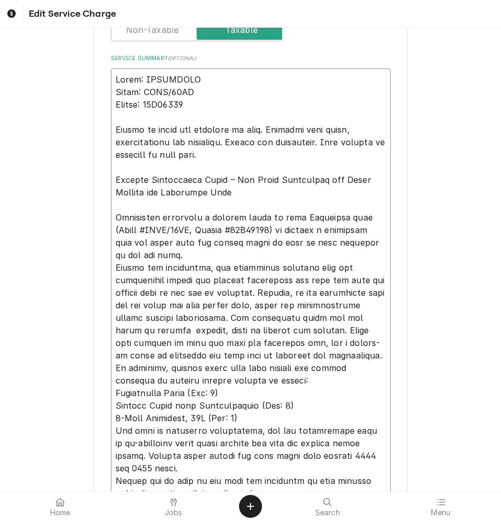
type textarea "x"
type textarea "Brand: SOUTHBEND Model: SLES/20SC Serial: 16K51388 Picked up parts and returned…"
type textarea "x"
type textarea "Brand: SOUTHBEND Model: SLES/20SC Serial: 16K51388 Picked up parts and returned…"
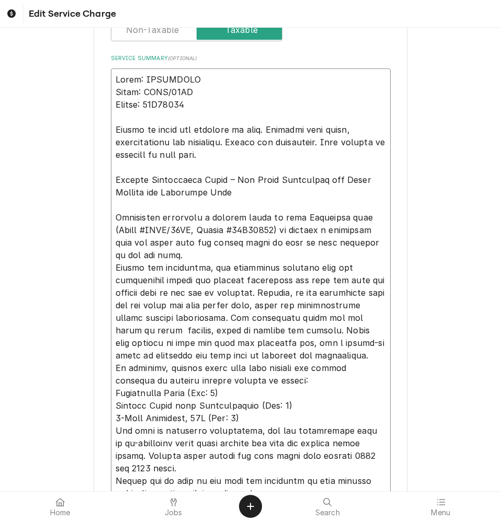
type textarea "x"
type textarea "Brand: SOUTHBEND Model: SLES/20SC Serial: 16K51388 Picked up parts and returned…"
type textarea "x"
type textarea "Brand: SOUTHBEND Model: SLES/20SC Serial: 16K51388 Picked up parts and returned…"
type textarea "x"
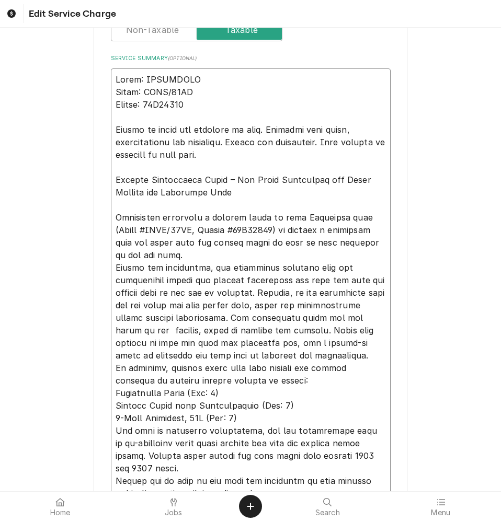
type textarea "Brand: SOUTHBEND Model: SLES/20SC Serial: 16K51388 Picked up parts and returned…"
type textarea "x"
type textarea "Brand: SOUTHBEND Model: SLES/20SC Serial: 16K51388 Picked up parts and returned…"
type textarea "x"
type textarea "Brand: SOUTHBEND Model: SLES/20SC Serial: 16K51388 Picked up parts and returned…"
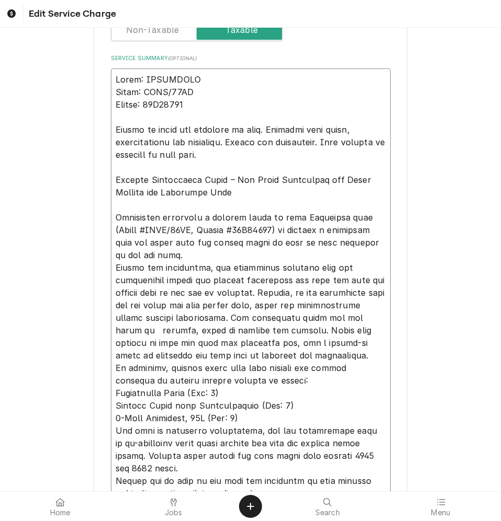
type textarea "x"
type textarea "Brand: SOUTHBEND Model: SLES/20SC Serial: 16K51388 Picked up parts and returned…"
type textarea "x"
type textarea "Brand: SOUTHBEND Model: SLES/20SC Serial: 16K51388 Picked up parts and returned…"
type textarea "x"
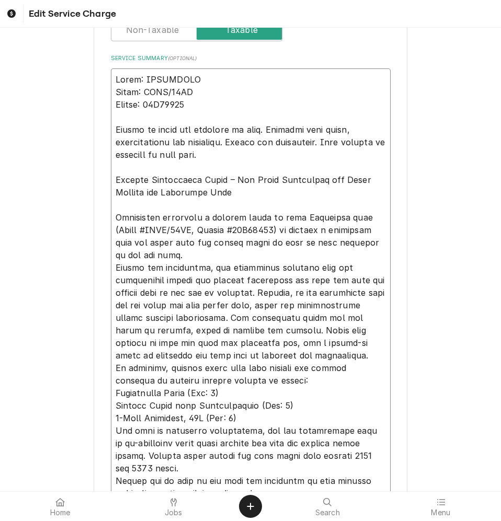
type textarea "Brand: SOUTHBEND Model: SLES/20SC Serial: 16K51388 Picked up parts and returned…"
type textarea "x"
type textarea "Brand: SOUTHBEND Model: SLES/20SC Serial: 16K51388 Picked up parts and returned…"
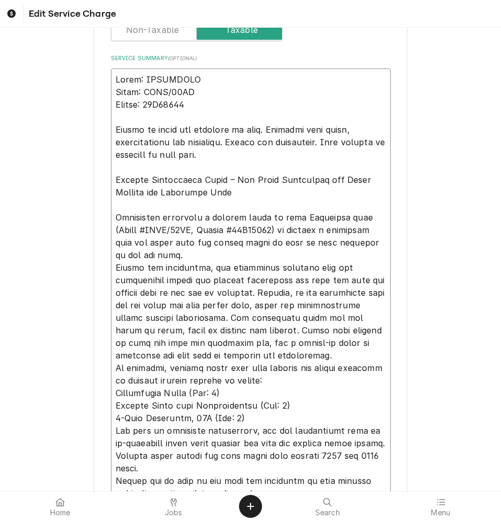
type textarea "x"
type textarea "Brand: SOUTHBEND Model: SLES/20SC Serial: 16K51388 Picked up parts and returned…"
type textarea "x"
type textarea "Brand: SOUTHBEND Model: SLES/20SC Serial: 16K51388 Picked up parts and returned…"
type textarea "x"
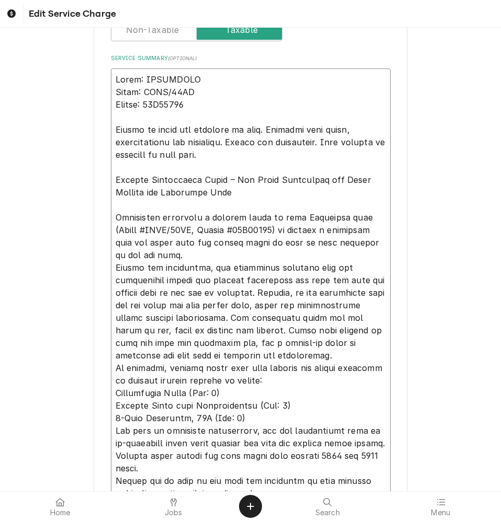
type textarea "Brand: SOUTHBEND Model: SLES/20SC Serial: 16K51388 Picked up parts and returned…"
type textarea "x"
type textarea "Brand: SOUTHBEND Model: SLES/20SC Serial: 16K51388 Picked up parts and returned…"
type textarea "x"
type textarea "Brand: SOUTHBEND Model: SLES/20SC Serial: 16K51388 Picked up parts and returned…"
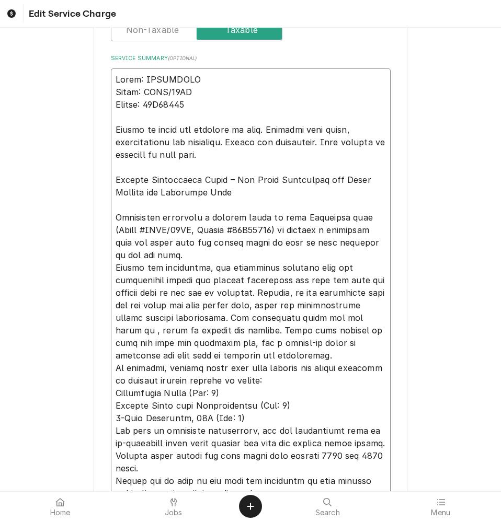
type textarea "x"
type textarea "Brand: SOUTHBEND Model: SLES/20SC Serial: 16K51388 Picked up parts and returned…"
type textarea "x"
type textarea "Brand: SOUTHBEND Model: SLES/20SC Serial: 16K51388 Picked up parts and returned…"
type textarea "x"
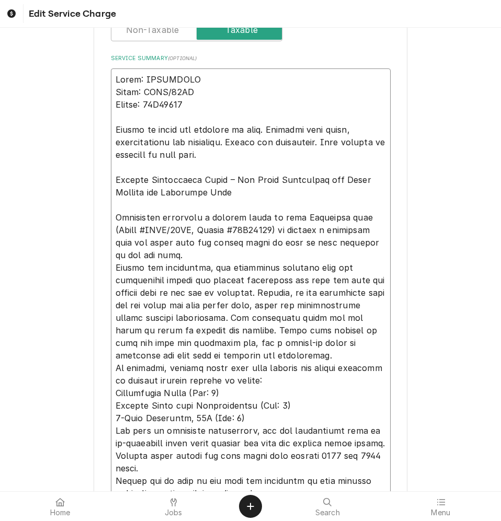
type textarea "Brand: SOUTHBEND Model: SLES/20SC Serial: 16K51388 Picked up parts and returned…"
type textarea "x"
type textarea "Brand: SOUTHBEND Model: SLES/20SC Serial: 16K51388 Picked up parts and returned…"
type textarea "x"
type textarea "Brand: SOUTHBEND Model: SLES/20SC Serial: 16K51388 Picked up parts and returned…"
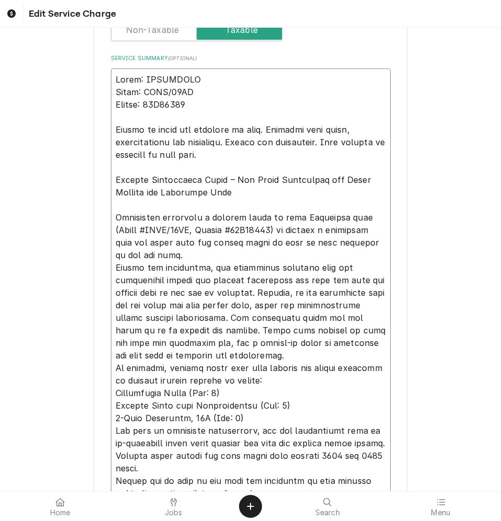
type textarea "x"
type textarea "Brand: SOUTHBEND Model: SLES/20SC Serial: 16K51388 Picked up parts and returned…"
type textarea "x"
type textarea "Brand: SOUTHBEND Model: SLES/20SC Serial: 16K51388 Picked up parts and returned…"
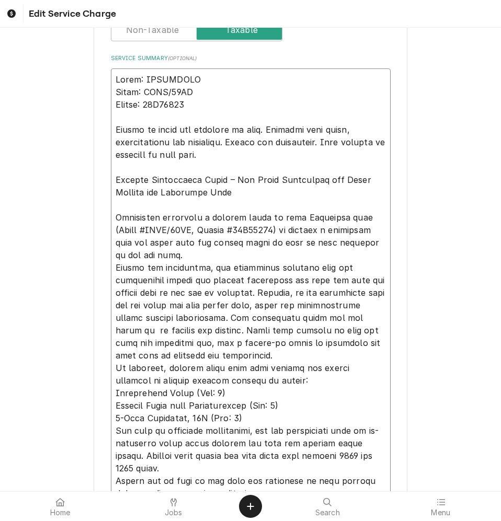
type textarea "x"
type textarea "Brand: SOUTHBEND Model: SLES/20SC Serial: 16K51388 Picked up parts and returned…"
type textarea "x"
type textarea "Brand: SOUTHBEND Model: SLES/20SC Serial: 16K51388 Picked up parts and returned…"
type textarea "x"
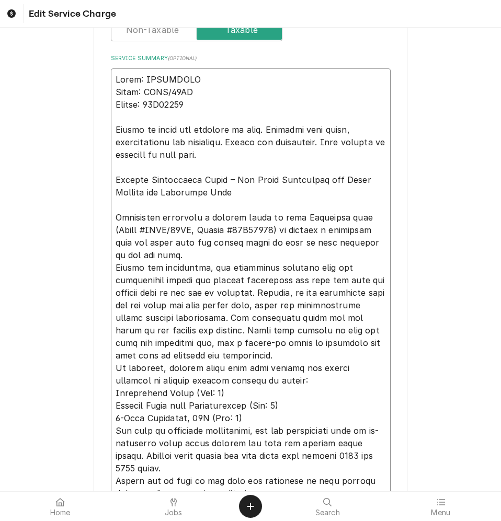
type textarea "Brand: SOUTHBEND Model: SLES/20SC Serial: 16K51388 Picked up parts and returned…"
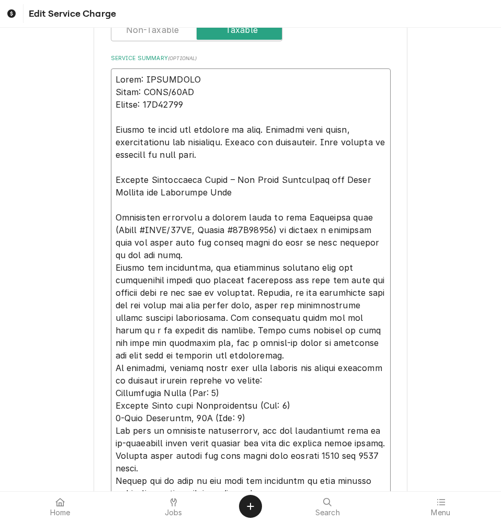
type textarea "x"
type textarea "Brand: SOUTHBEND Model: SLES/20SC Serial: 16K51388 Picked up parts and returned…"
type textarea "x"
type textarea "Brand: SOUTHBEND Model: SLES/20SC Serial: 16K51388 Picked up parts and returned…"
type textarea "x"
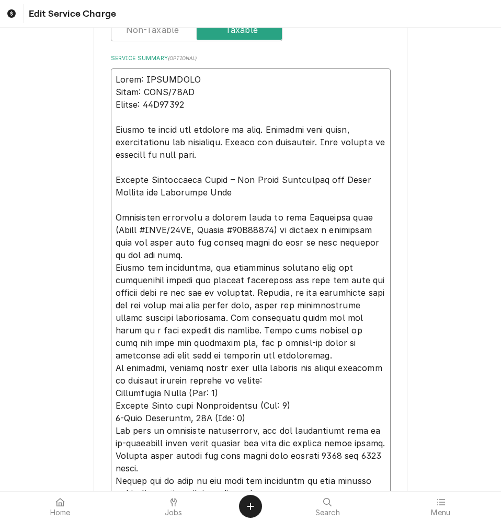
type textarea "Brand: SOUTHBEND Model: SLES/20SC Serial: 16K51388 Picked up parts and returned…"
type textarea "x"
type textarea "Brand: SOUTHBEND Model: SLES/20SC Serial: 16K51388 Picked up parts and returned…"
type textarea "x"
type textarea "Brand: SOUTHBEND Model: SLES/20SC Serial: 16K51388 Picked up parts and returned…"
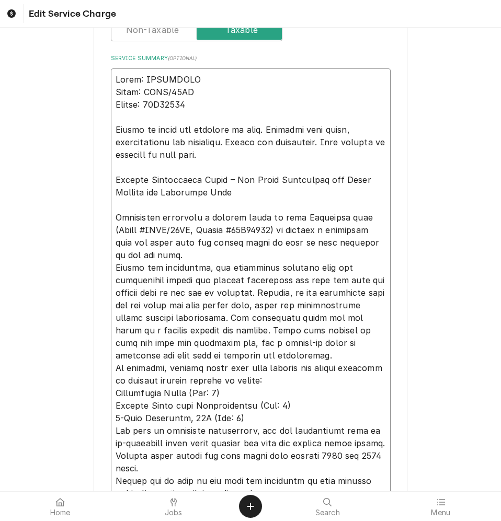
type textarea "x"
type textarea "Brand: SOUTHBEND Model: SLES/20SC Serial: 16K51388 Picked up parts and returned…"
type textarea "x"
type textarea "Brand: SOUTHBEND Model: SLES/20SC Serial: 16K51388 Picked up parts and returned…"
type textarea "x"
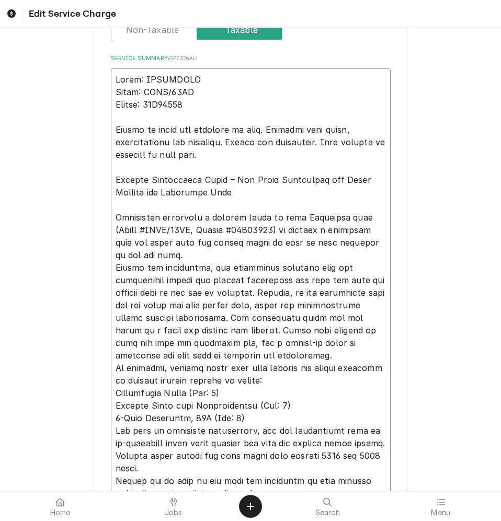
type textarea "Brand: SOUTHBEND Model: SLES/20SC Serial: 16K51388 Picked up parts and returned…"
type textarea "x"
type textarea "Brand: SOUTHBEND Model: SLES/20SC Serial: 16K51388 Picked up parts and returned…"
type textarea "x"
type textarea "Brand: SOUTHBEND Model: SLES/20SC Serial: 16K51388 Picked up parts and returned…"
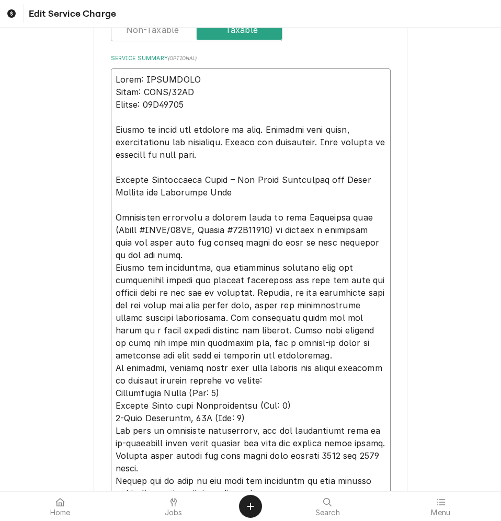
type textarea "x"
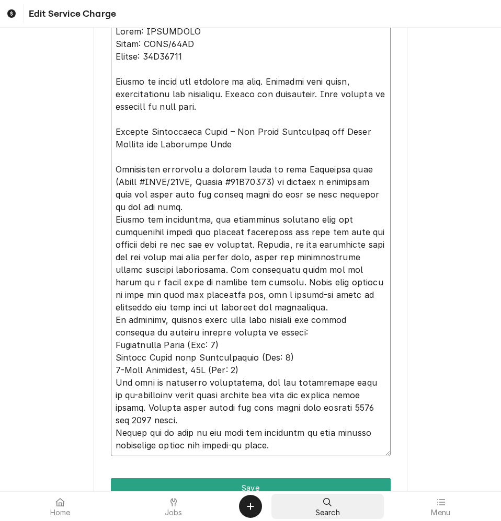
scroll to position [535, 0]
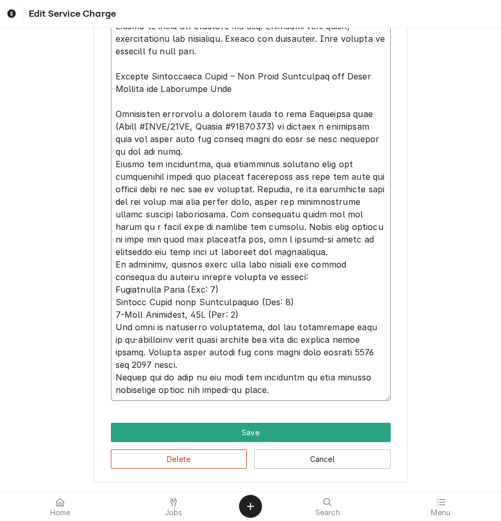
drag, startPoint x: 204, startPoint y: 341, endPoint x: 321, endPoint y: 385, distance: 123.9
click at [321, 385] on textarea "Service Summary ( optional )" at bounding box center [251, 183] width 280 height 436
type textarea "Brand: SOUTHBEND Model: SLES/20SC Serial: 16K51388 Picked up parts and returned…"
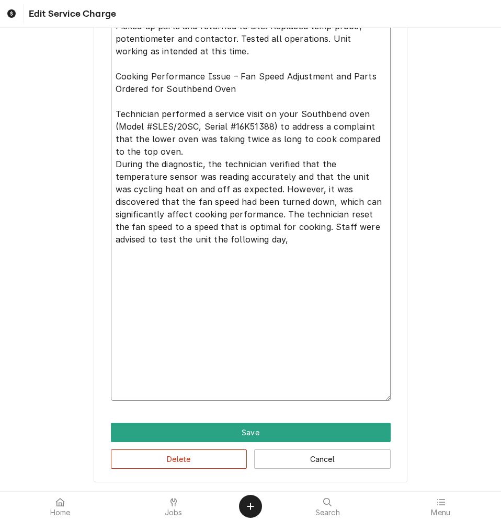
type textarea "x"
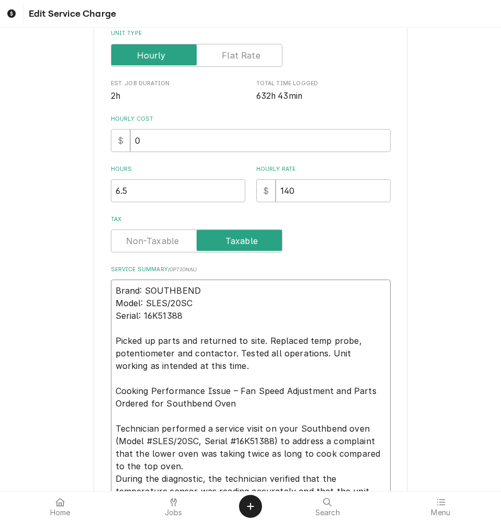
scroll to position [384, 0]
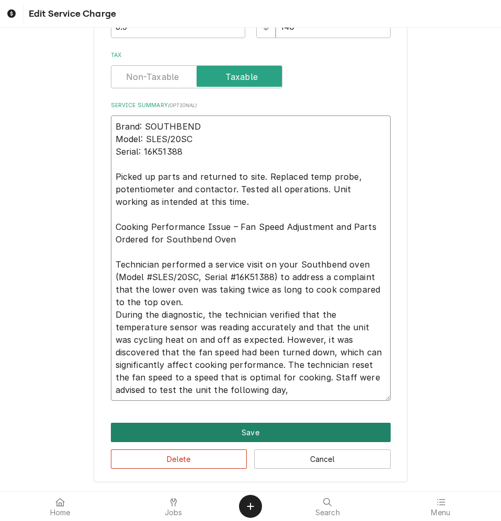
type textarea "Brand: SOUTHBEND Model: SLES/20SC Serial: 16K51388 Picked up parts and returned…"
click at [234, 435] on button "Save" at bounding box center [251, 432] width 280 height 19
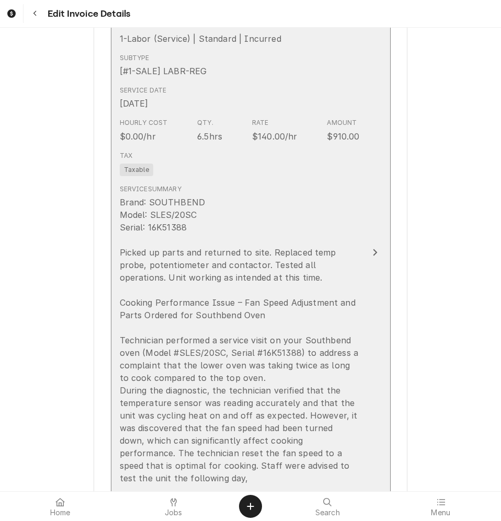
scroll to position [889, 0]
click at [268, 309] on div "Brand: SOUTHBEND Model: SLES/20SC Serial: 16K51388 Picked up parts and returned…" at bounding box center [240, 340] width 240 height 289
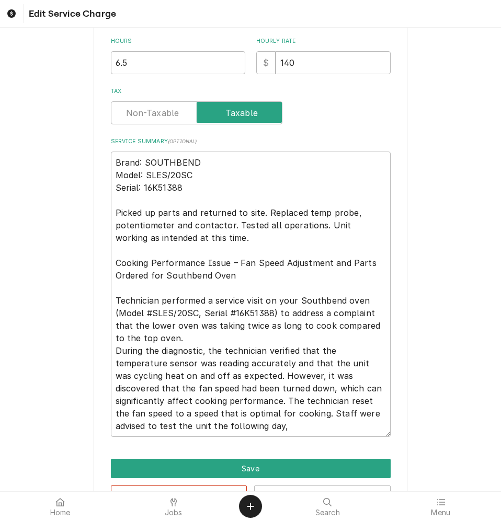
scroll to position [366, 0]
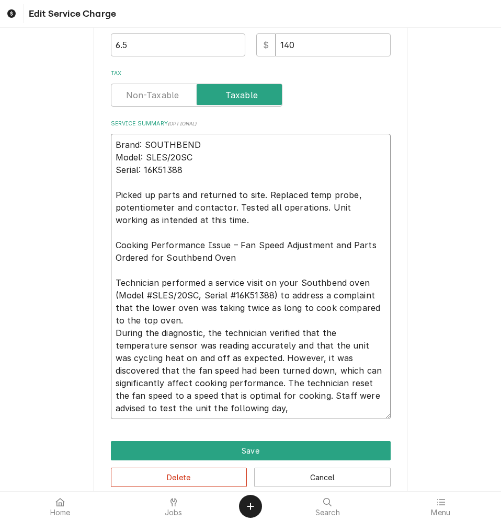
drag, startPoint x: 300, startPoint y: 193, endPoint x: 229, endPoint y: 209, distance: 72.8
click at [229, 209] on textarea "Brand: SOUTHBEND Model: SLES/20SC Serial: 16K51388 Picked up parts and returned…" at bounding box center [251, 277] width 280 height 286
click at [329, 334] on textarea "Brand: SOUTHBEND Model: SLES/20SC Serial: 16K51388 Picked up parts and returned…" at bounding box center [251, 277] width 280 height 286
click at [328, 329] on textarea "Brand: SOUTHBEND Model: SLES/20SC Serial: 16K51388 Picked up parts and returned…" at bounding box center [251, 277] width 280 height 286
paste textarea "probe, potentiometer and contactor.temp"
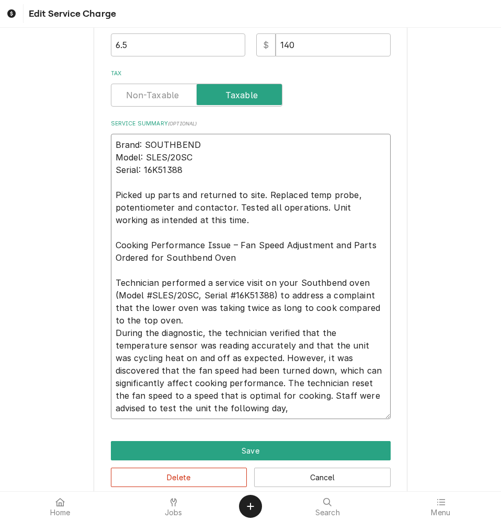
type textarea "x"
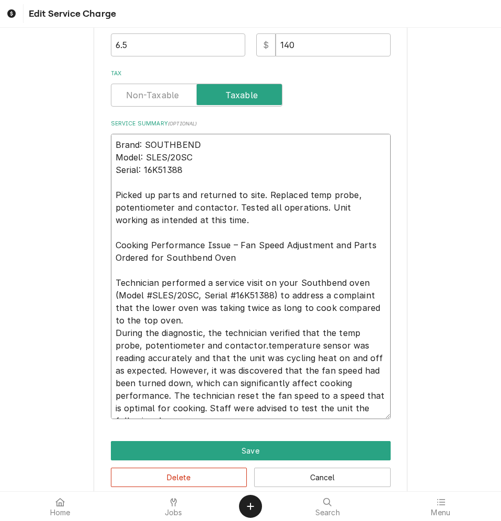
drag, startPoint x: 226, startPoint y: 346, endPoint x: 200, endPoint y: 368, distance: 34.1
click at [200, 368] on textarea "Brand: SOUTHBEND Model: SLES/20SC Serial: 16K51388 Picked up parts and returned…" at bounding box center [251, 277] width 280 height 286
type textarea "Brand: SOUTHBEND Model: SLES/20SC Serial: 16K51388 Picked up parts and returned…"
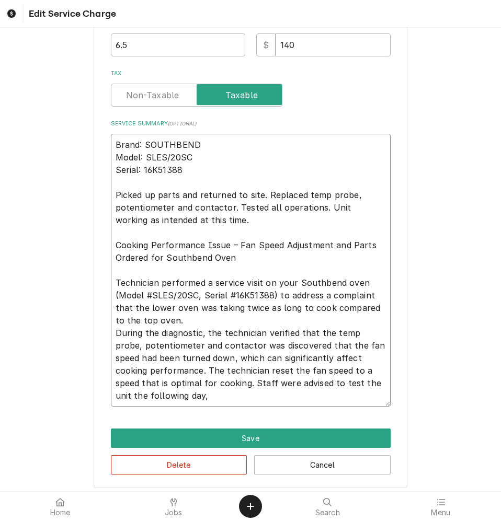
type textarea "x"
type textarea "Brand: SOUTHBEND Model: SLES/20SC Serial: 16K51388 Picked up parts and returned…"
type textarea "x"
type textarea "Brand: SOUTHBEND Model: SLES/20SC Serial: 16K51388 Picked up parts and returned…"
type textarea "x"
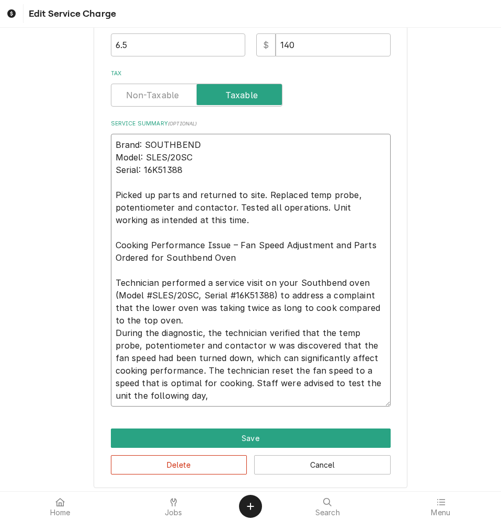
type textarea "Brand: SOUTHBEND Model: SLES/20SC Serial: 16K51388 Picked up parts and returned…"
type textarea "x"
type textarea "Brand: SOUTHBEND Model: SLES/20SC Serial: 16K51388 Picked up parts and returned…"
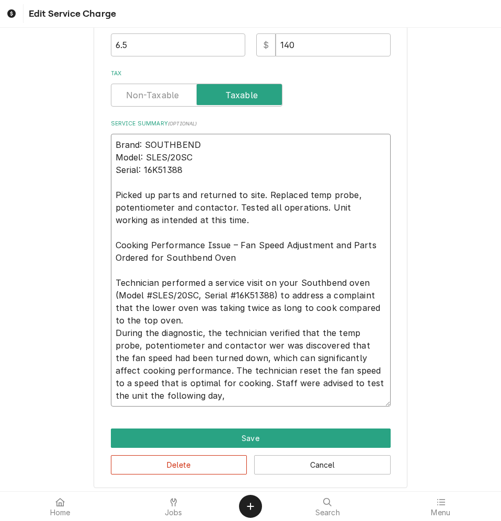
type textarea "x"
type textarea "Brand: SOUTHBEND Model: SLES/20SC Serial: 16K51388 Picked up parts and returned…"
click at [366, 462] on button "Cancel" at bounding box center [322, 465] width 136 height 19
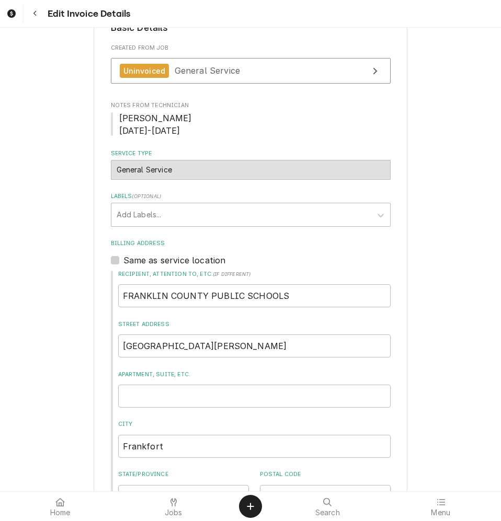
scroll to position [197, 0]
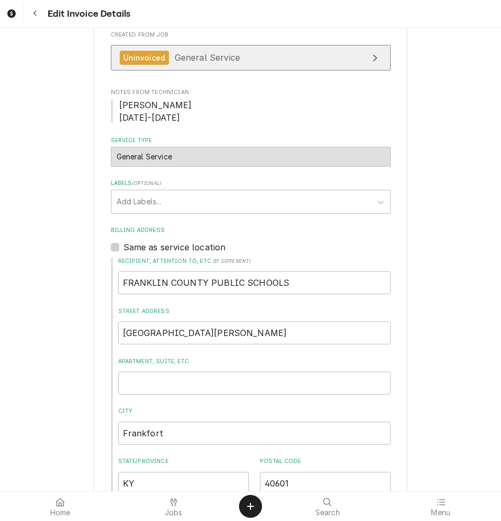
click at [194, 53] on span "General Service" at bounding box center [207, 57] width 65 height 10
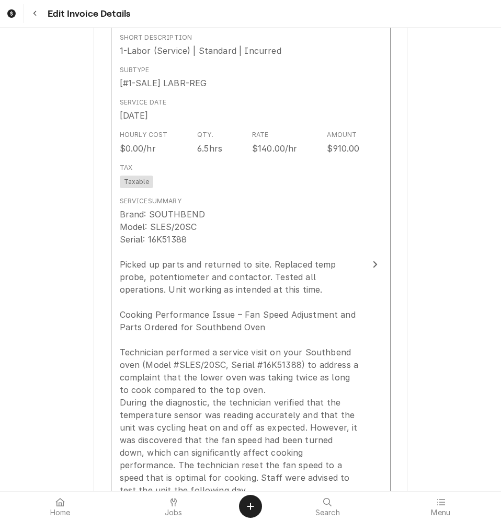
scroll to position [929, 0]
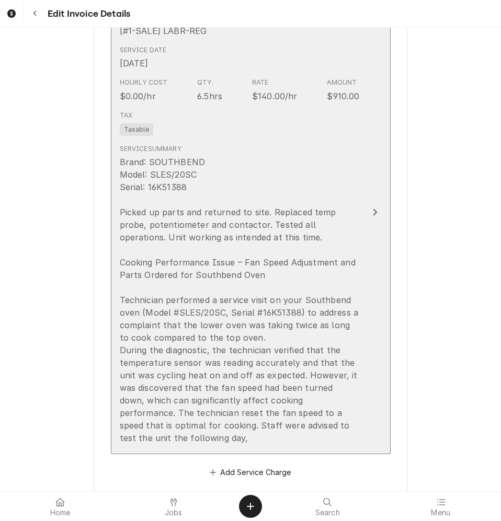
click at [146, 228] on div "Brand: SOUTHBEND Model: SLES/20SC Serial: 16K51388 Picked up parts and returned…" at bounding box center [240, 300] width 240 height 289
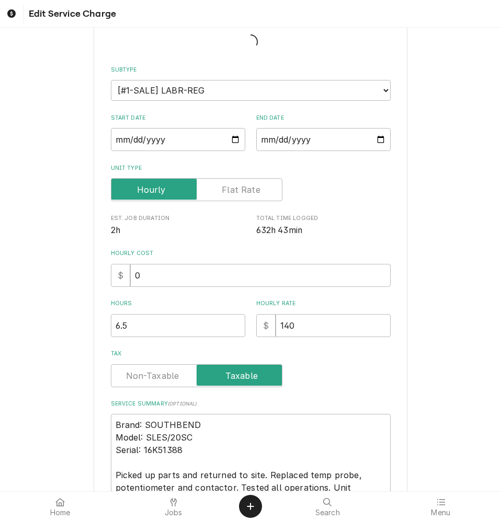
type textarea "x"
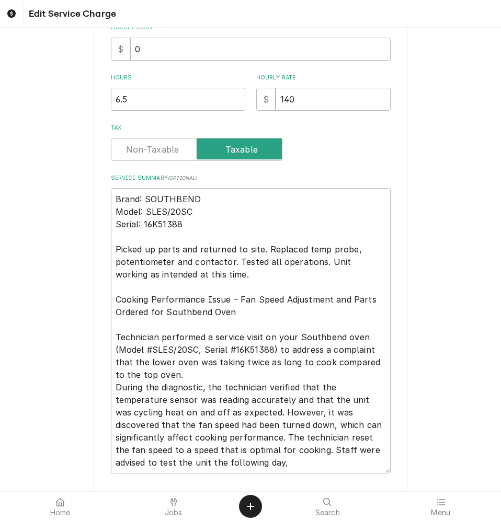
scroll to position [314, 0]
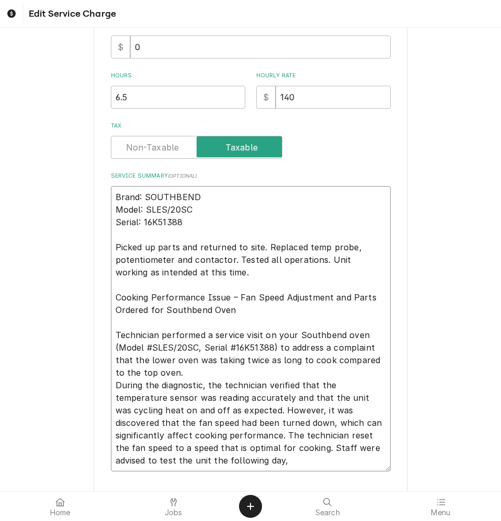
drag, startPoint x: 112, startPoint y: 293, endPoint x: 230, endPoint y: 469, distance: 211.6
click at [230, 469] on textarea "Brand: SOUTHBEND Model: SLES/20SC Serial: 16K51388 Picked up parts and returned…" at bounding box center [251, 329] width 280 height 286
type textarea "Brand: SOUTHBEND Model: SLES/20SC Serial: 16K51388 Picked up parts and returned…"
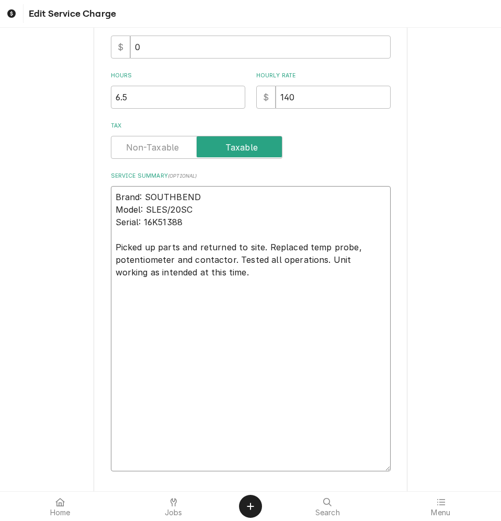
type textarea "x"
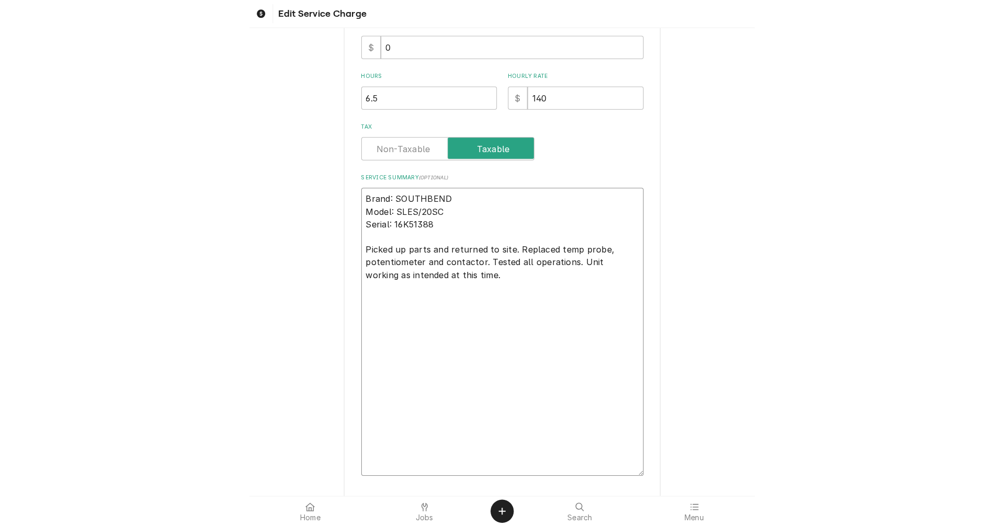
scroll to position [221, 0]
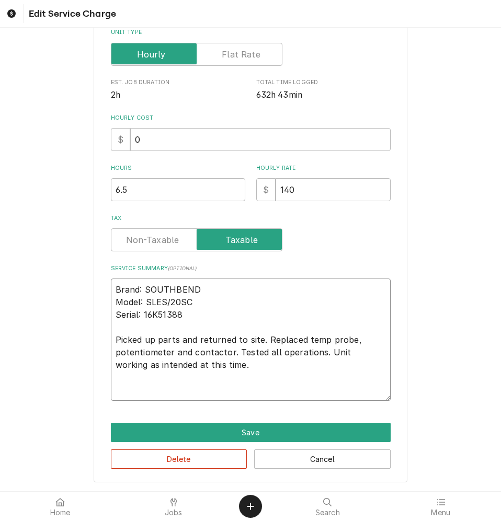
click at [113, 339] on textarea "Brand: SOUTHBEND Model: SLES/20SC Serial: 16K51388 Picked up parts and returned…" at bounding box center [251, 340] width 280 height 122
type textarea "Brand: SOUTHBEND Model: SLES/20SC Serial: 16K51388 Picked up parts and returned…"
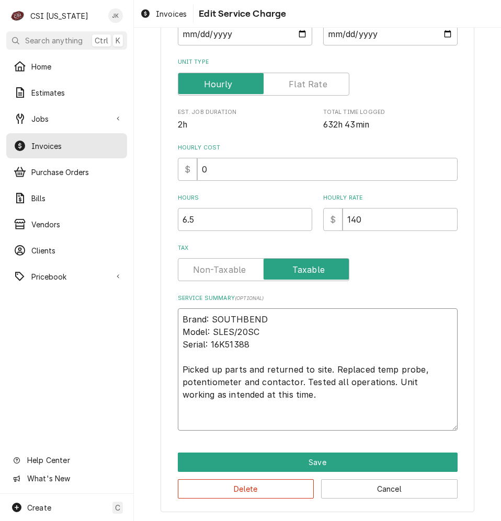
type textarea "x"
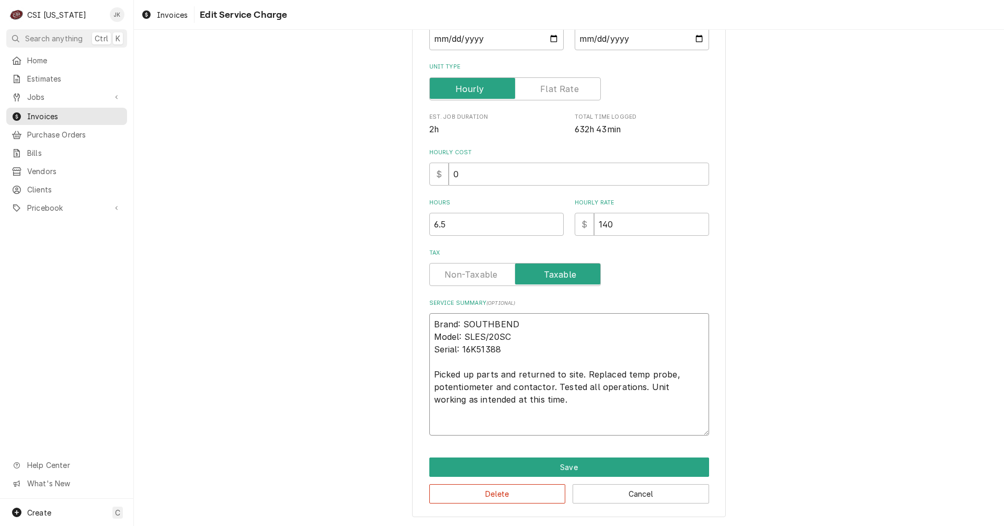
scroll to position [189, 0]
click at [31, 94] on span "Jobs" at bounding box center [66, 97] width 79 height 11
click at [34, 117] on span "Jobs" at bounding box center [74, 115] width 95 height 11
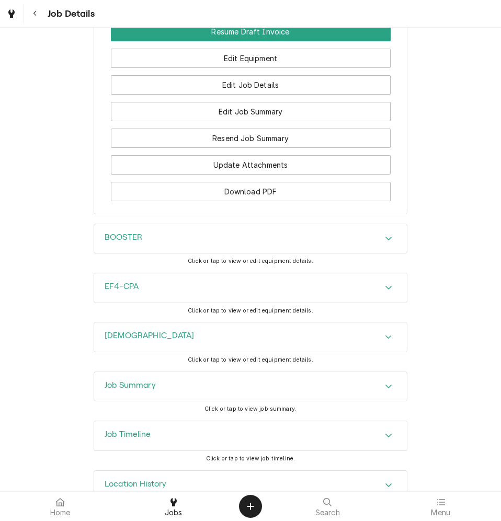
scroll to position [1152, 0]
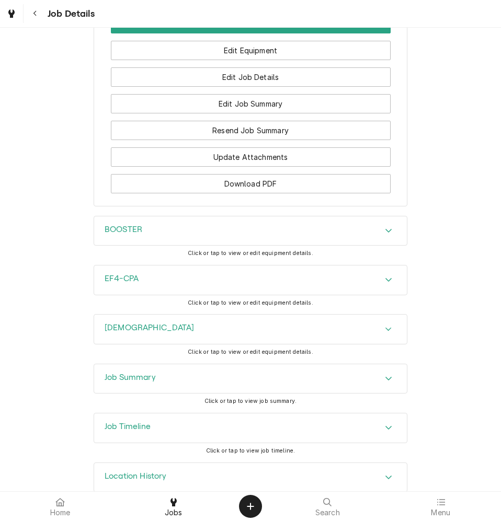
click at [161, 414] on div "Job Timeline" at bounding box center [250, 428] width 313 height 29
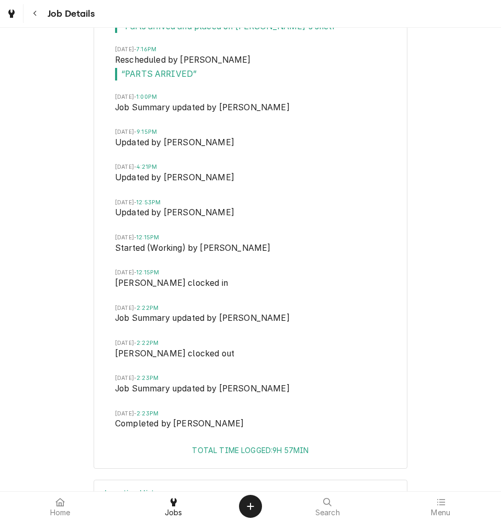
scroll to position [2511, 0]
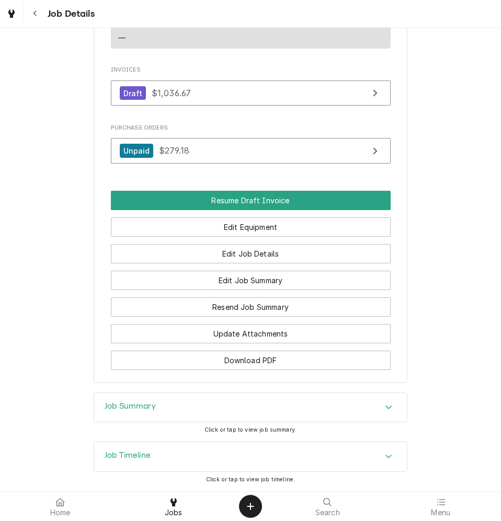
scroll to position [948, 0]
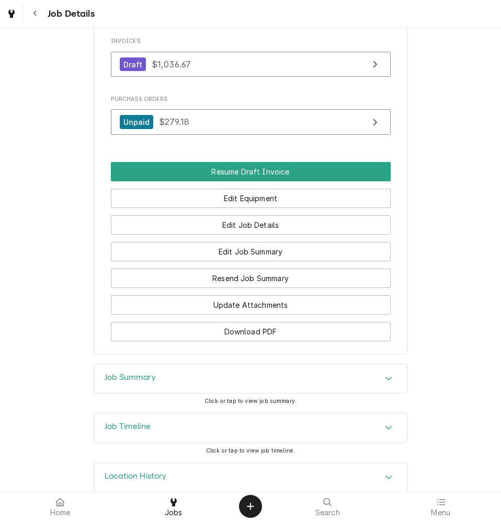
click at [139, 422] on h3 "Job Timeline" at bounding box center [128, 427] width 46 height 10
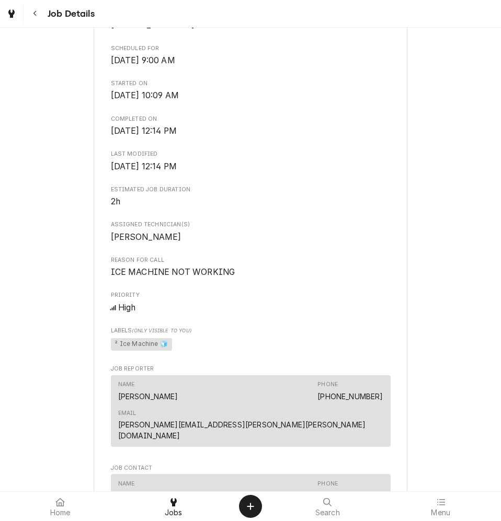
scroll to position [282, 0]
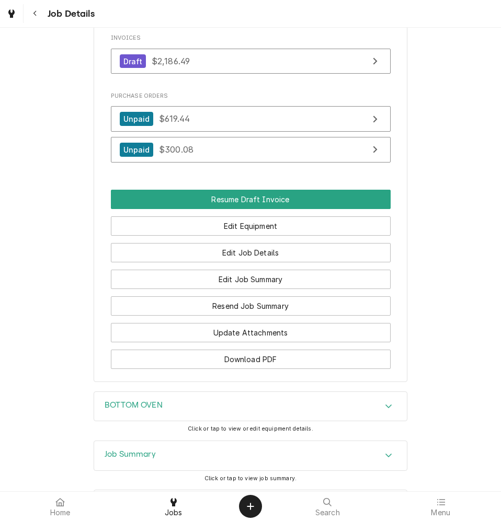
scroll to position [1678, 0]
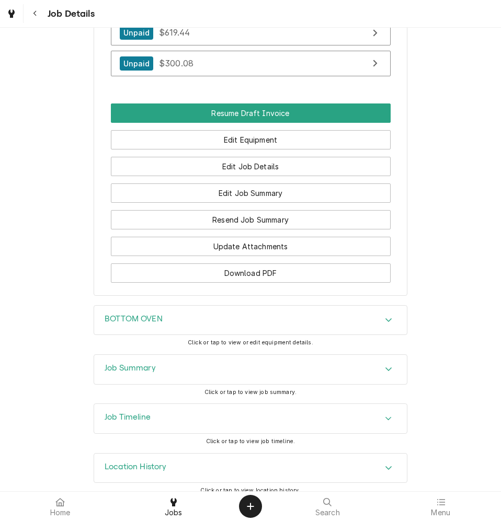
click at [130, 413] on h3 "Job Timeline" at bounding box center [128, 418] width 46 height 10
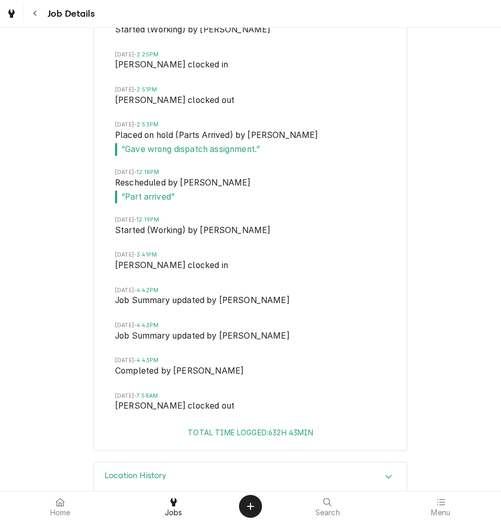
scroll to position [2646, 0]
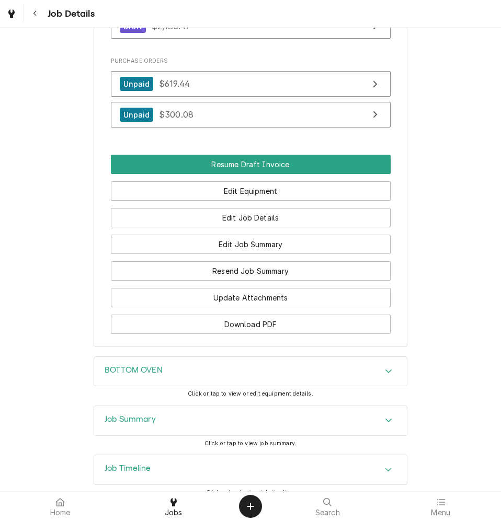
scroll to position [1678, 0]
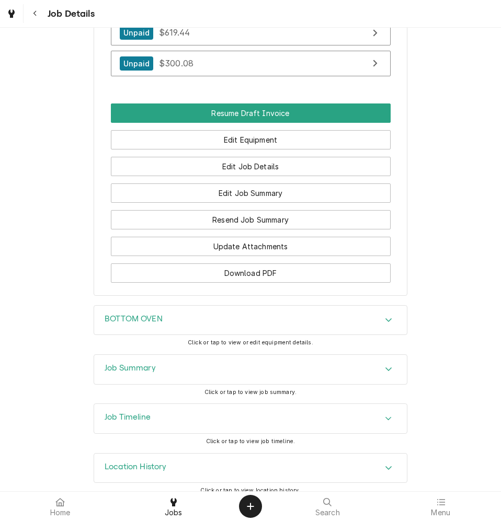
click at [140, 413] on h3 "Job Timeline" at bounding box center [128, 418] width 46 height 10
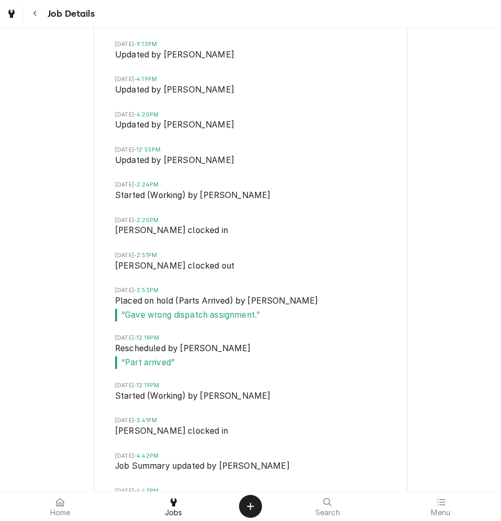
scroll to position [2489, 0]
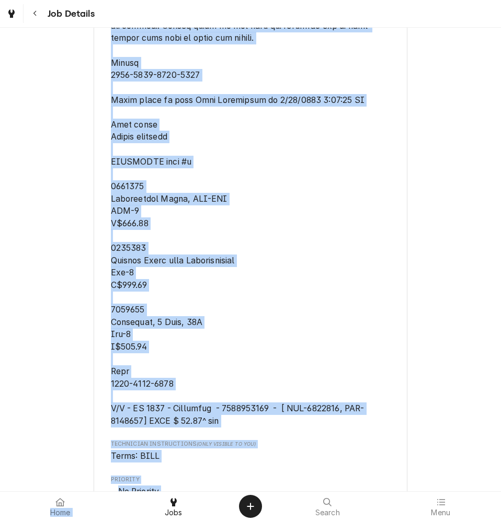
scroll to position [962, 0]
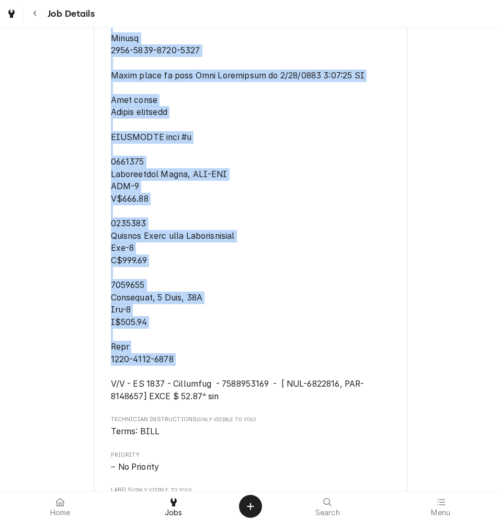
drag, startPoint x: 107, startPoint y: 247, endPoint x: 249, endPoint y: 373, distance: 190.4
copy span "SOUTHBEND M# SLES/20SC S# 16K51388 Complaint unit takes twice as long as top ov…"
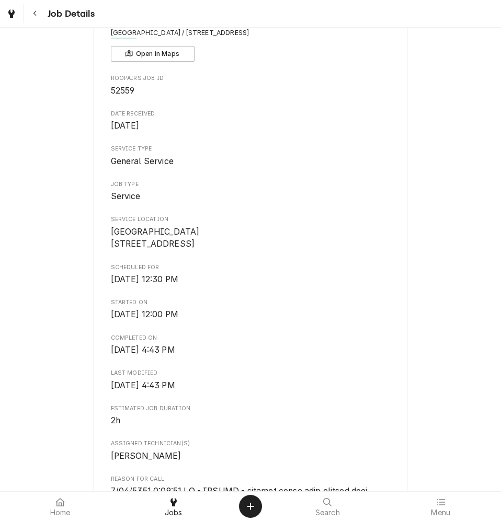
scroll to position [0, 0]
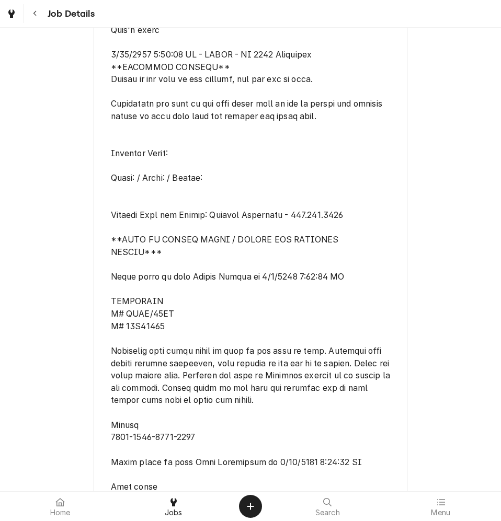
scroll to position [575, 0]
click at [140, 340] on span "Reason For Call" at bounding box center [251, 381] width 280 height 815
click at [146, 108] on span "Reason For Call" at bounding box center [251, 381] width 280 height 815
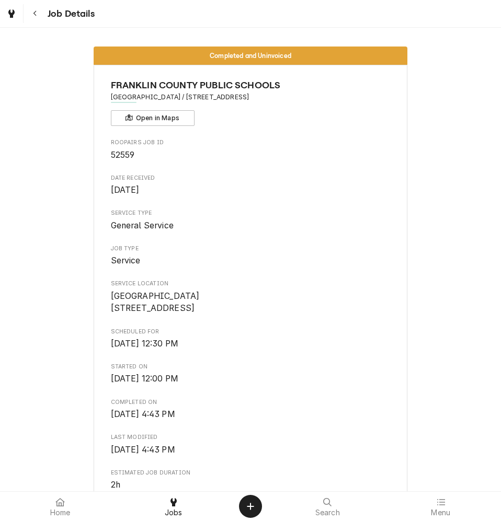
scroll to position [575, 0]
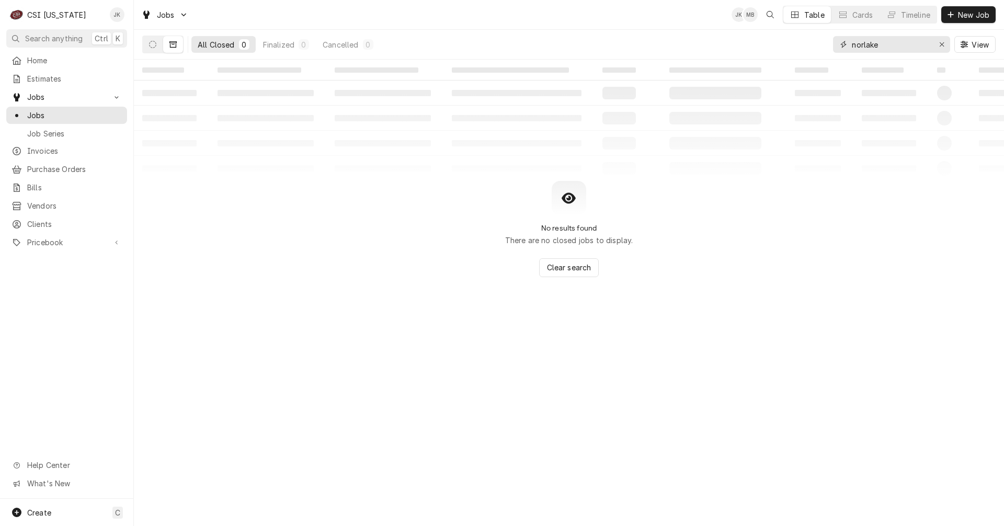
drag, startPoint x: 888, startPoint y: 46, endPoint x: 795, endPoint y: 44, distance: 93.1
click at [795, 44] on div "All Closed 0 Finalized 0 Cancelled 0 norlake View" at bounding box center [568, 44] width 853 height 29
type input "adair"
click at [146, 46] on button "Dynamic Content Wrapper" at bounding box center [153, 44] width 20 height 17
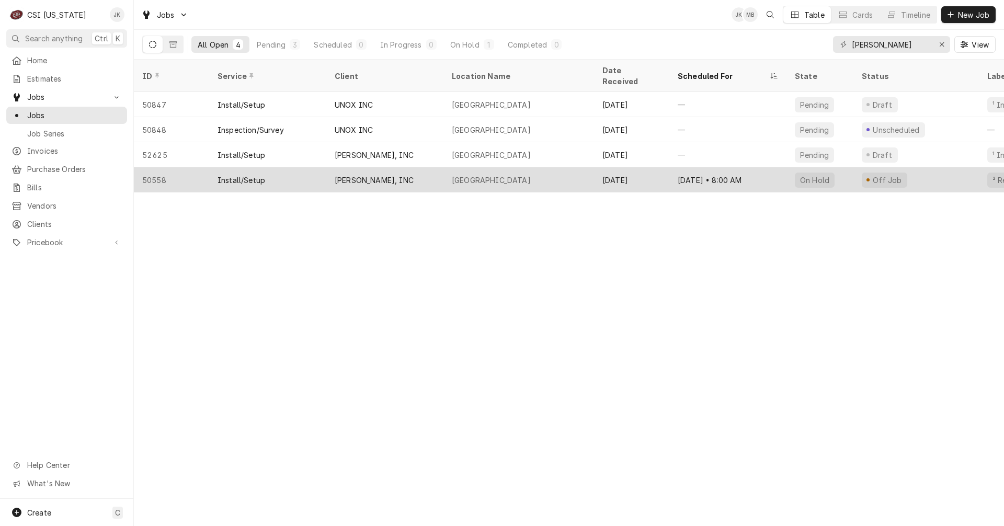
click at [347, 175] on div "STAFFORD-SMITH, INC" at bounding box center [374, 180] width 79 height 11
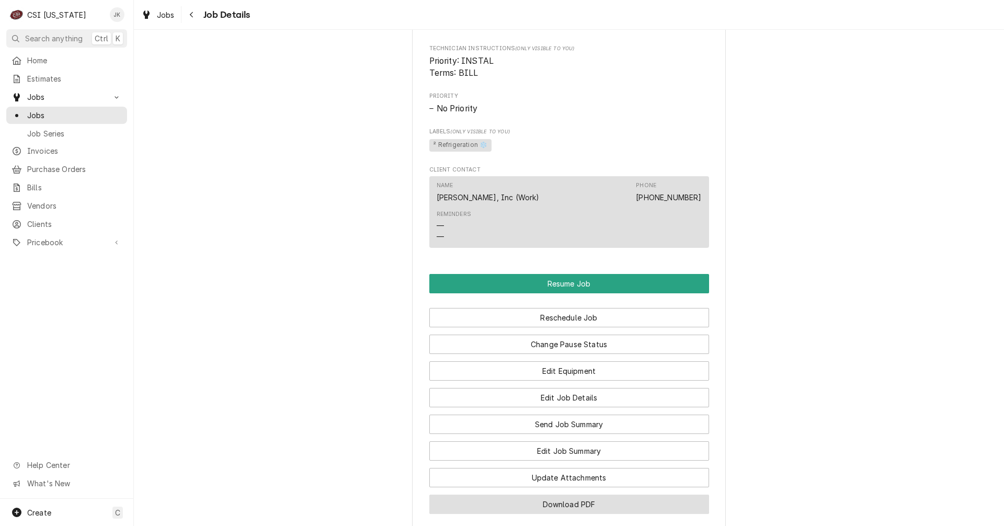
scroll to position [889, 0]
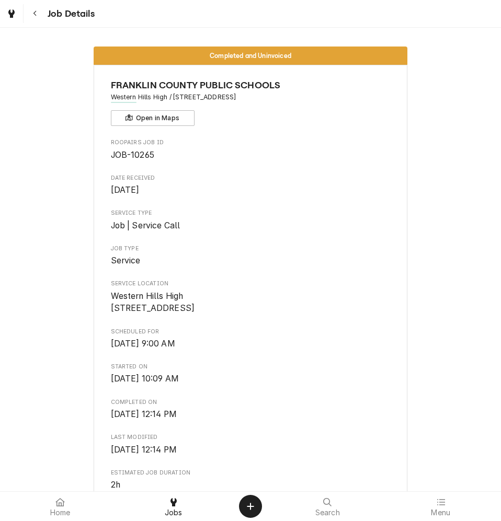
scroll to position [282, 0]
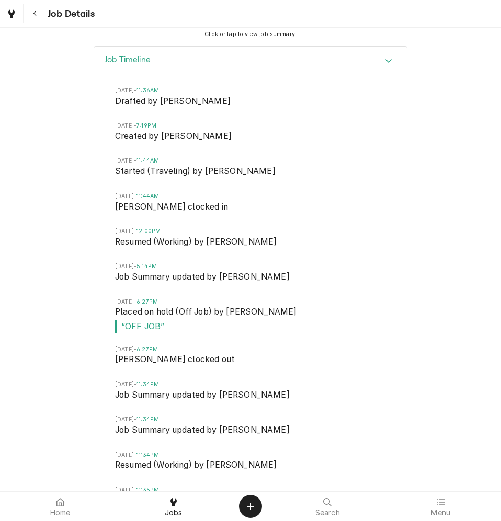
scroll to position [1257, 0]
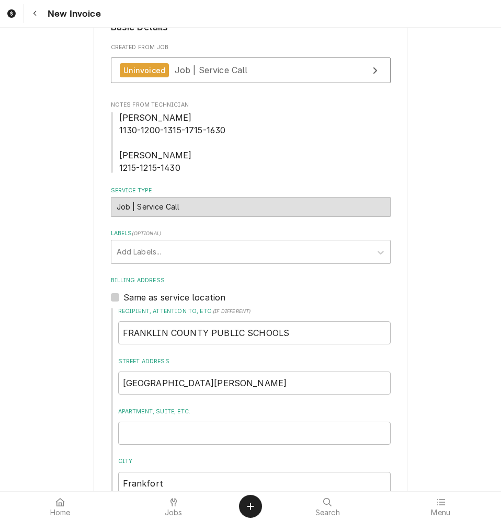
scroll to position [209, 0]
